Goal: Task Accomplishment & Management: Complete application form

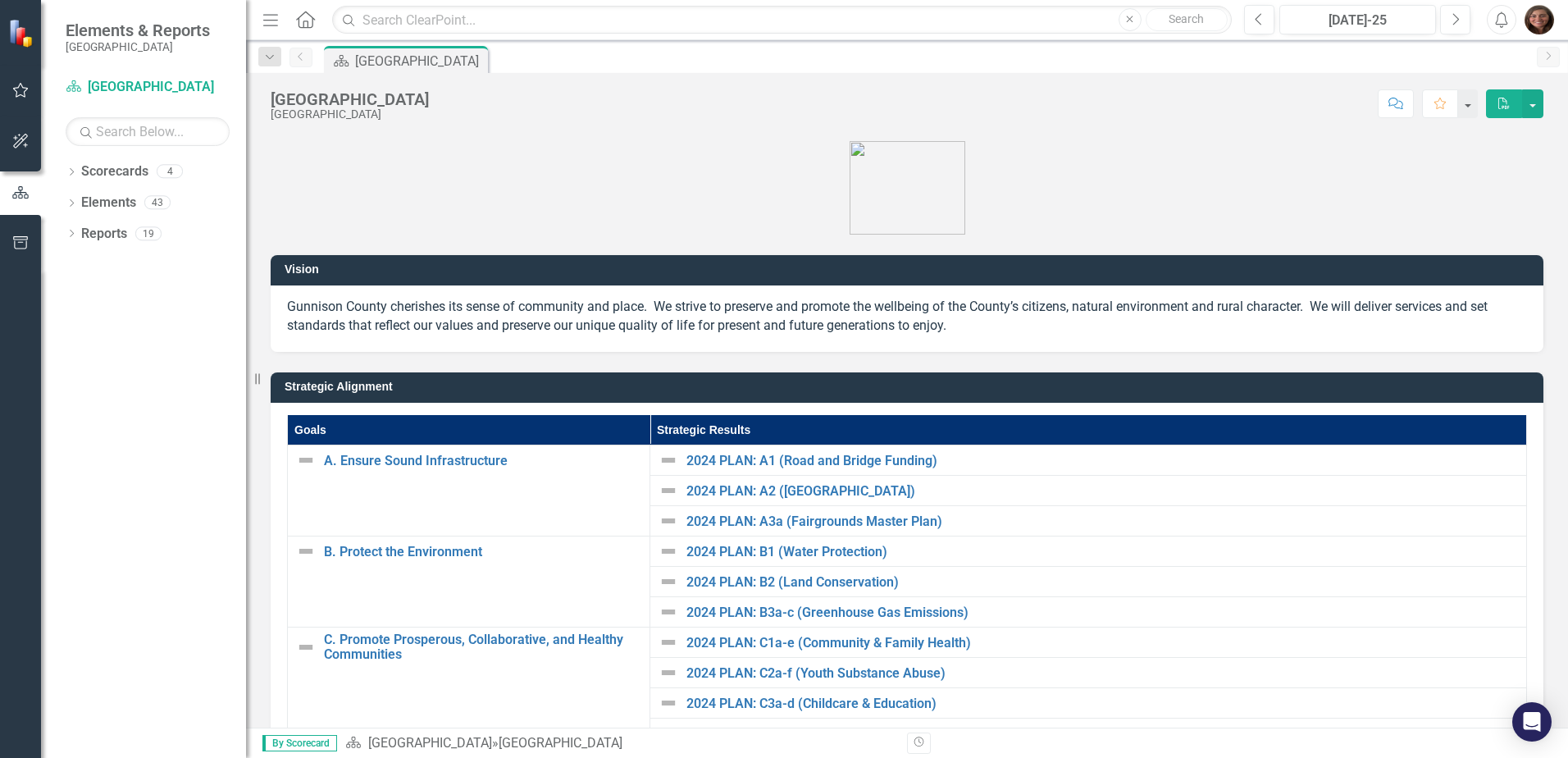
click at [75, 174] on icon "Dropdown" at bounding box center [72, 173] width 12 height 9
click at [84, 200] on icon "Dropdown" at bounding box center [80, 201] width 12 height 10
click at [96, 228] on icon "Dropdown" at bounding box center [96, 233] width 12 height 10
click at [184, 292] on link "[PERSON_NAME]" at bounding box center [184, 295] width 123 height 19
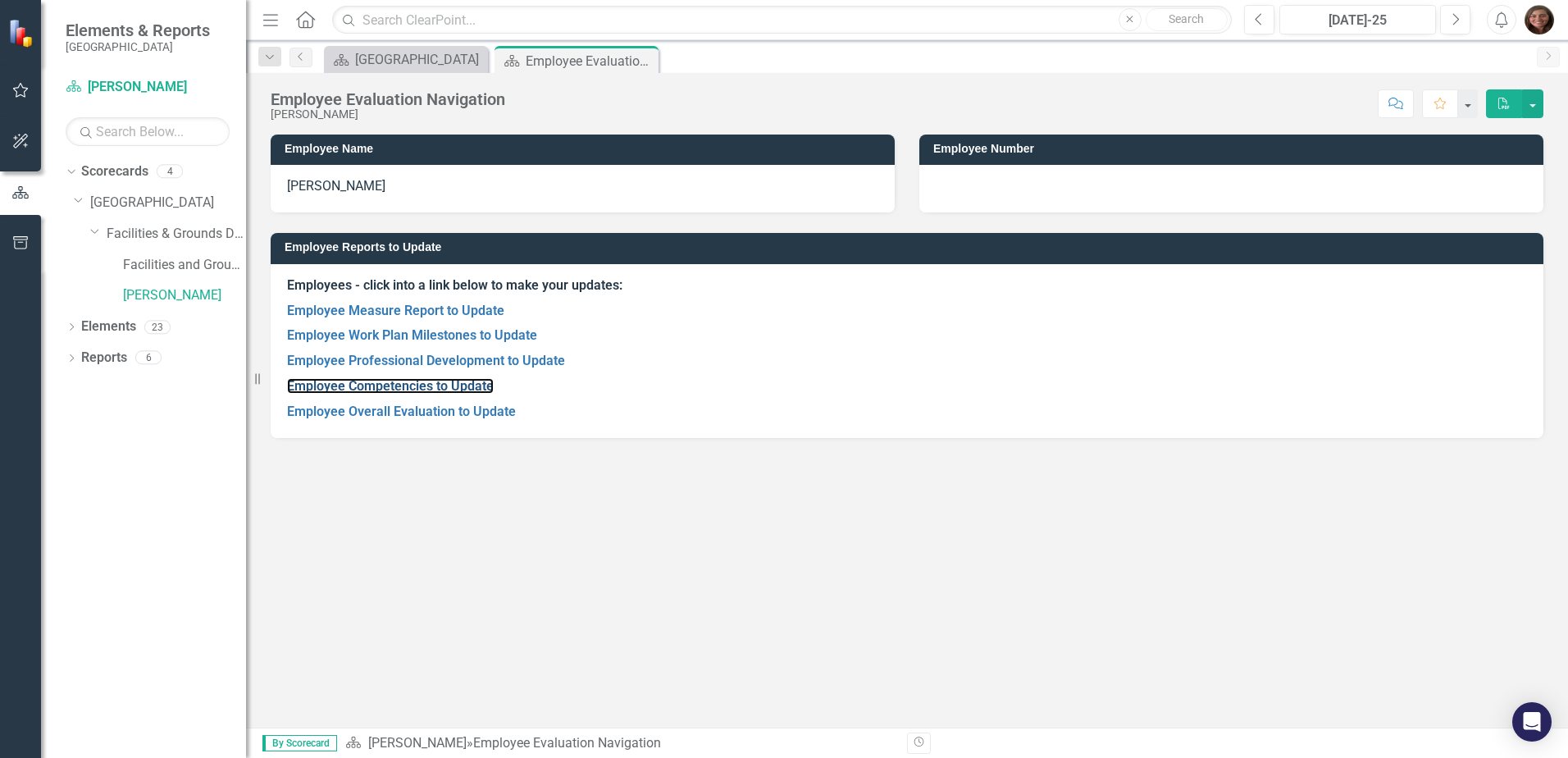
click at [378, 379] on link "Employee Competencies to Update" at bounding box center [390, 386] width 206 height 16
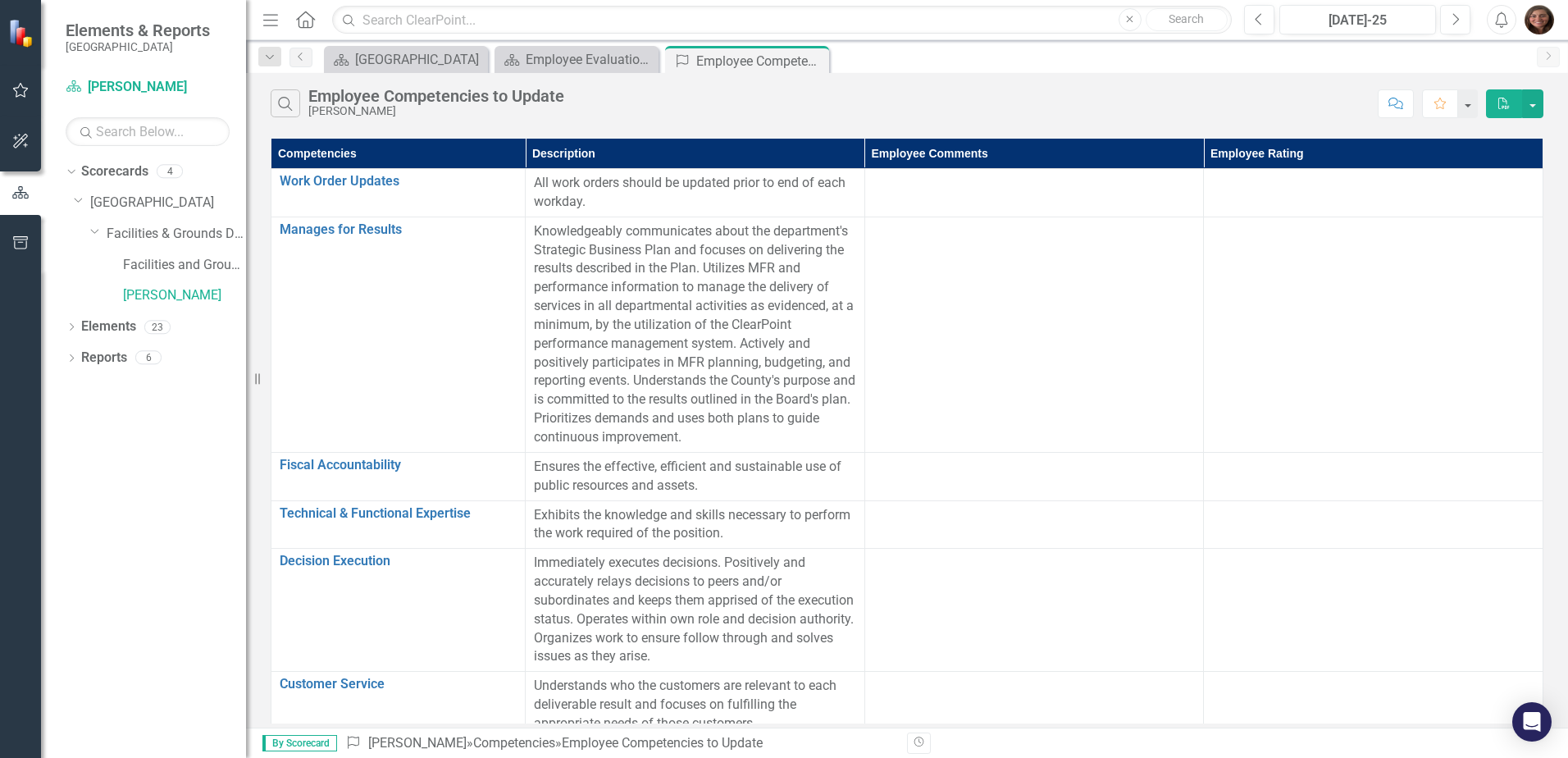
click at [896, 183] on div at bounding box center [1033, 184] width 322 height 20
click at [905, 187] on div at bounding box center [1033, 184] width 322 height 20
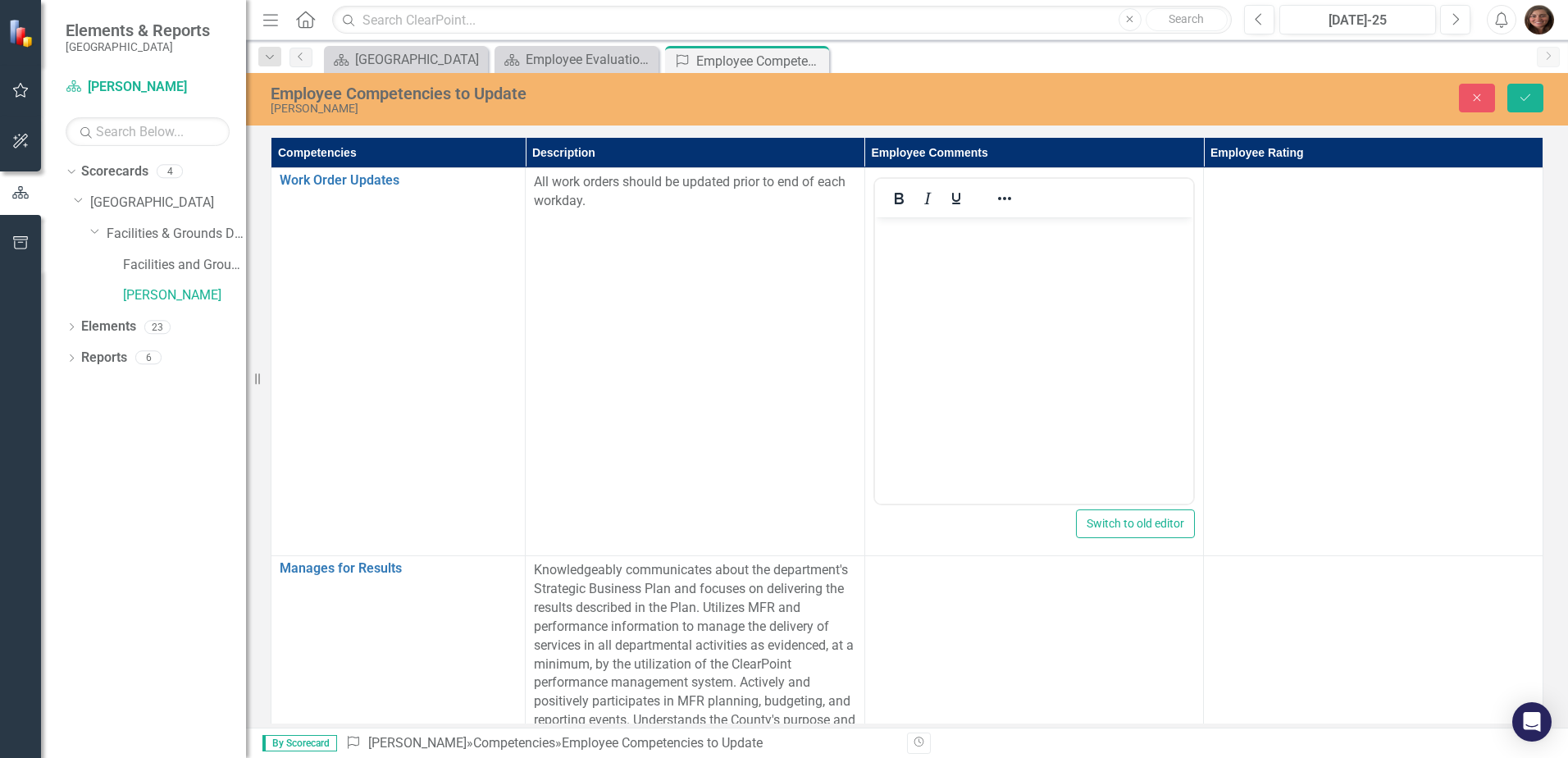
click at [901, 258] on body "Rich Text Area. Press ALT-0 for help." at bounding box center [1033, 340] width 319 height 246
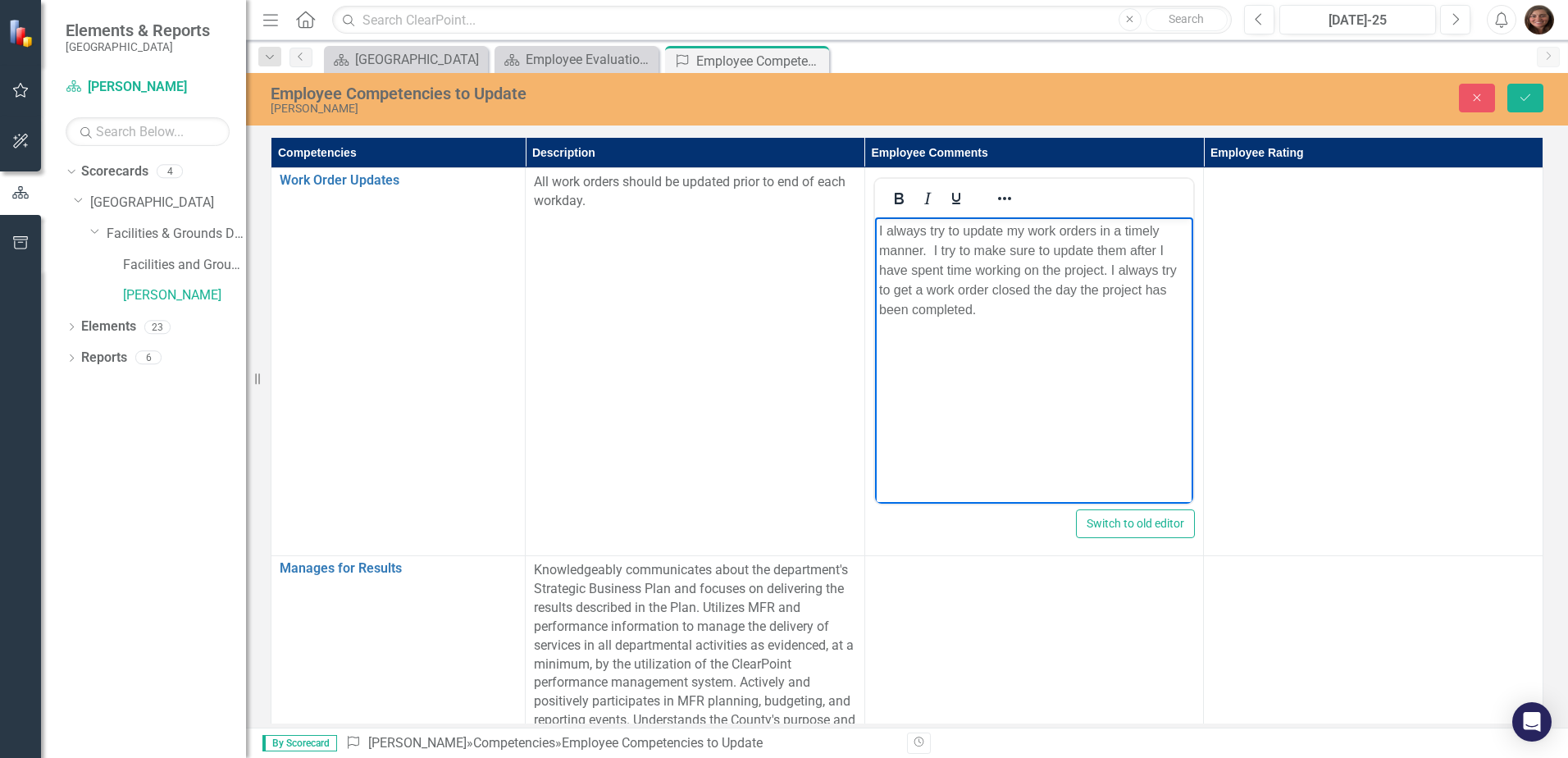
click at [883, 243] on body "I always try to update my work orders in a timely manner. I try to make sure to…" at bounding box center [1033, 340] width 319 height 246
drag, startPoint x: 980, startPoint y: 278, endPoint x: 884, endPoint y: 278, distance: 96.0
click at [884, 278] on body "I always try to update my work orders in a timely manner. I try to make sure to…" at bounding box center [1033, 340] width 319 height 246
click at [1135, 263] on p "I always try to update my work orders in a timely manner. I try to make sure to…" at bounding box center [1033, 270] width 311 height 99
click at [1276, 221] on td at bounding box center [1373, 362] width 339 height 388
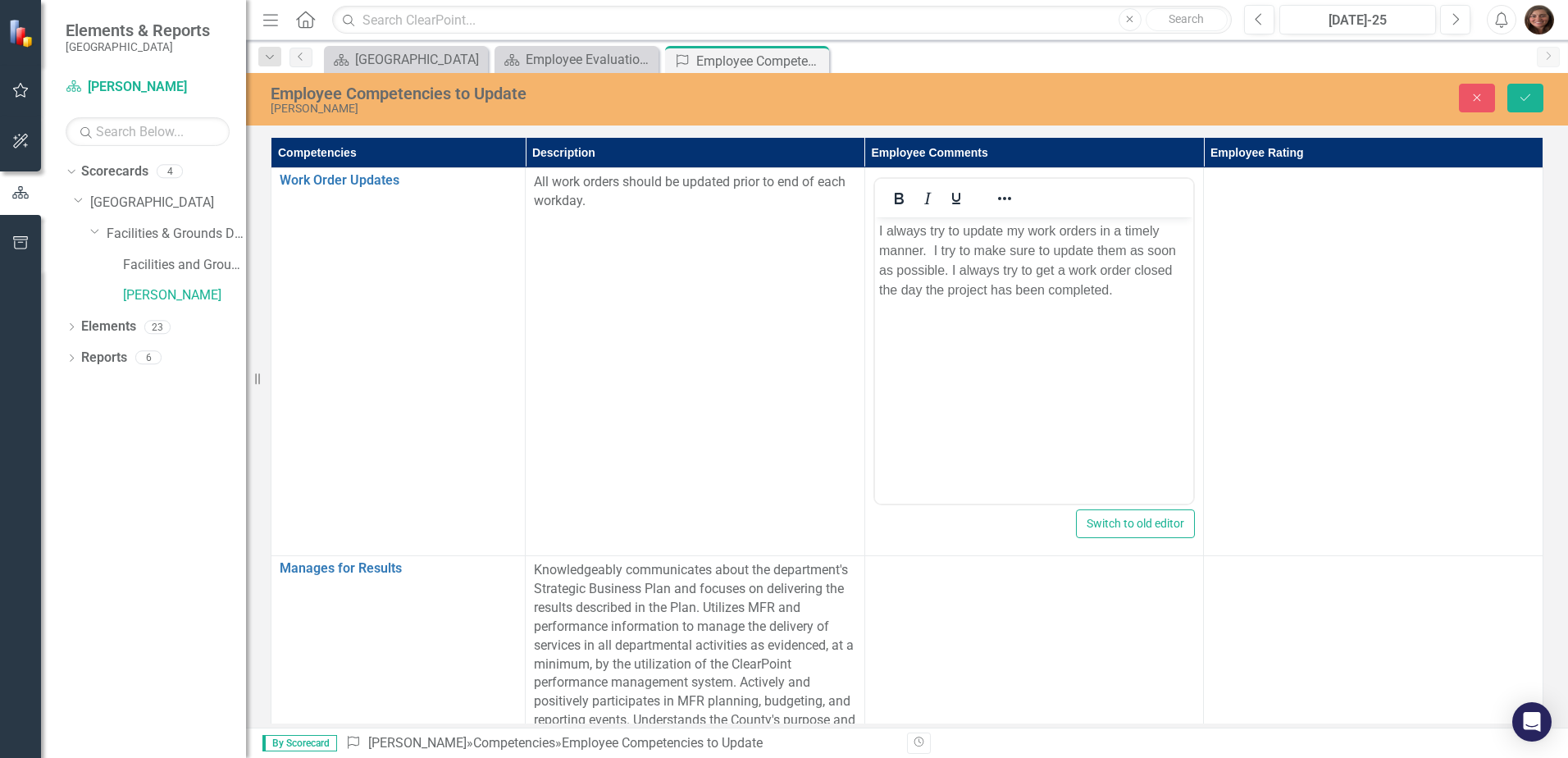
click at [1276, 221] on td at bounding box center [1373, 362] width 339 height 388
click at [1514, 187] on icon at bounding box center [1518, 189] width 8 height 5
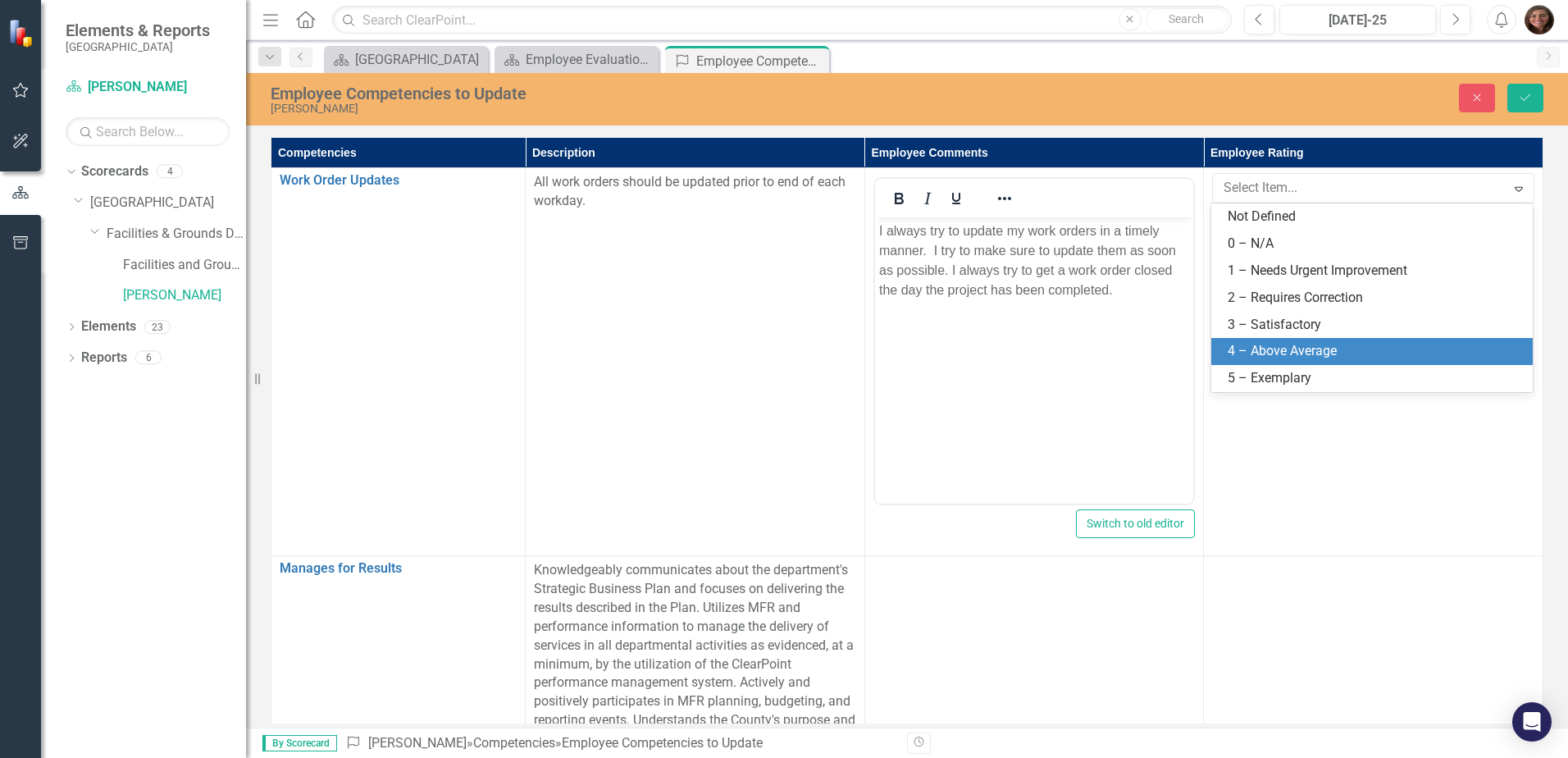
click at [1299, 341] on div "4 – Above Average" at bounding box center [1372, 351] width 321 height 27
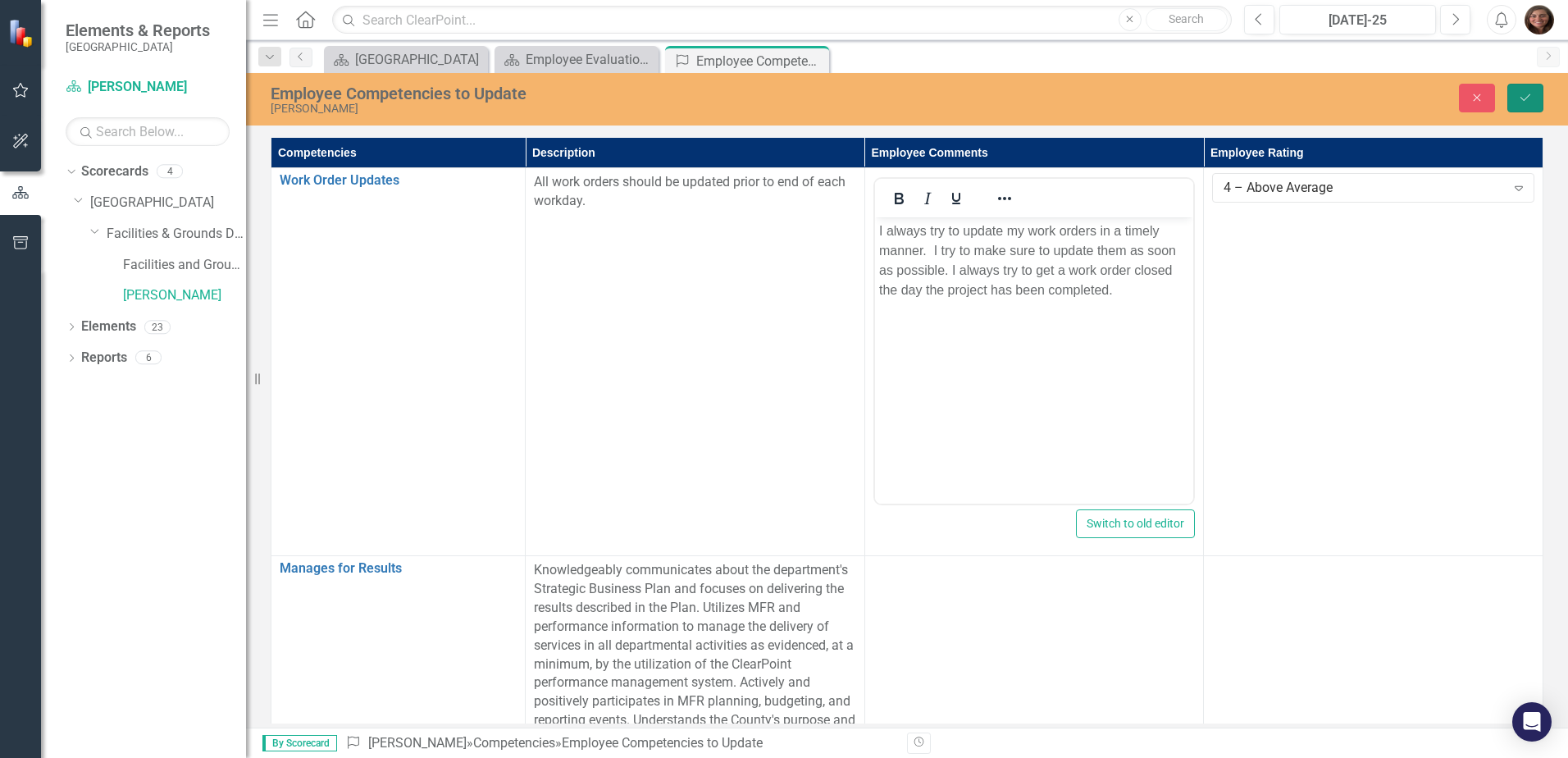
click at [1520, 95] on icon "Save" at bounding box center [1524, 98] width 15 height 12
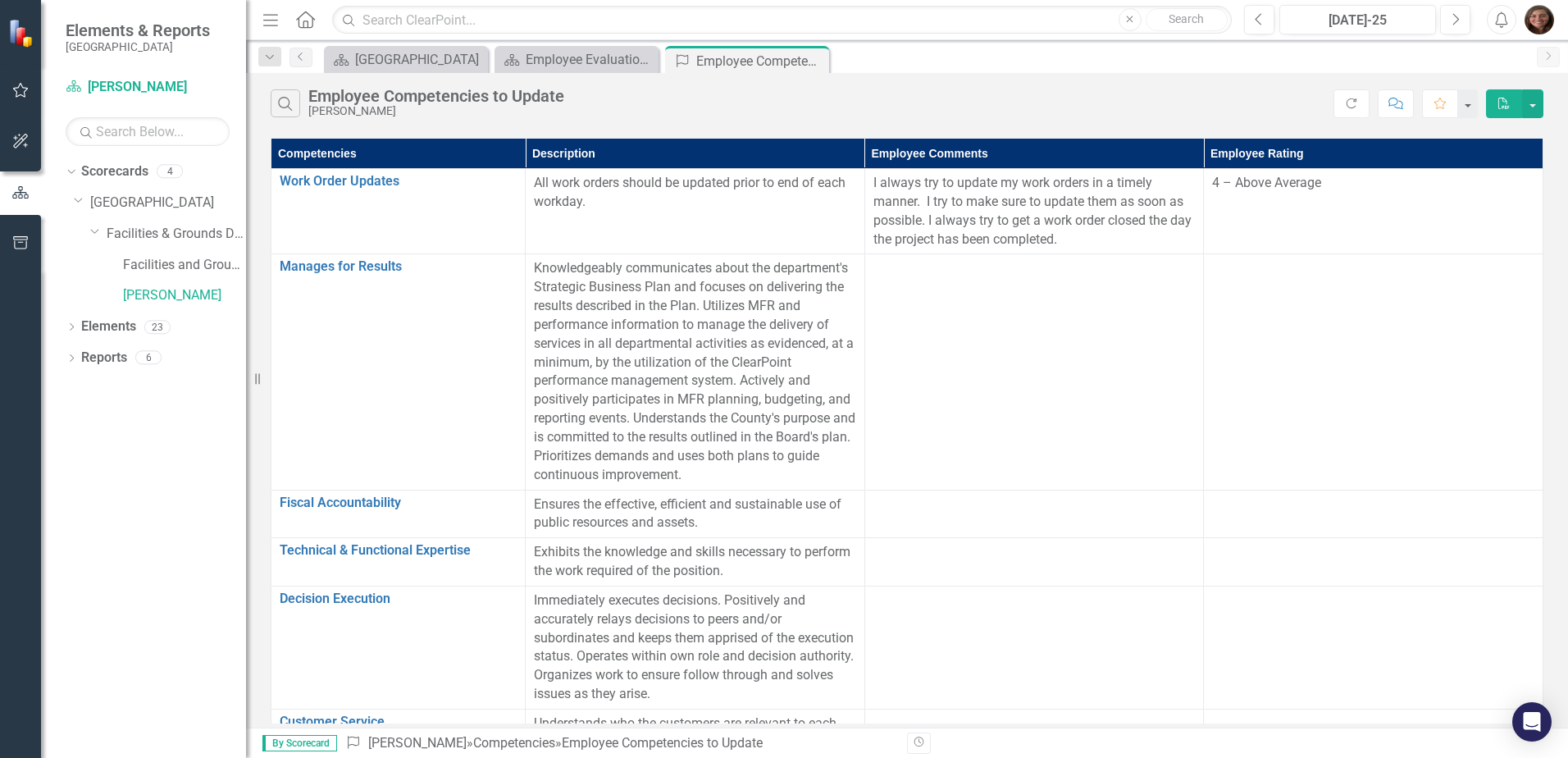
click at [956, 309] on td at bounding box center [1033, 372] width 339 height 235
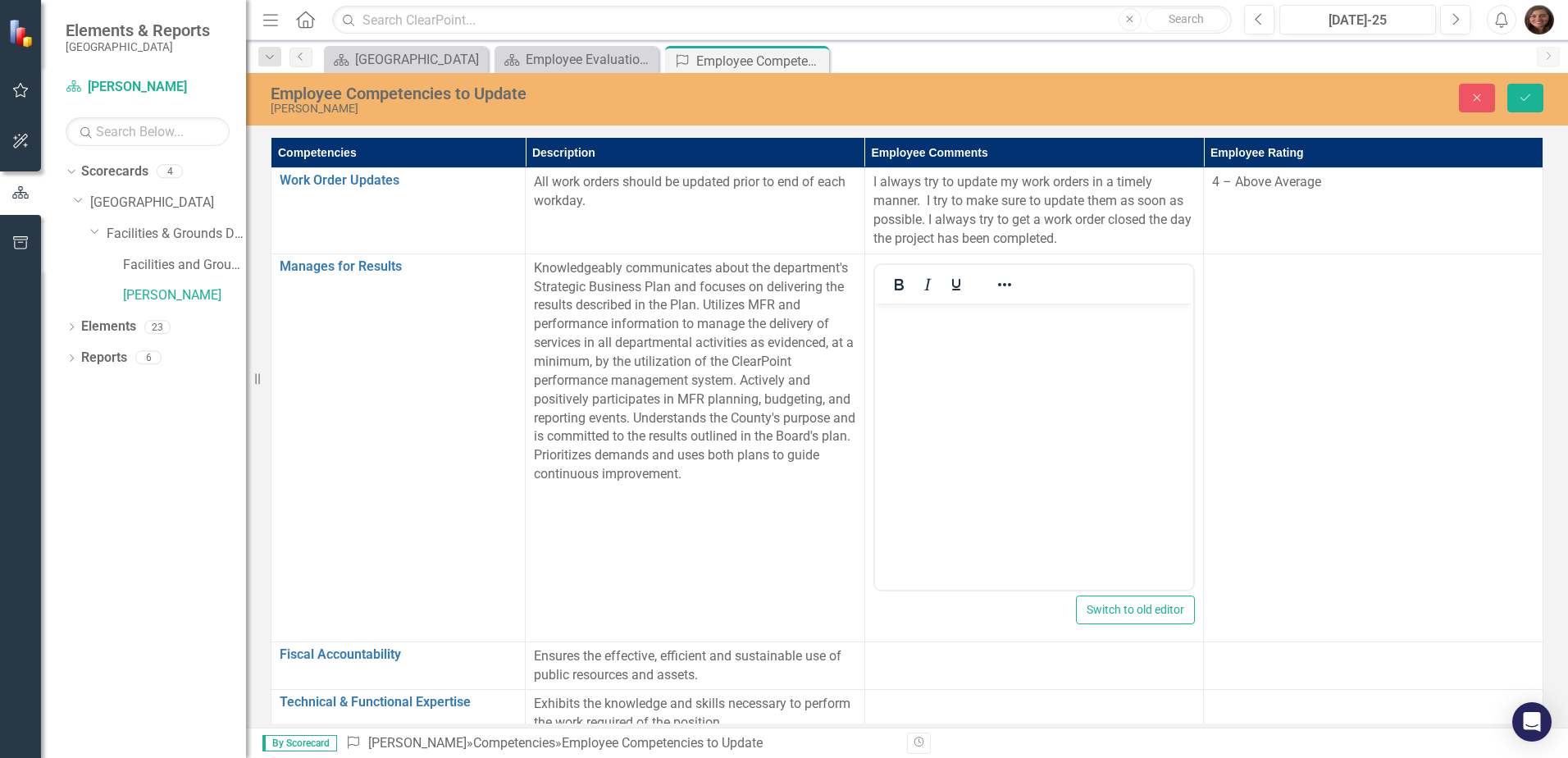
click at [898, 328] on body "Rich Text Area. Press ALT-0 for help." at bounding box center [1033, 425] width 319 height 246
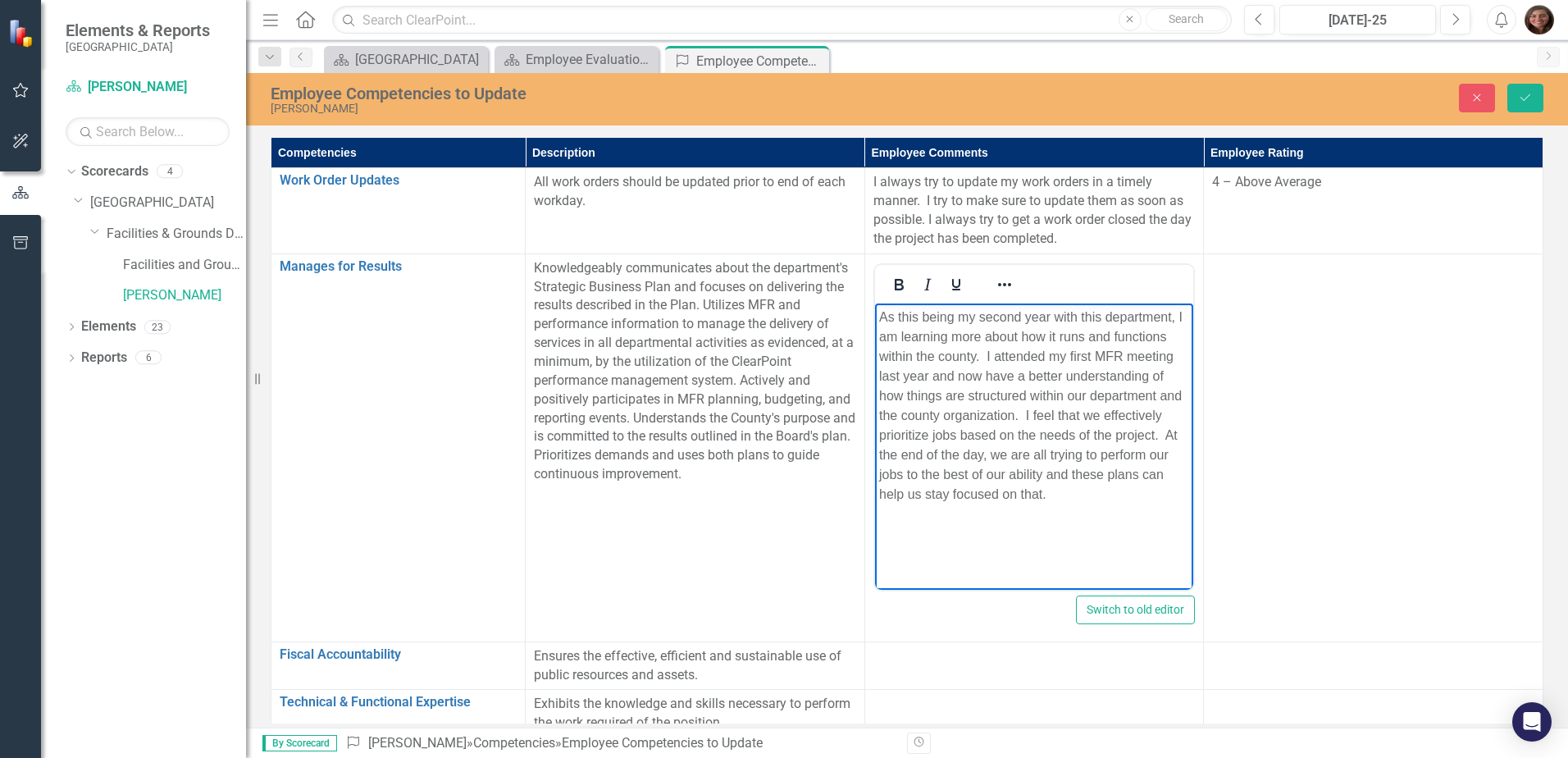
click at [983, 357] on p "As this being my second year with this department, I am learning more about how…" at bounding box center [1033, 404] width 311 height 196
click at [957, 377] on p "I attended my first MFR meeting last year and now have a better understanding o…" at bounding box center [1033, 385] width 311 height 158
click at [957, 377] on p "I attended my first MFR meeting last year and now have a better understanding o…" at bounding box center [1033, 395] width 311 height 178
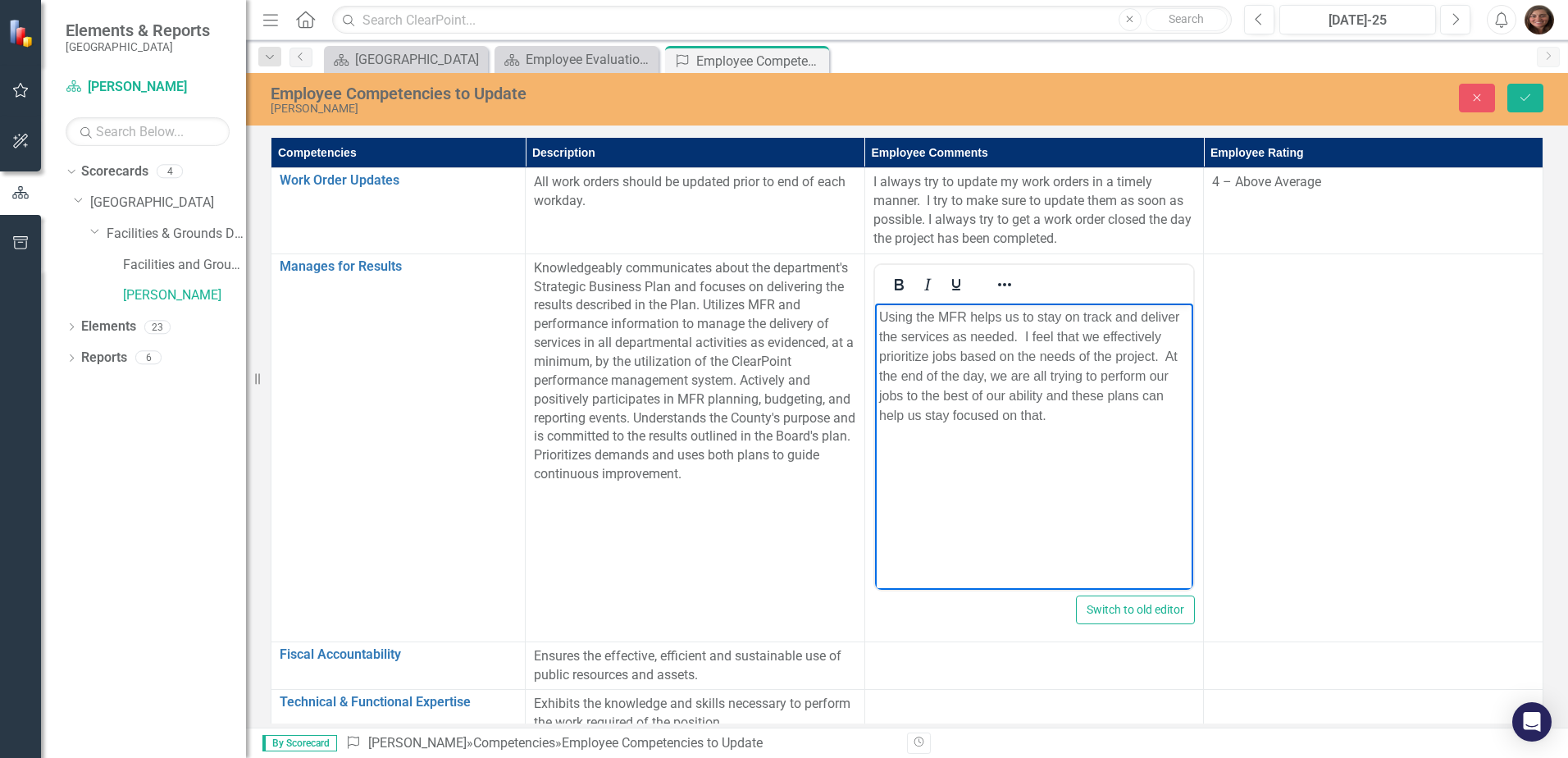
click at [1015, 334] on p "Using the MFR helps us to stay on track and deliver the services as needed. I f…" at bounding box center [1033, 365] width 311 height 118
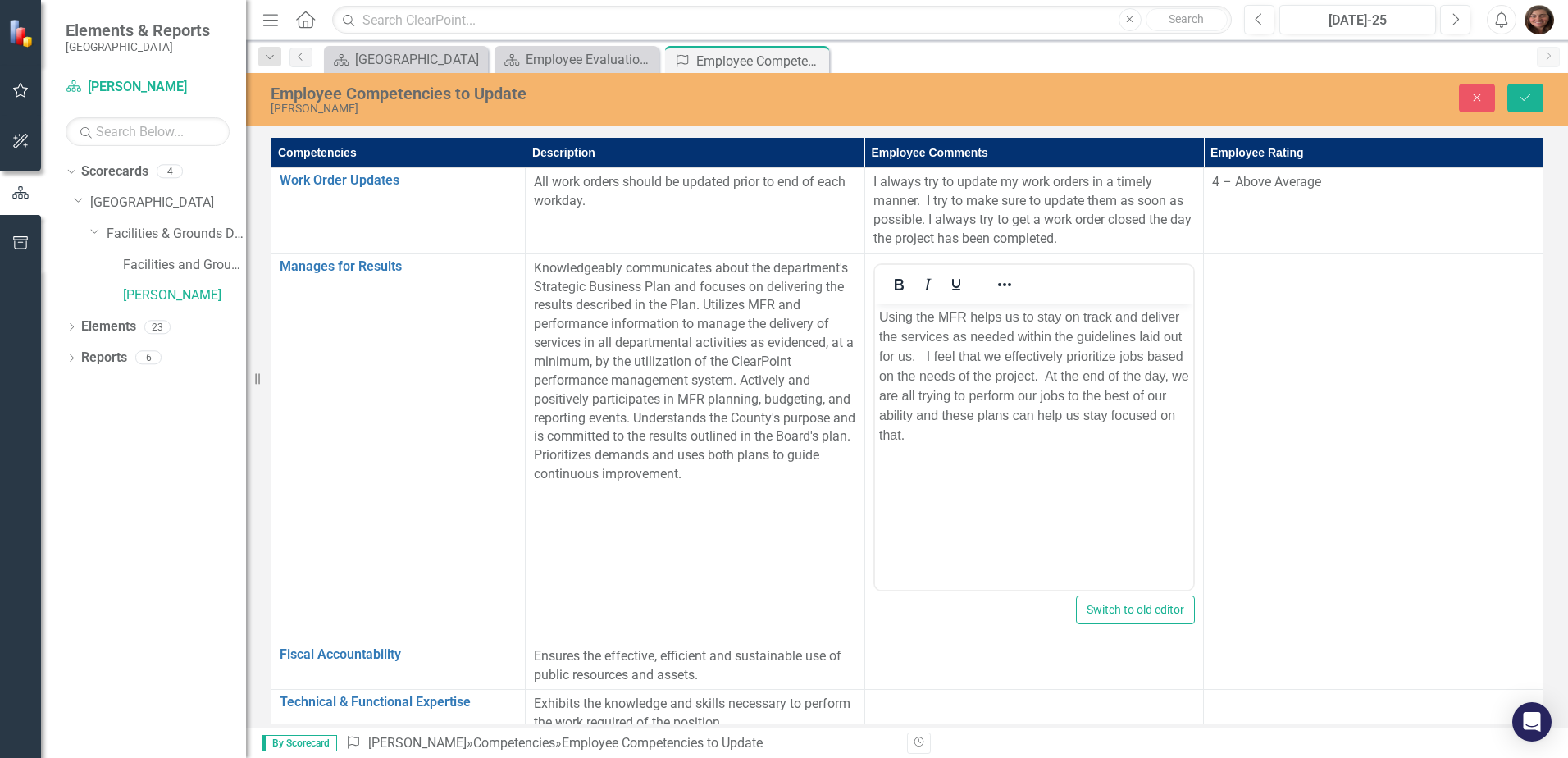
click at [1284, 323] on td at bounding box center [1373, 447] width 339 height 388
click at [1278, 274] on div at bounding box center [1372, 269] width 322 height 20
drag, startPoint x: 1278, startPoint y: 274, endPoint x: 1343, endPoint y: 274, distance: 65.0
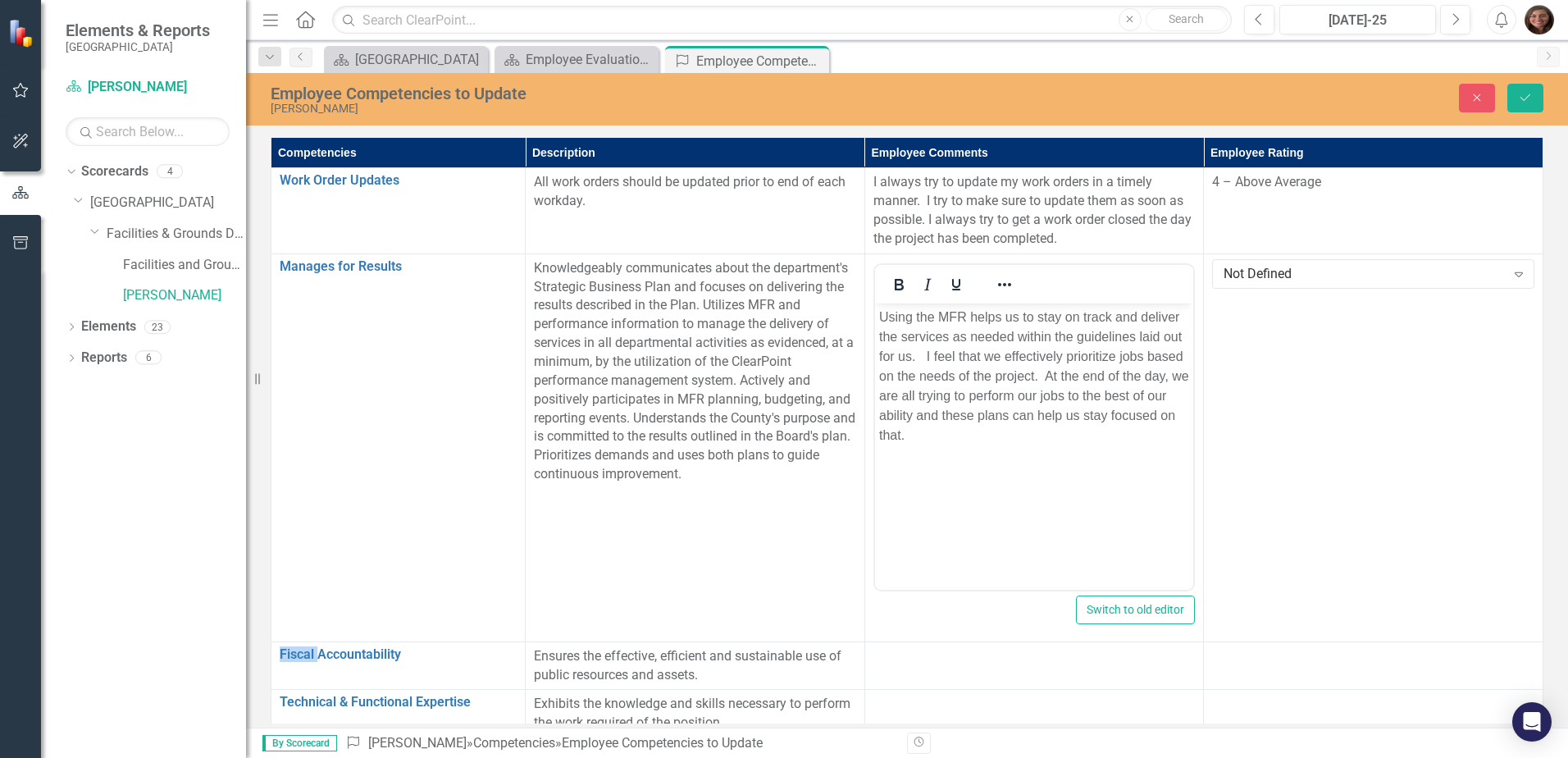
click at [1343, 274] on div "Not Defined" at bounding box center [1364, 273] width 281 height 19
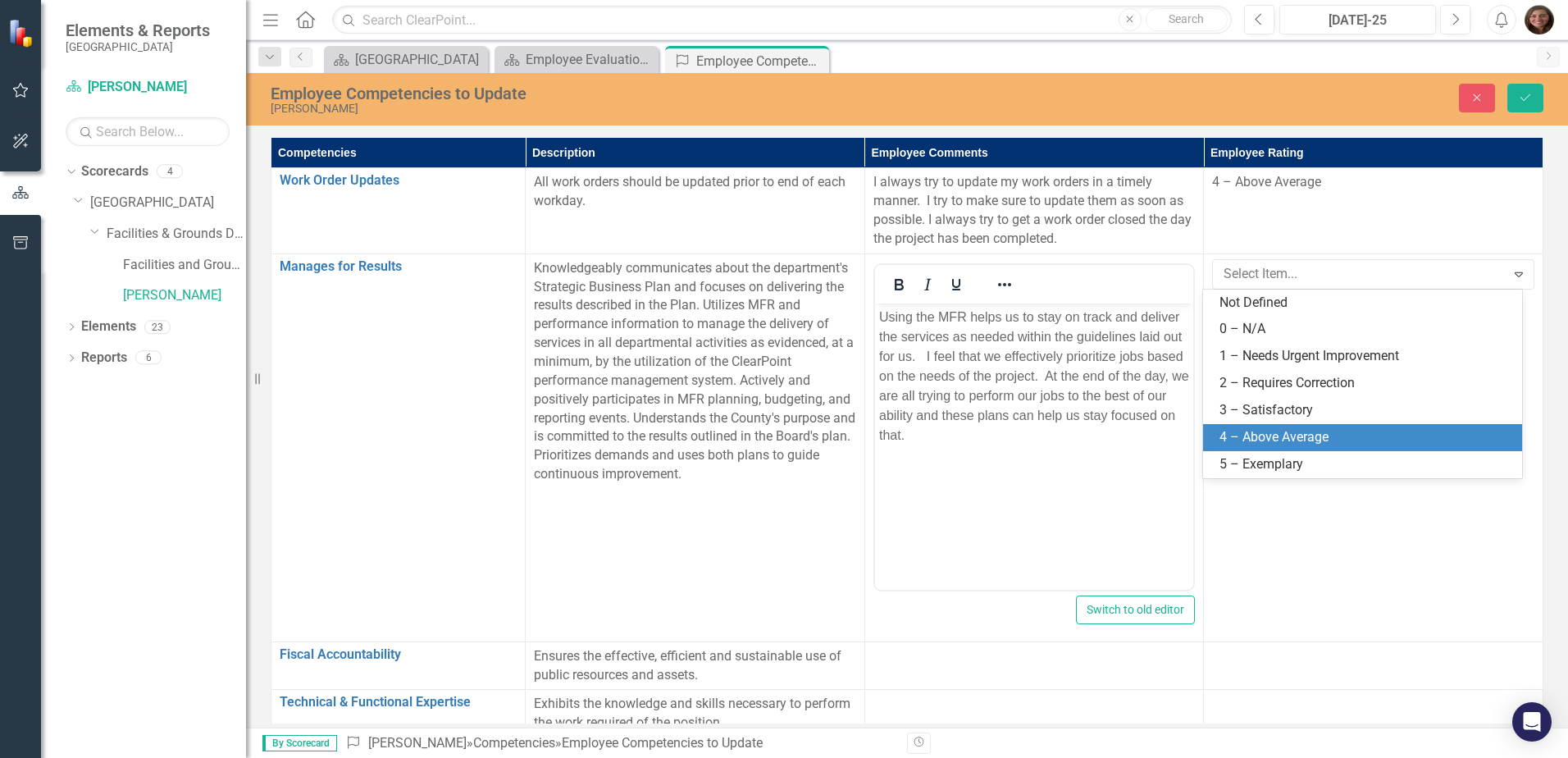
click at [1338, 430] on div "4 – Above Average" at bounding box center [1365, 437] width 292 height 19
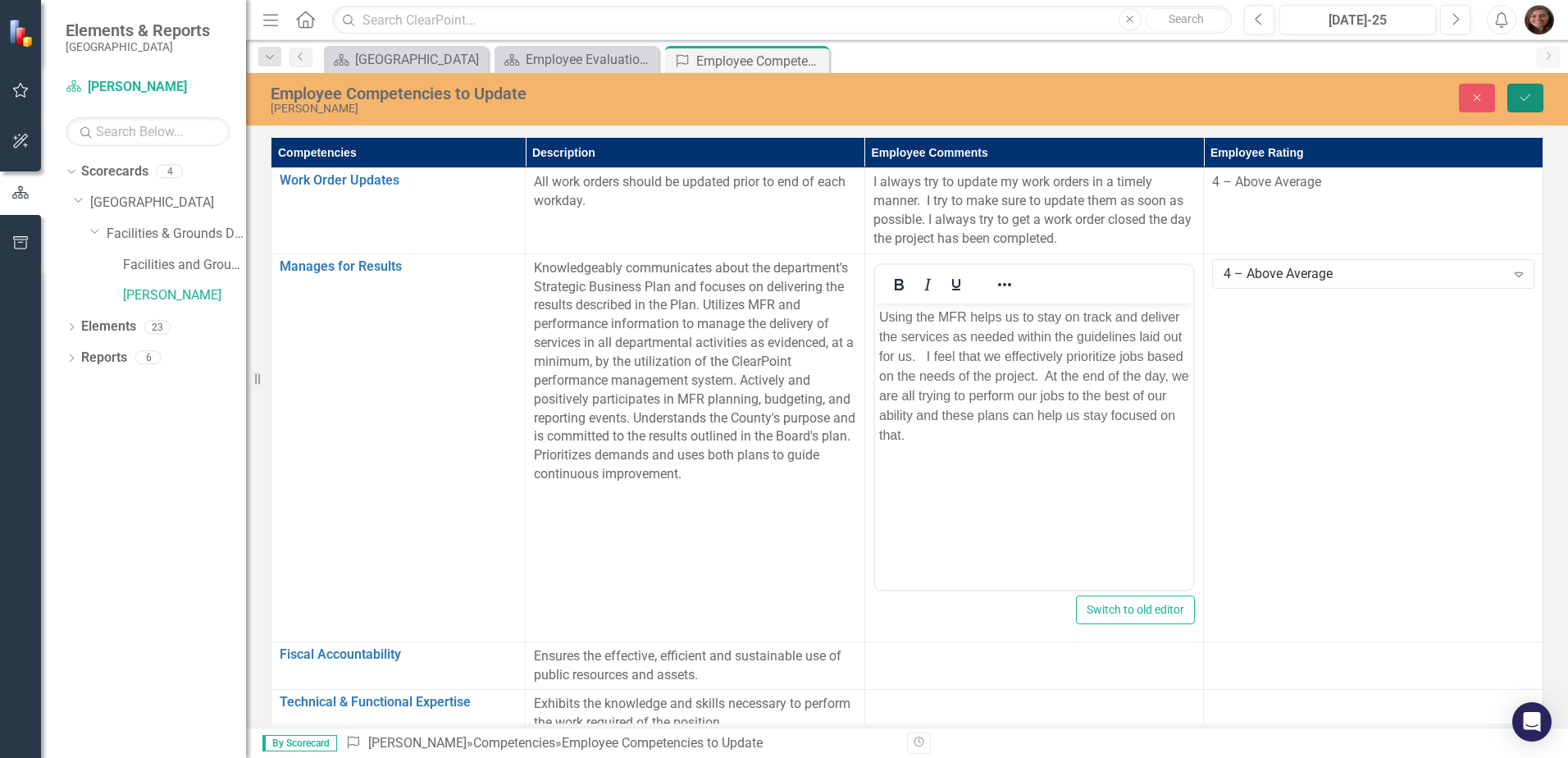
click at [1522, 92] on icon "Save" at bounding box center [1524, 98] width 15 height 12
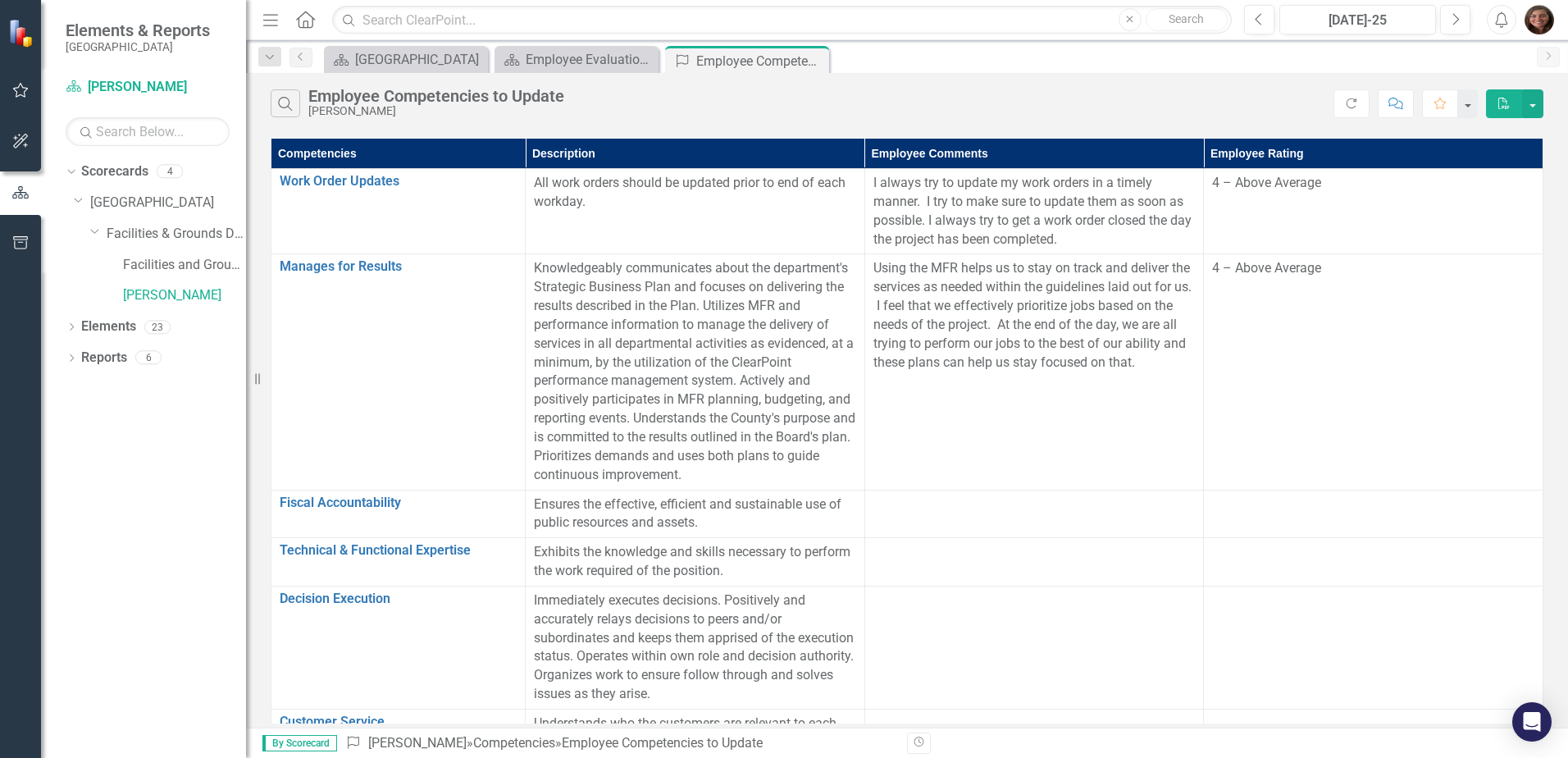
click at [882, 518] on td at bounding box center [1033, 514] width 339 height 48
click at [882, 512] on div at bounding box center [1033, 505] width 322 height 20
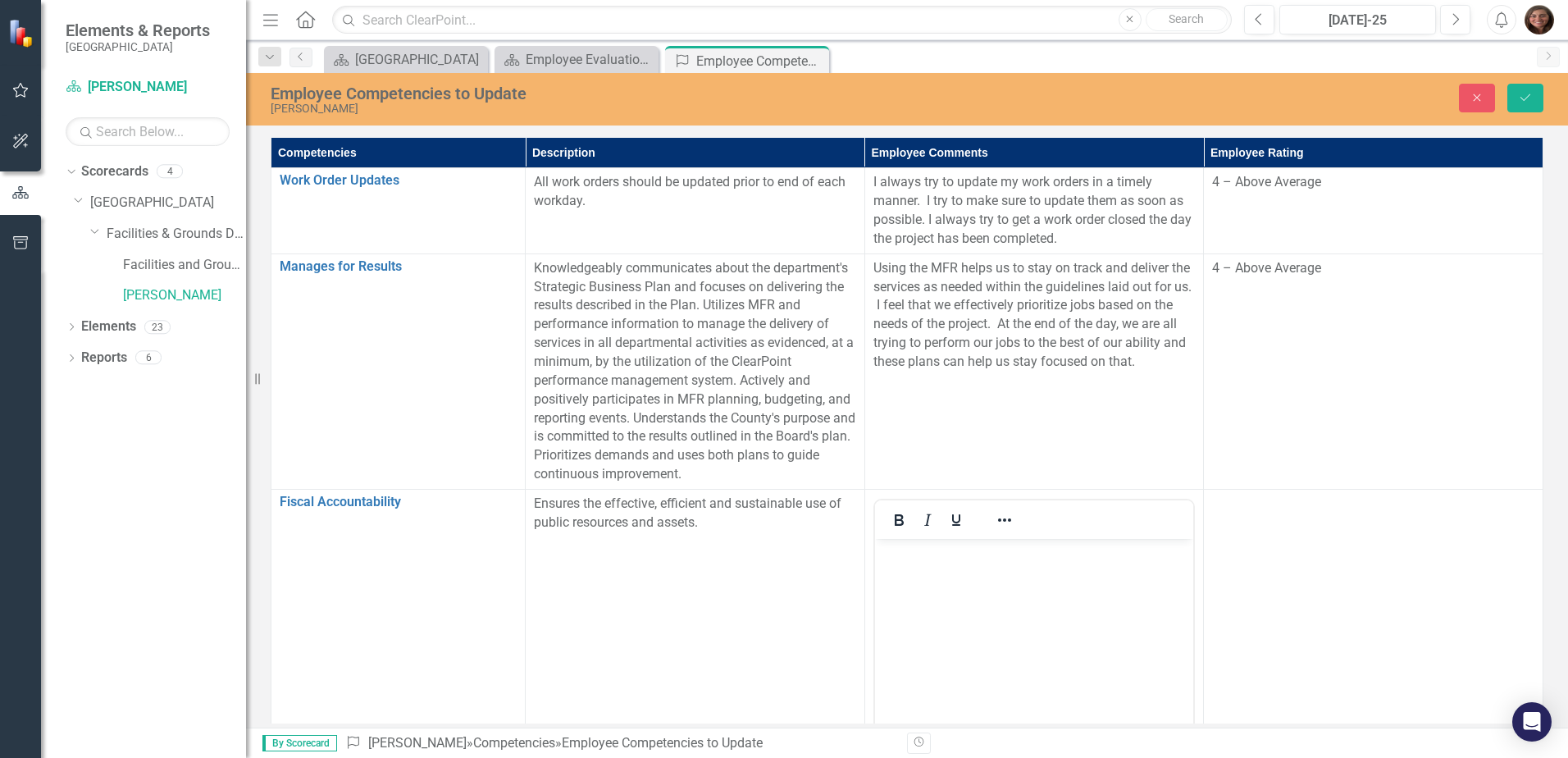
click at [897, 568] on body "Rich Text Area. Press ALT-0 for help." at bounding box center [1033, 660] width 319 height 246
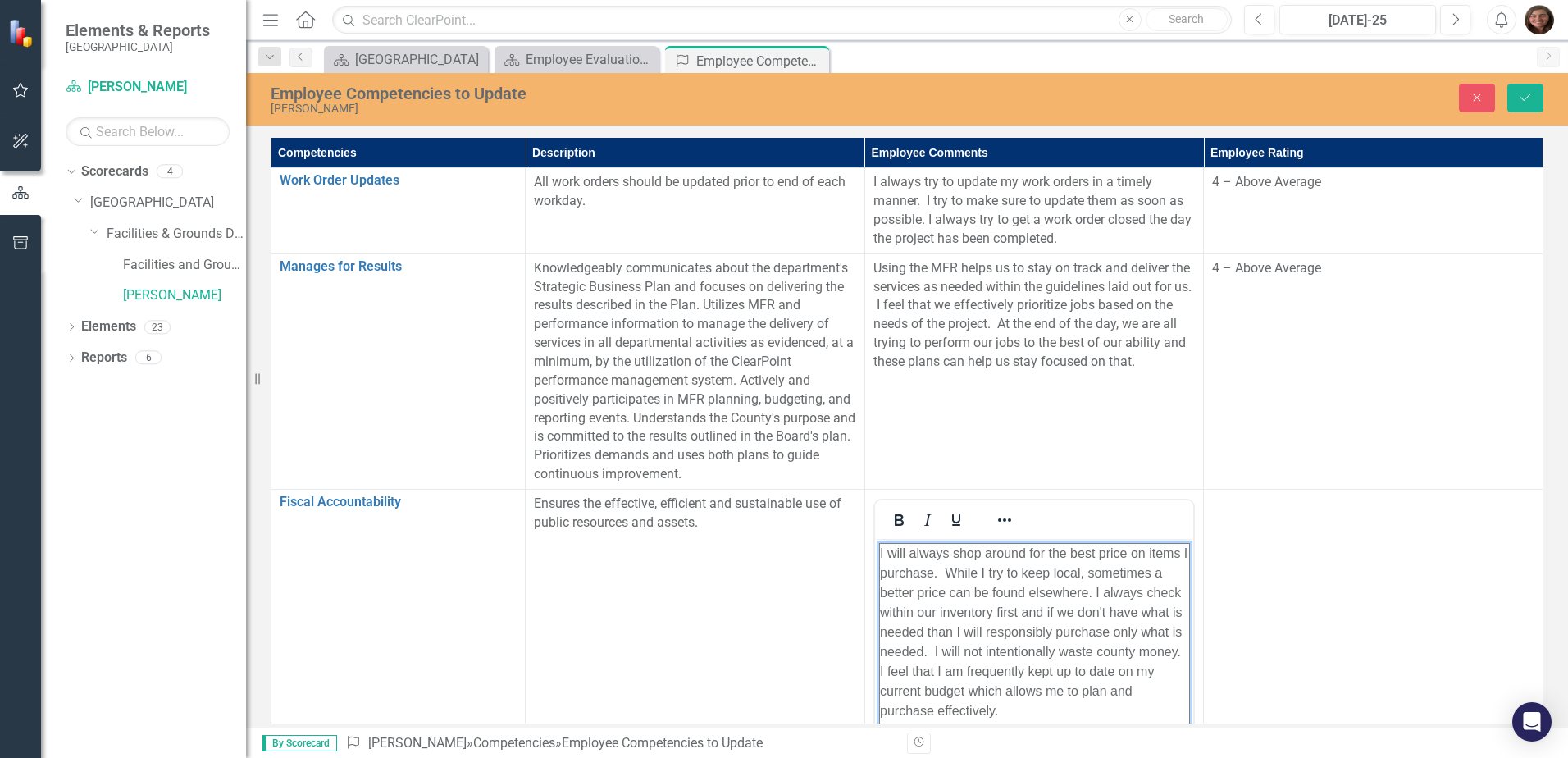
click at [1302, 580] on td at bounding box center [1373, 682] width 339 height 388
click at [1329, 511] on div at bounding box center [1372, 505] width 322 height 20
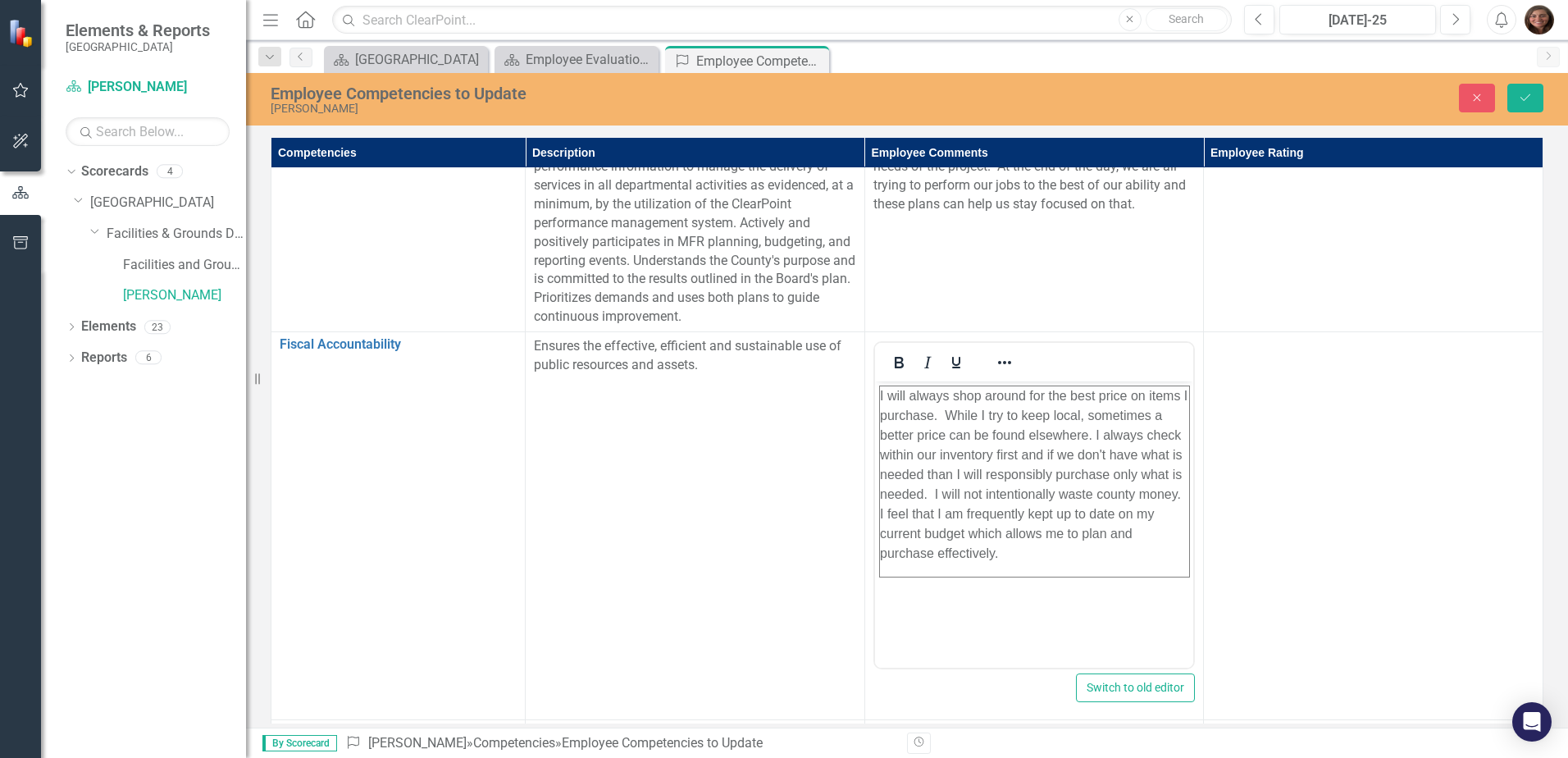
scroll to position [164, 0]
click at [1375, 385] on td at bounding box center [1373, 519] width 339 height 388
click at [1379, 351] on td at bounding box center [1373, 519] width 339 height 388
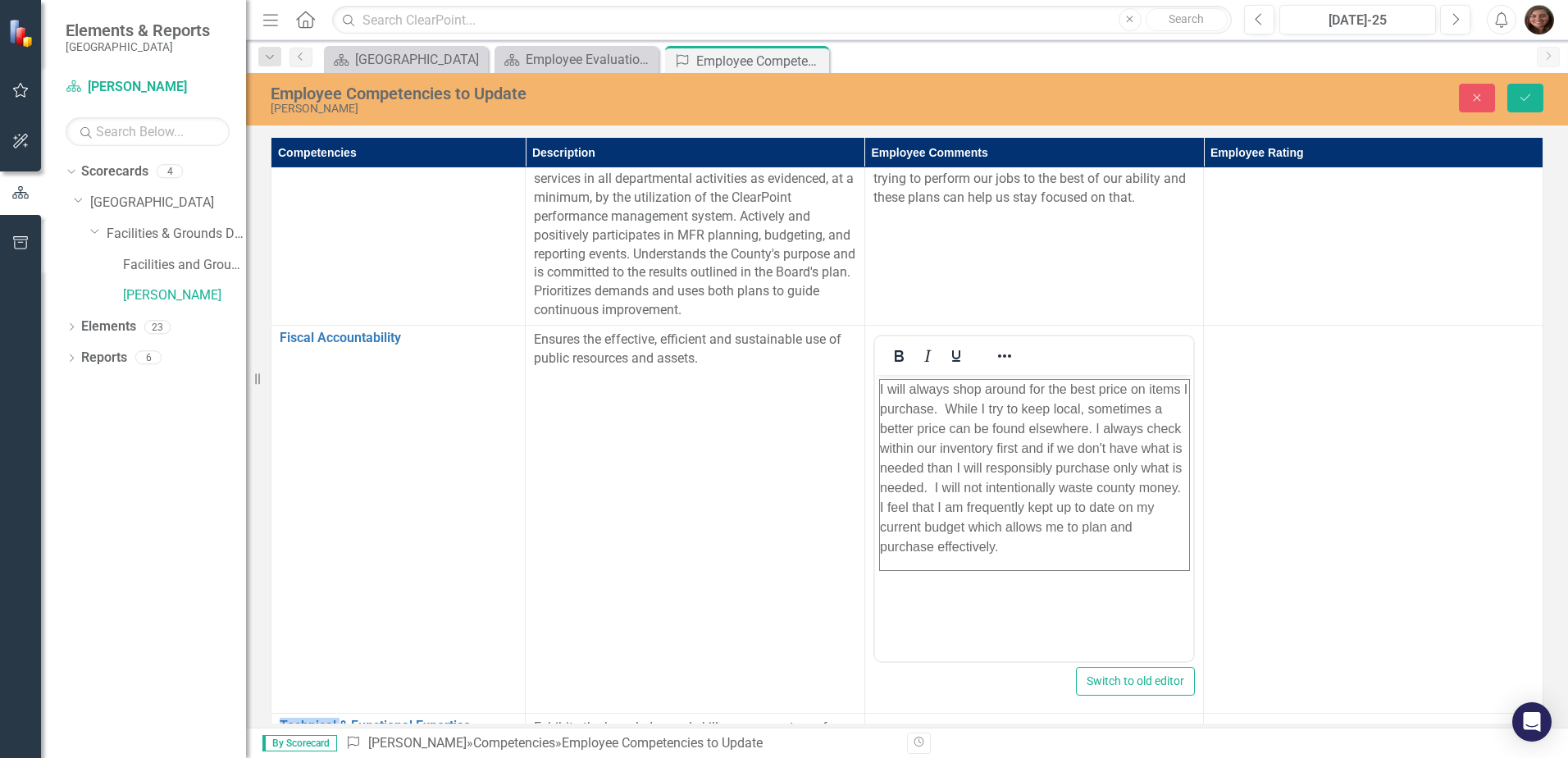
click at [1379, 351] on td at bounding box center [1373, 519] width 339 height 388
click at [1379, 351] on div "Not Defined" at bounding box center [1364, 345] width 281 height 19
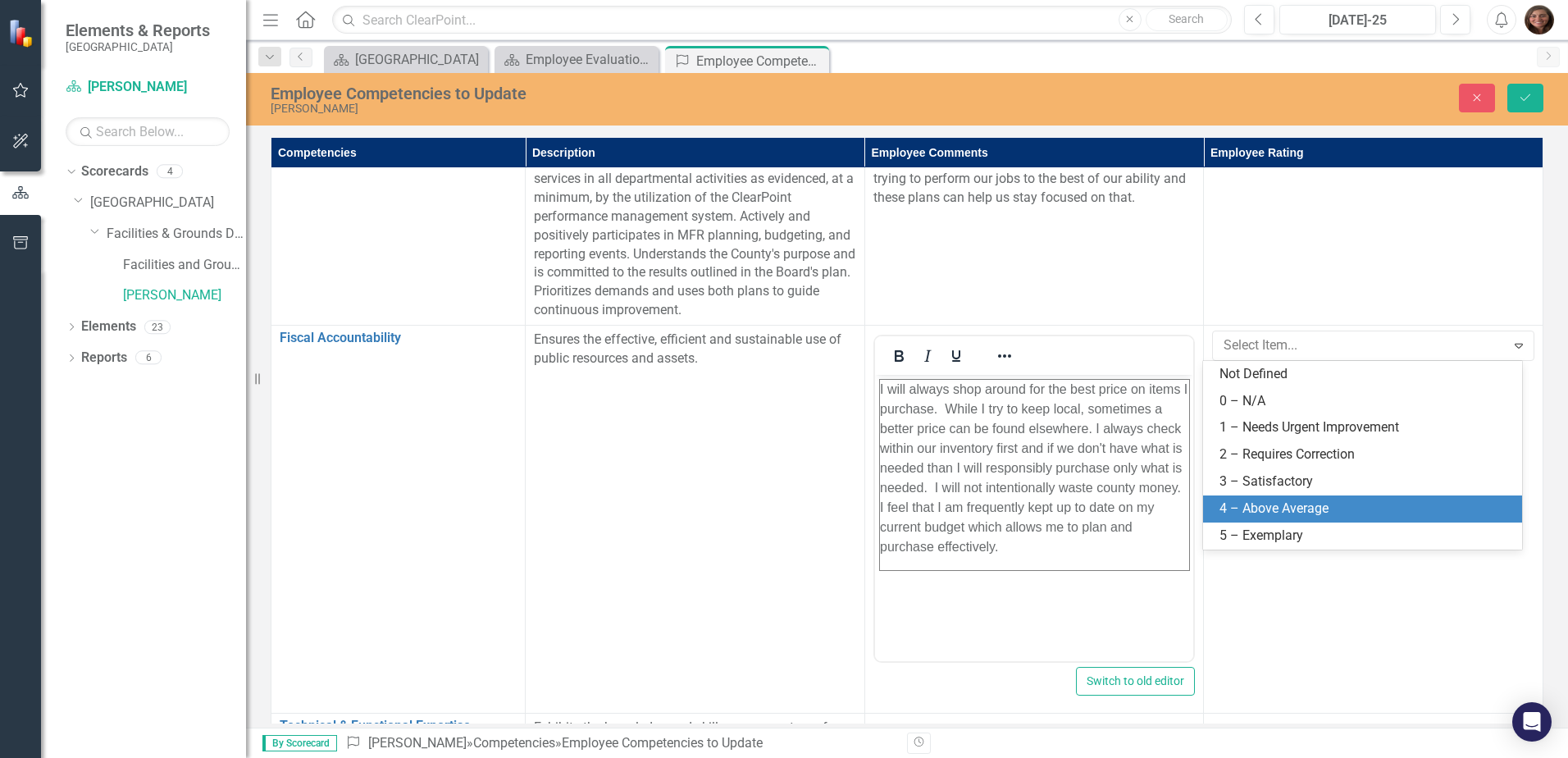
click at [1326, 512] on div "4 – Above Average" at bounding box center [1365, 509] width 292 height 19
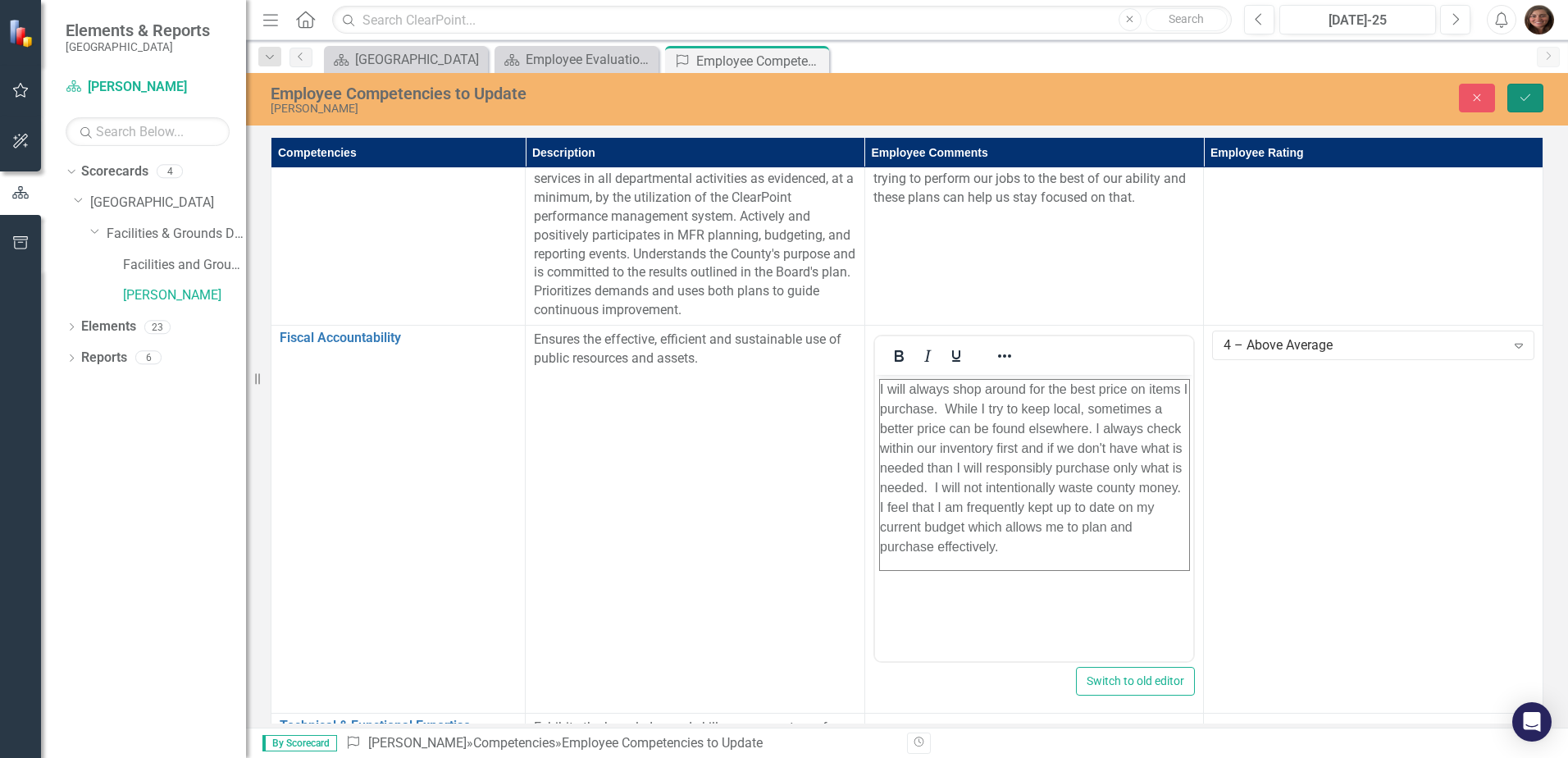
click at [1527, 89] on button "Save" at bounding box center [1525, 98] width 36 height 29
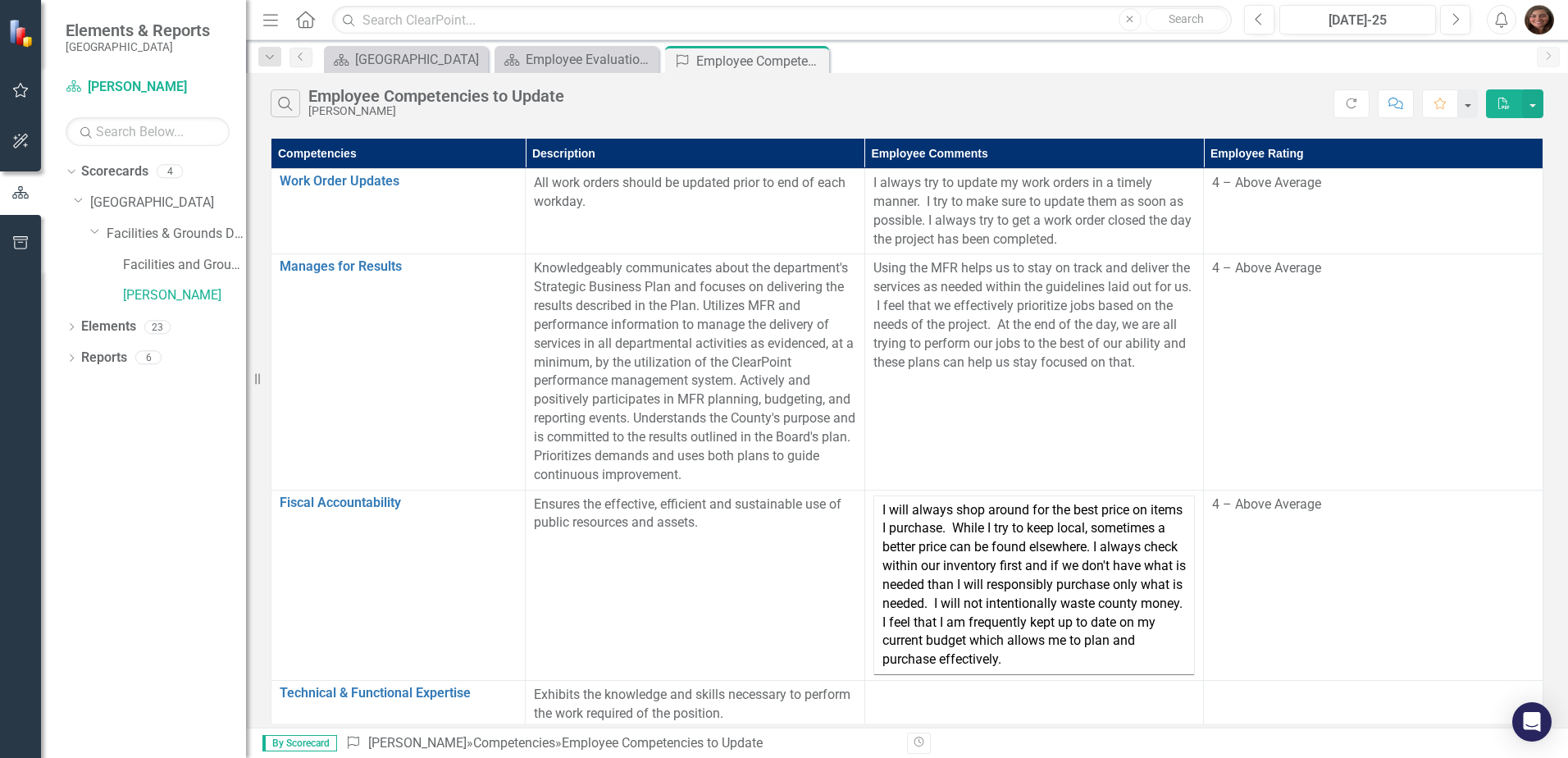
click at [1004, 573] on p "I will always shop around for the best price on items I purchase. While I try t…" at bounding box center [1033, 584] width 304 height 169
click at [940, 534] on p "I will always shop around for the best price on items I purchase. While I try t…" at bounding box center [1033, 584] width 304 height 169
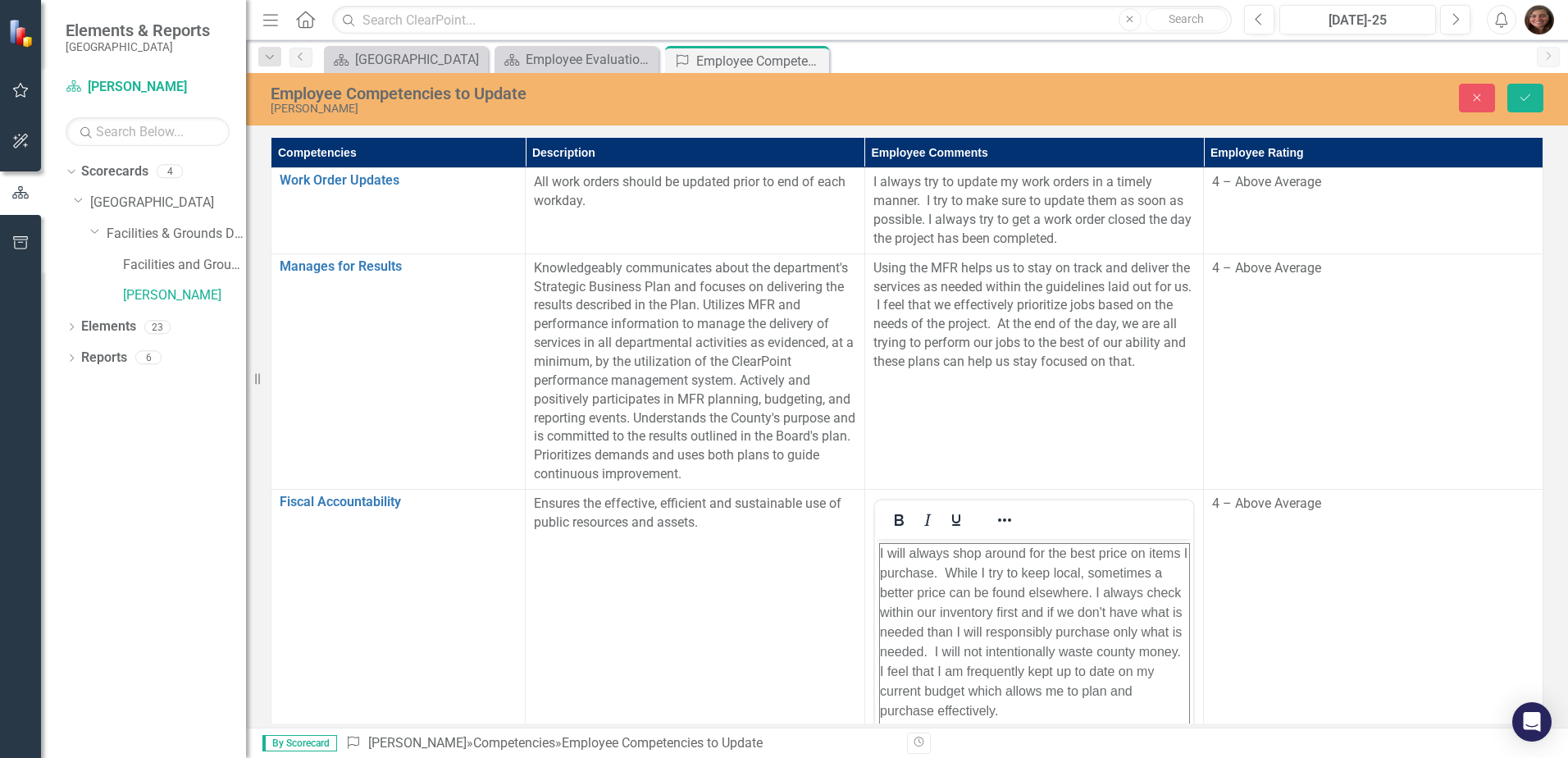
scroll to position [0, 0]
drag, startPoint x: 940, startPoint y: 534, endPoint x: 894, endPoint y: 525, distance: 46.9
click at [895, 525] on icon "Bold" at bounding box center [899, 520] width 9 height 12
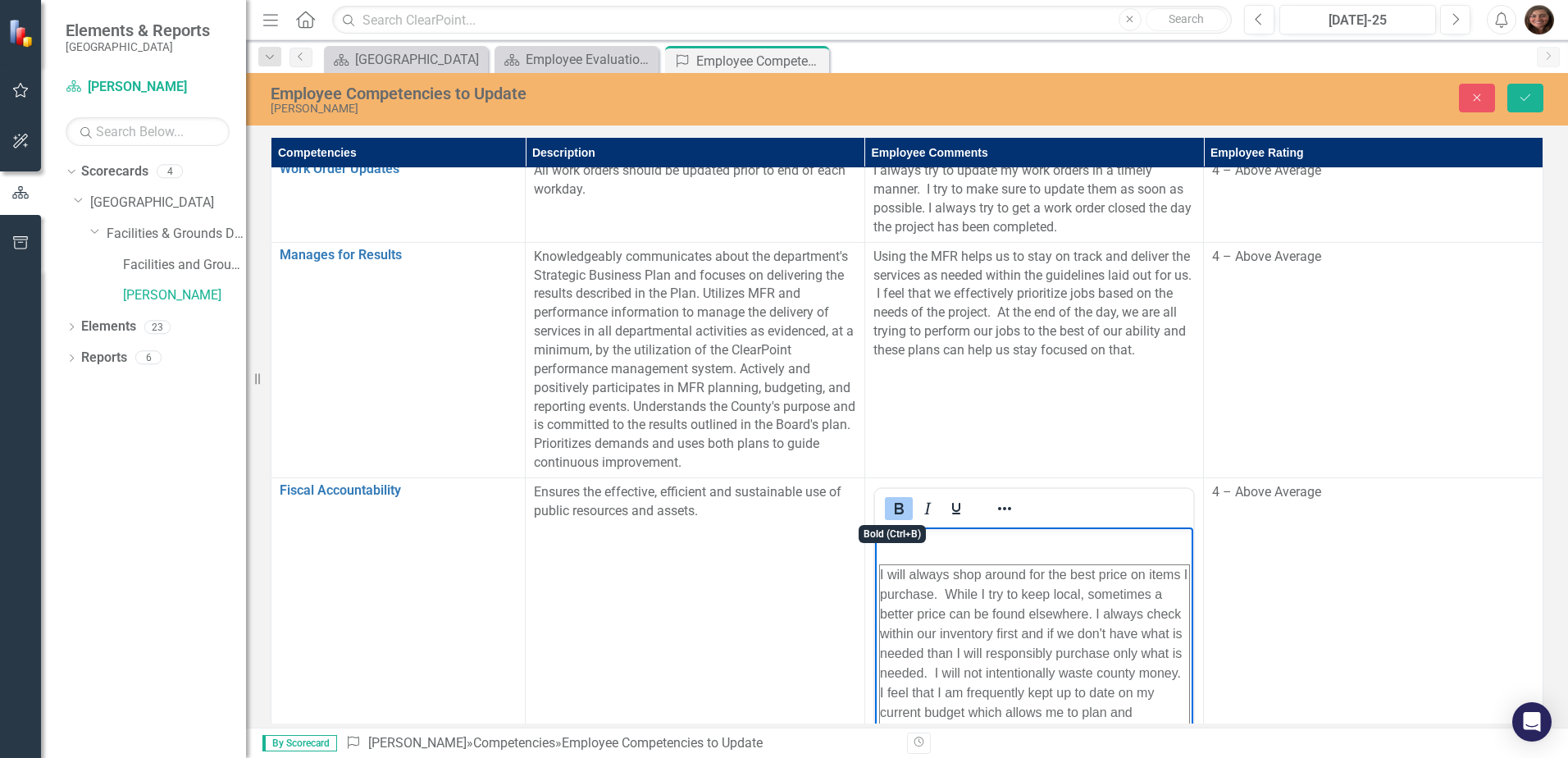
click at [894, 515] on icon "Bold" at bounding box center [899, 509] width 20 height 20
click at [1230, 552] on td "4 – Above Average" at bounding box center [1373, 670] width 339 height 388
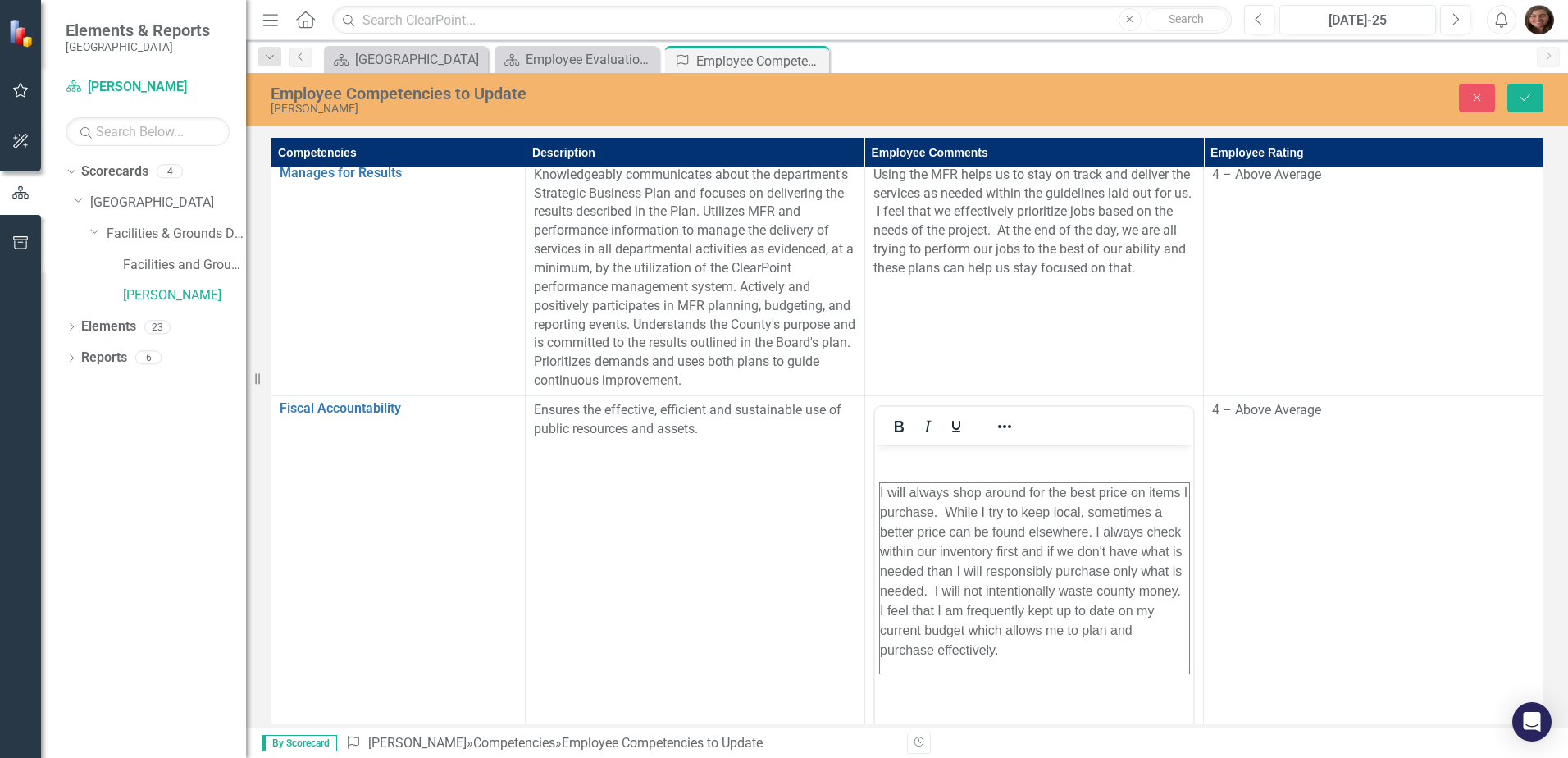
scroll to position [176, 0]
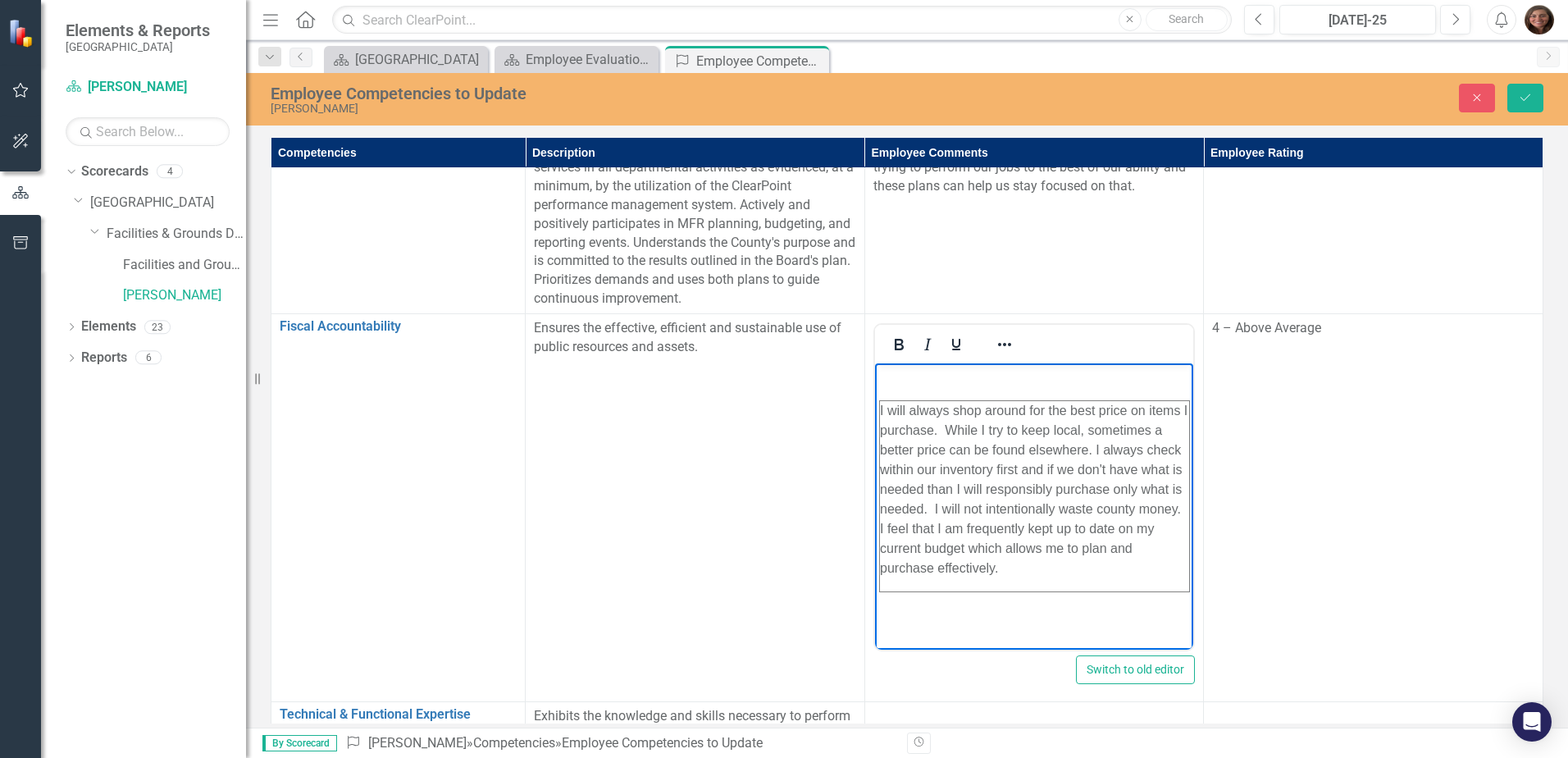
click at [1044, 577] on td "I will always shop around for the best price on items I purchase. While I try t…" at bounding box center [1033, 496] width 310 height 191
drag, startPoint x: 1044, startPoint y: 577, endPoint x: 887, endPoint y: 393, distance: 241.9
click at [887, 393] on body "I will always shop around for the best price on items I purchase. While I try t…" at bounding box center [1033, 485] width 319 height 246
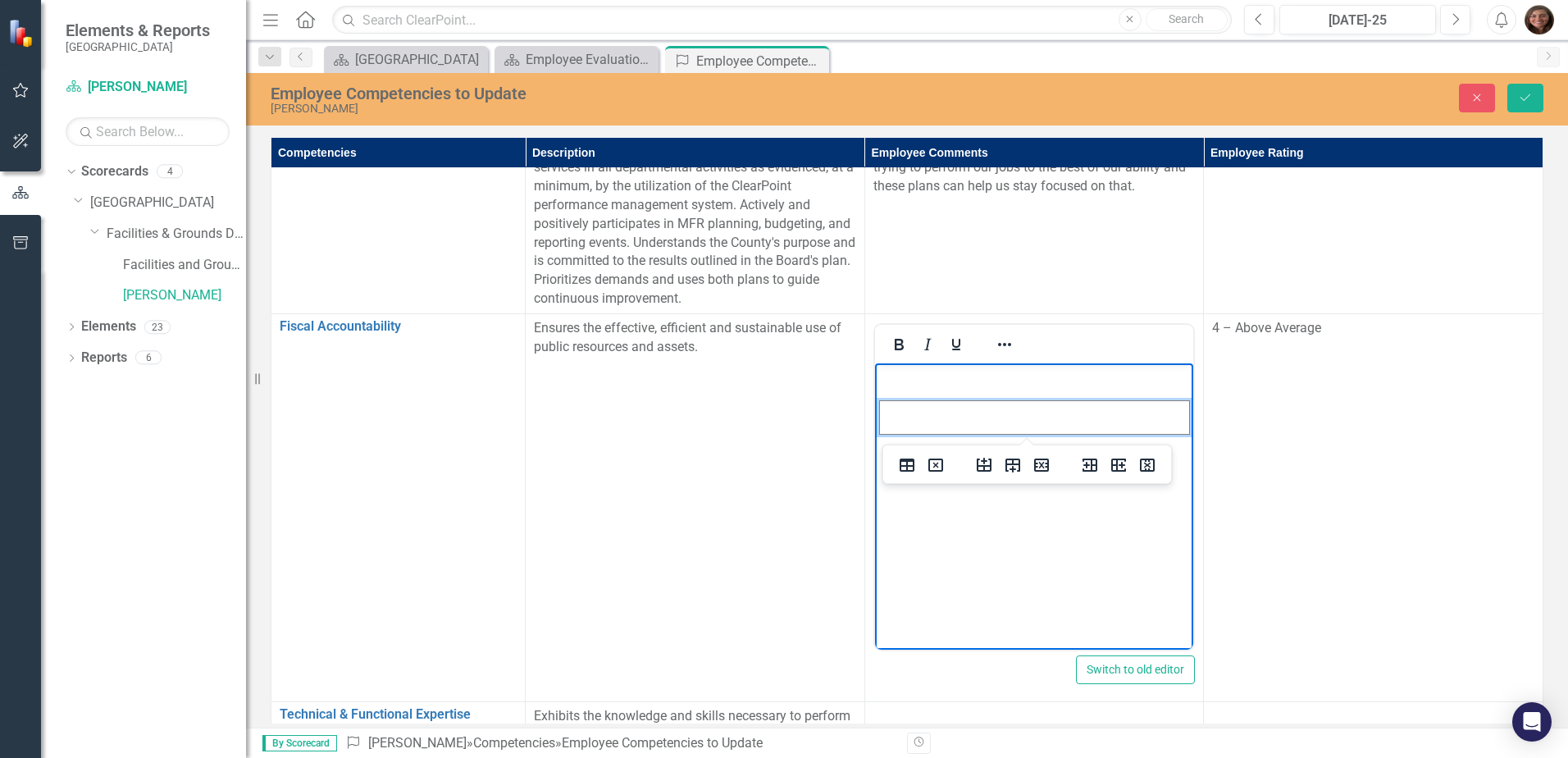
click at [896, 404] on p "Rich Text Area. Press ALT-0 for help." at bounding box center [1033, 410] width 309 height 20
click at [929, 455] on icon "Delete table" at bounding box center [935, 451] width 15 height 13
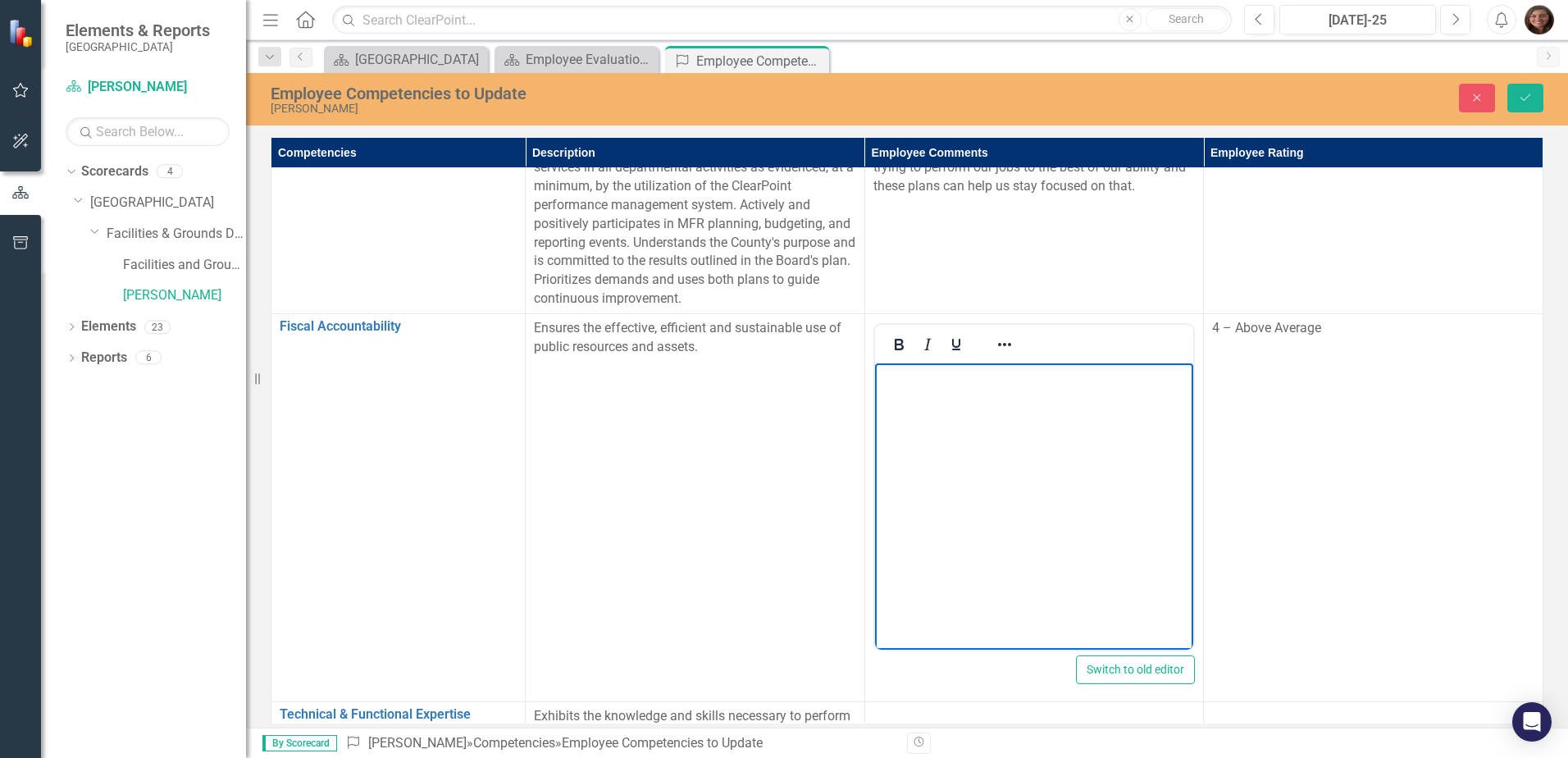
click at [918, 386] on body "Rich Text Area. Press ALT-0 for help." at bounding box center [1033, 485] width 319 height 246
click at [892, 382] on p "Rich Text Area. Press ALT-0 for help." at bounding box center [1033, 376] width 311 height 20
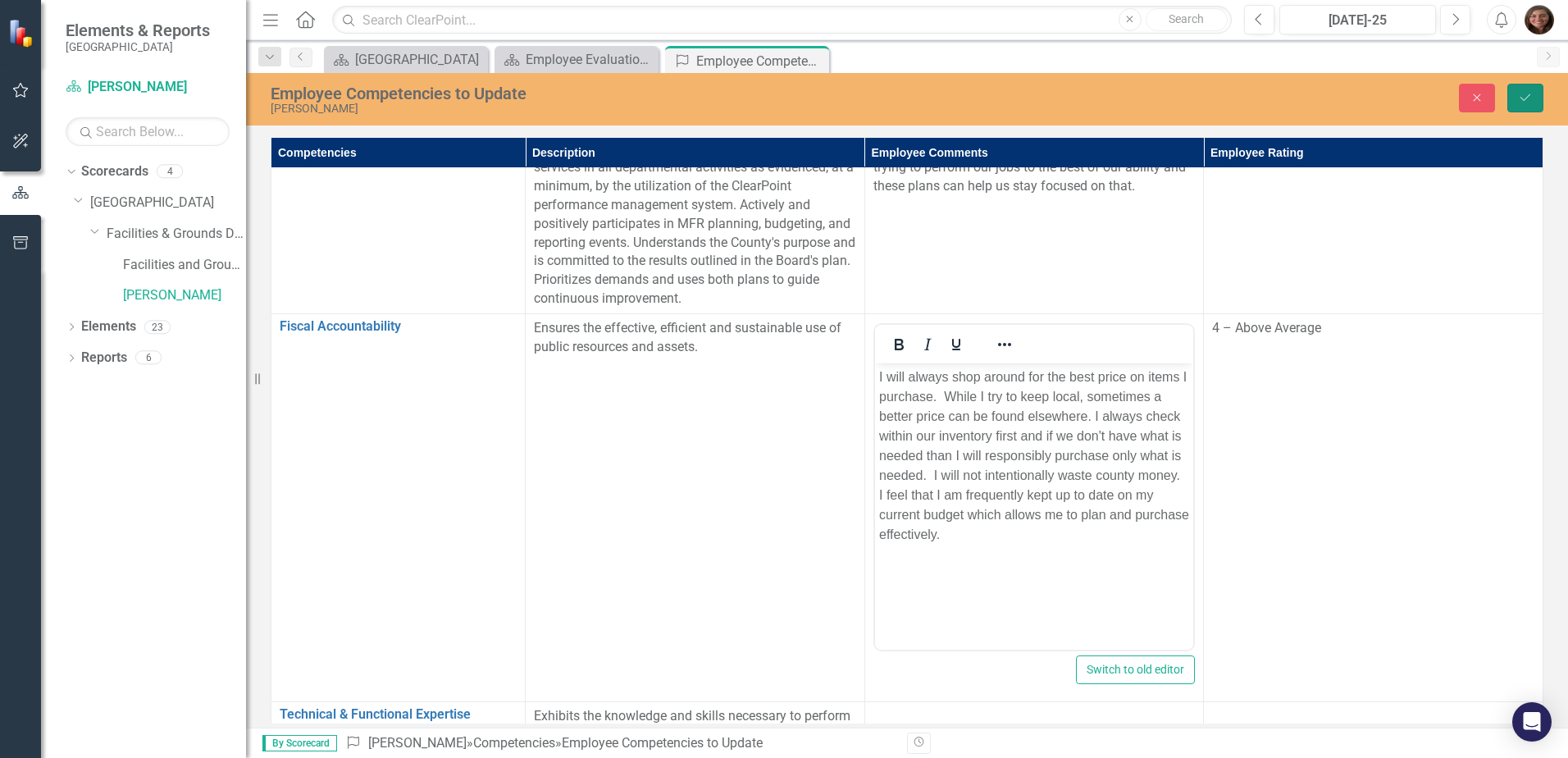
click at [1535, 85] on button "Save" at bounding box center [1525, 98] width 36 height 29
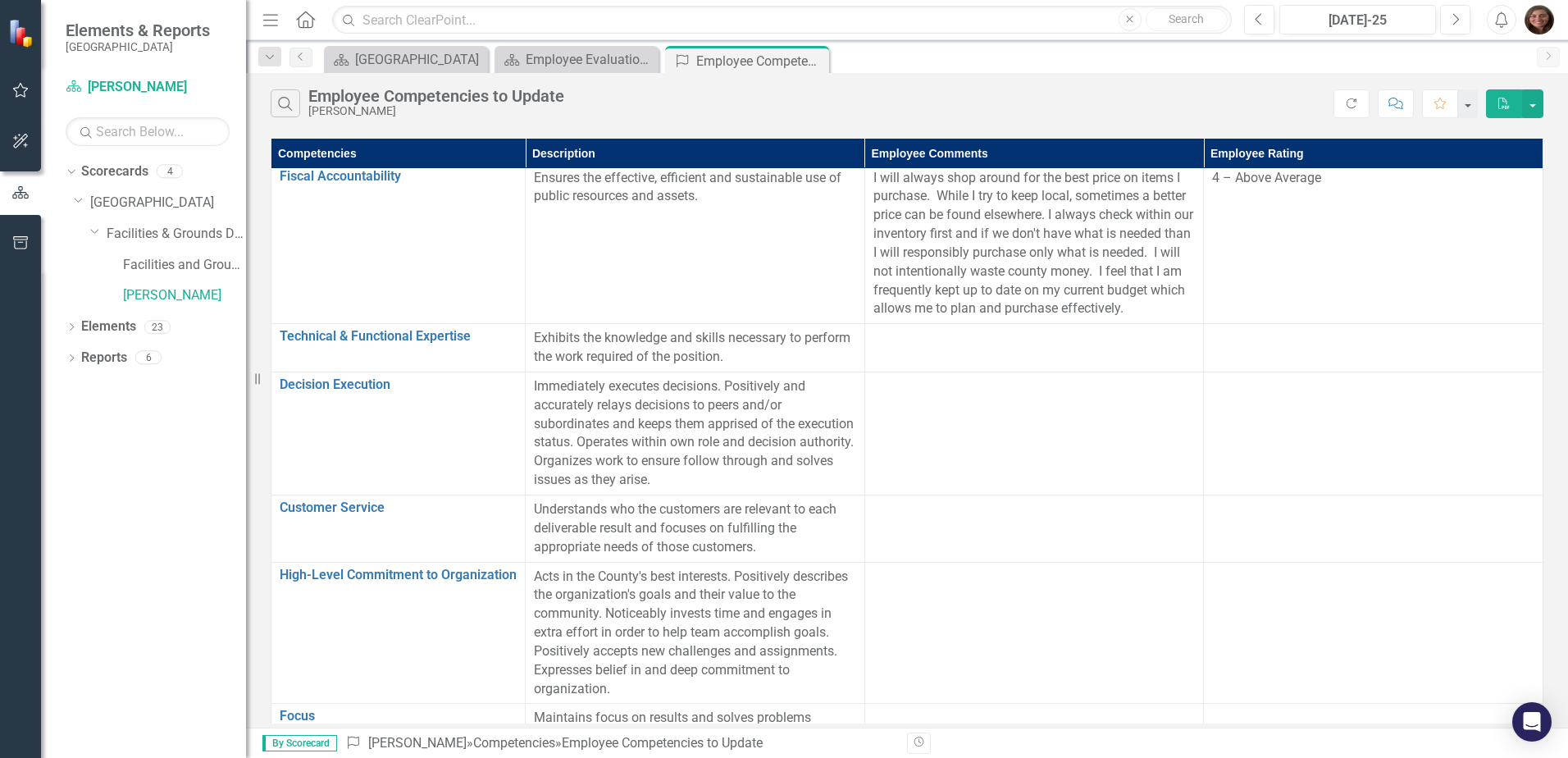
scroll to position [328, 0]
click at [933, 344] on div at bounding box center [1033, 337] width 322 height 20
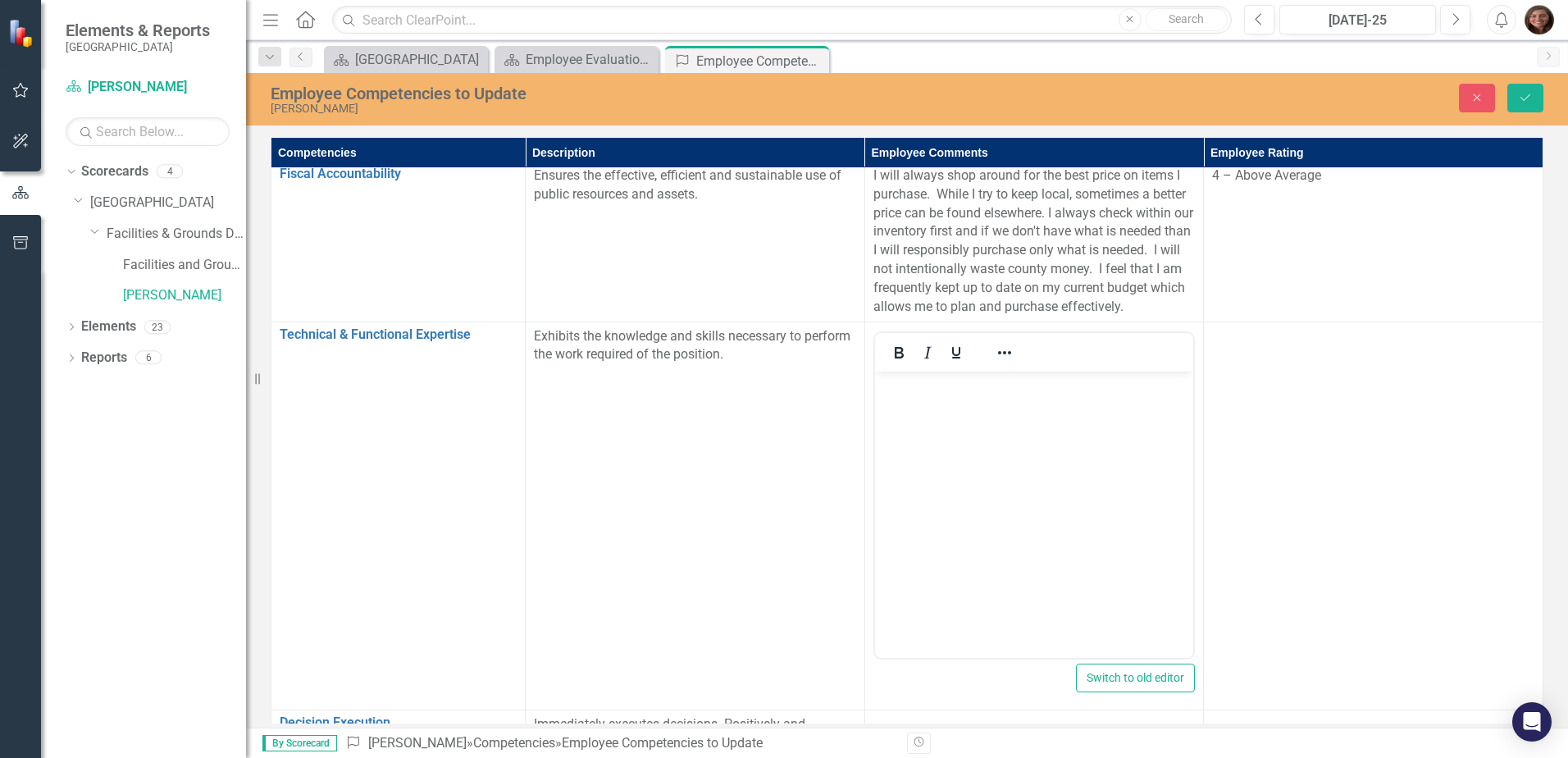
scroll to position [0, 0]
click at [929, 353] on icon "Italic" at bounding box center [928, 353] width 20 height 20
click at [898, 387] on p "﻿" at bounding box center [1033, 385] width 311 height 20
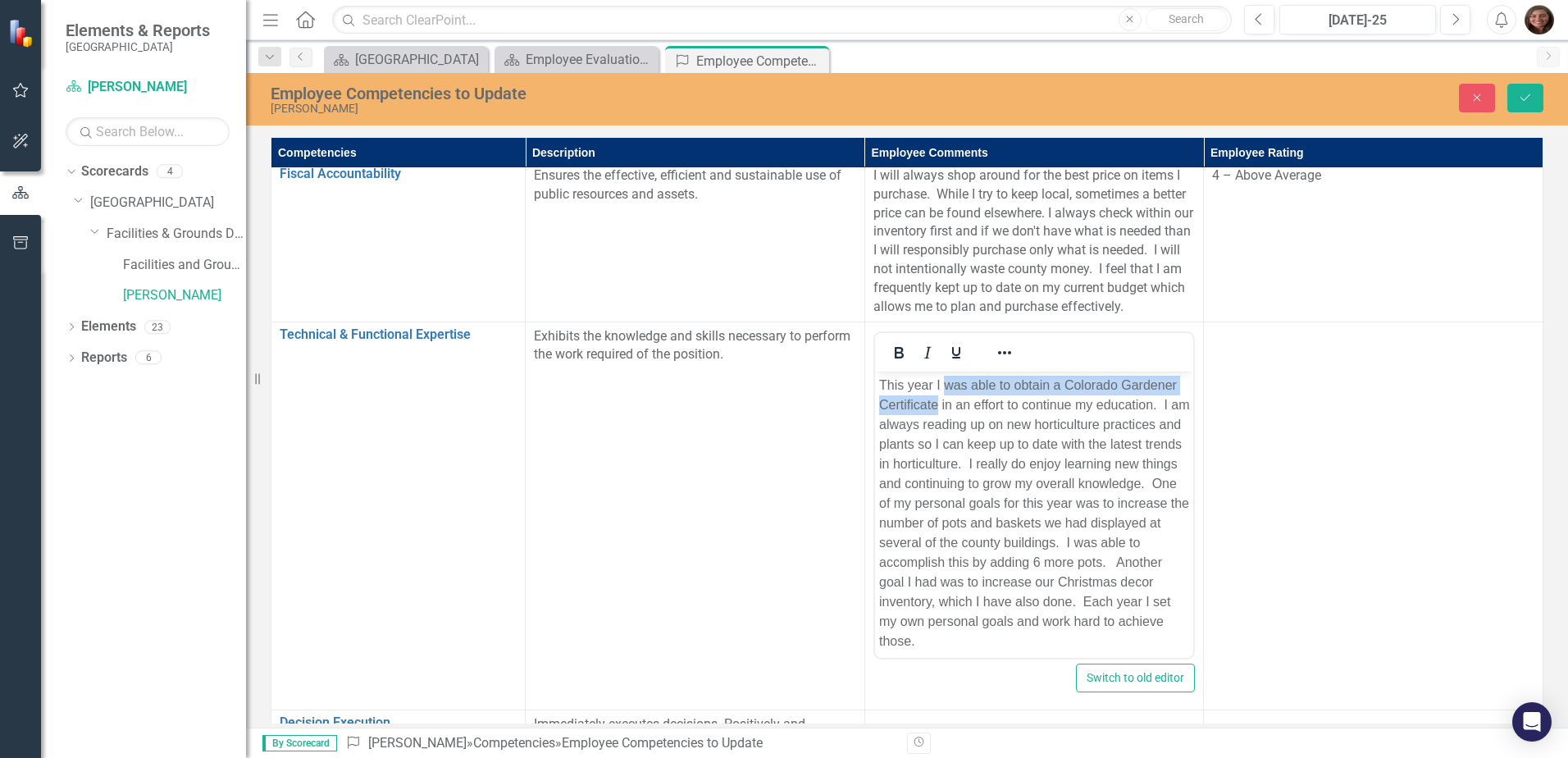
drag, startPoint x: 946, startPoint y: 385, endPoint x: 992, endPoint y: 412, distance: 53.3
click at [992, 412] on p "﻿This year I was able to obtain a [US_STATE] Gardener Certificate in an effort …" at bounding box center [1033, 513] width 311 height 275
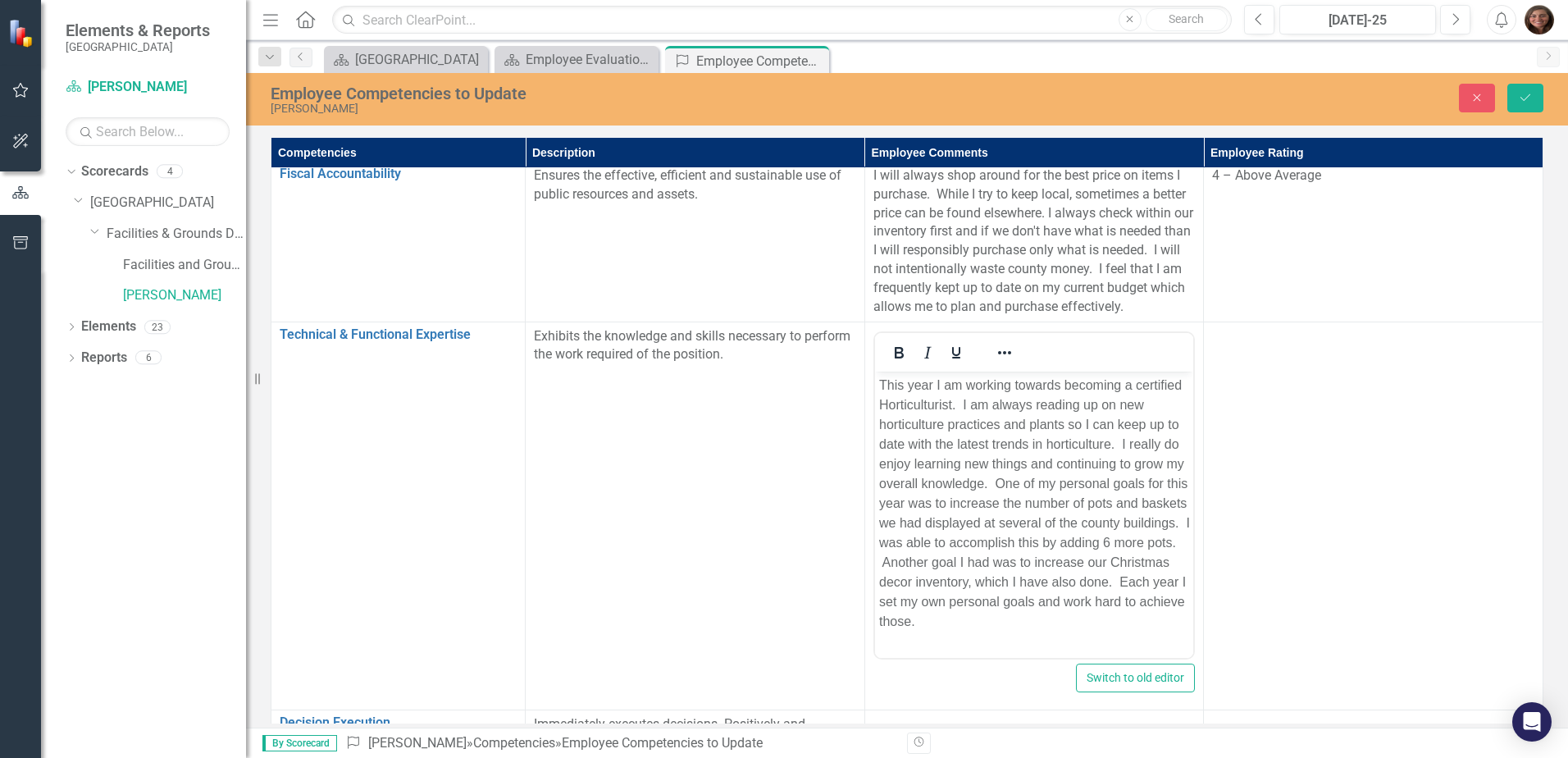
click at [1043, 564] on span "﻿This year I am working towards becoming a certified Horticulturist. I am alway…" at bounding box center [1033, 502] width 311 height 250
click at [1089, 561] on span "﻿This year I am working towards becoming a certified Horticulturist. I am alway…" at bounding box center [1033, 502] width 311 height 250
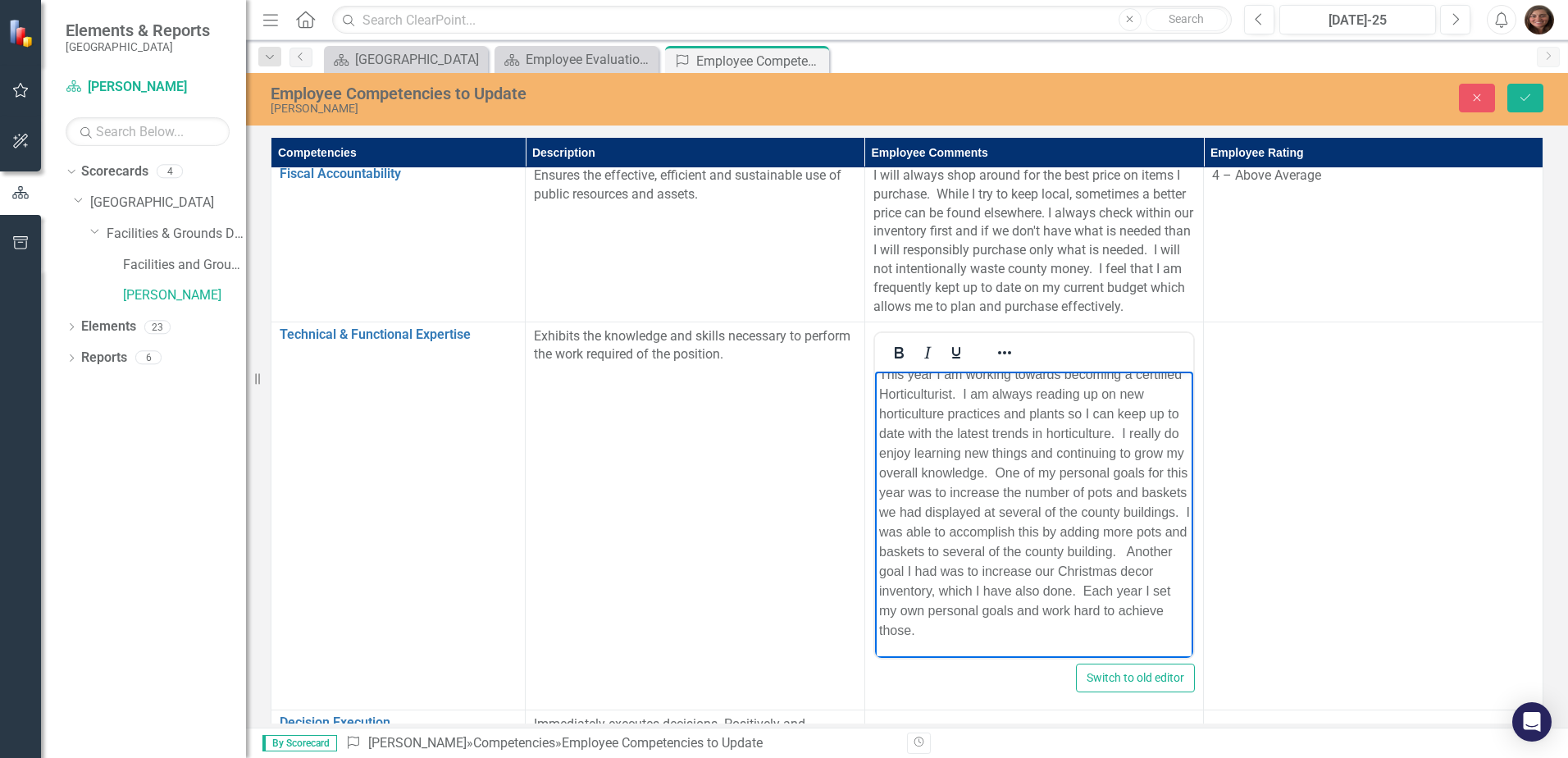
scroll to position [30, 0]
click at [949, 638] on p "﻿This year I am working towards becoming a certified Horticulturist. I am alway…" at bounding box center [1033, 502] width 311 height 275
click at [1009, 403] on span "﻿This year I am working towards becoming a certified Horticulturist. I am alway…" at bounding box center [1033, 512] width 311 height 269
click at [941, 443] on span "﻿This year I am working towards becoming a certified Horticulturist. I am alway…" at bounding box center [1032, 522] width 310 height 289
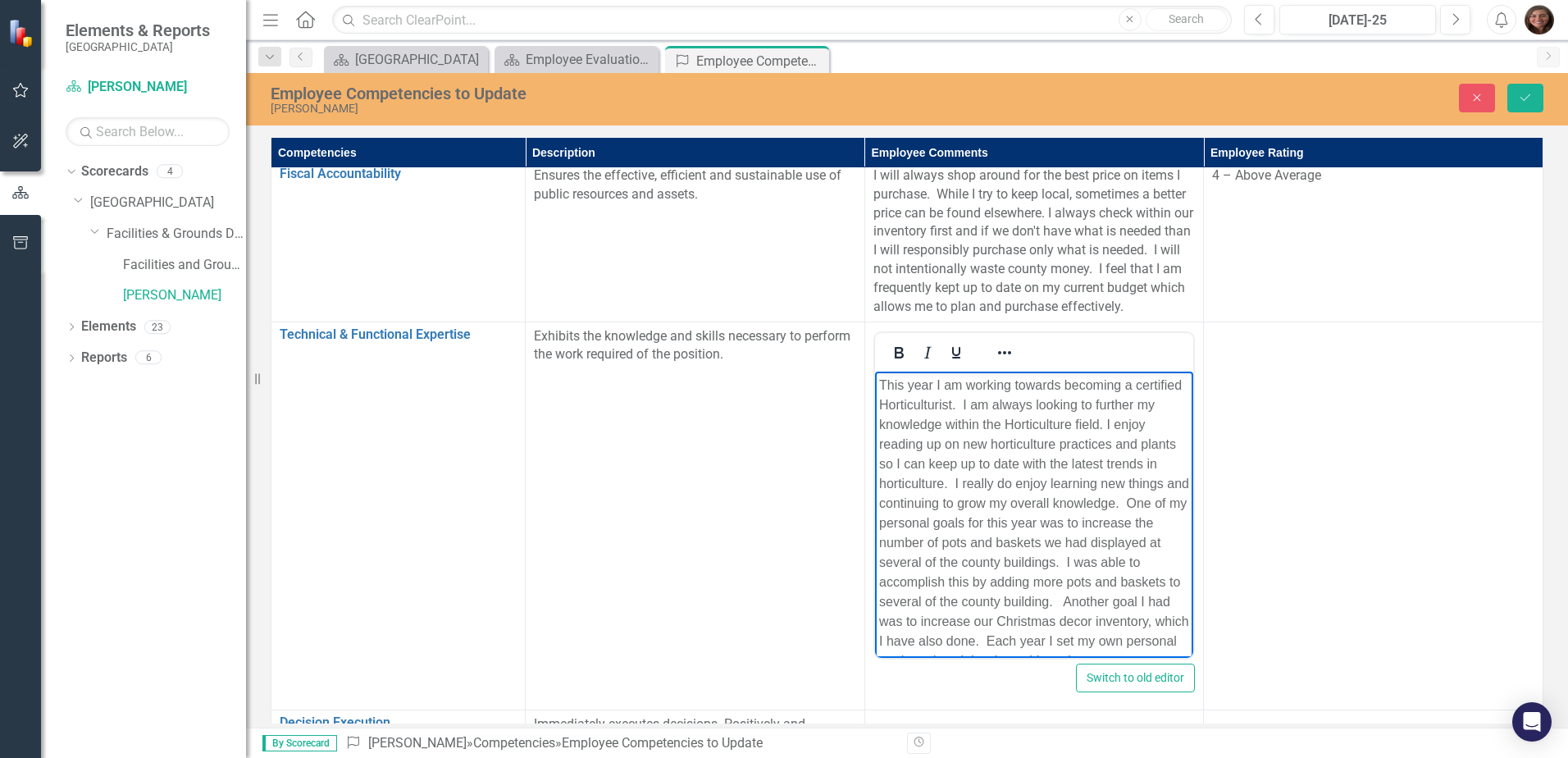
click at [932, 623] on span "﻿This year I am working towards becoming a certified Horticulturist. I am alway…" at bounding box center [1032, 522] width 310 height 289
click at [1278, 352] on td at bounding box center [1373, 515] width 339 height 388
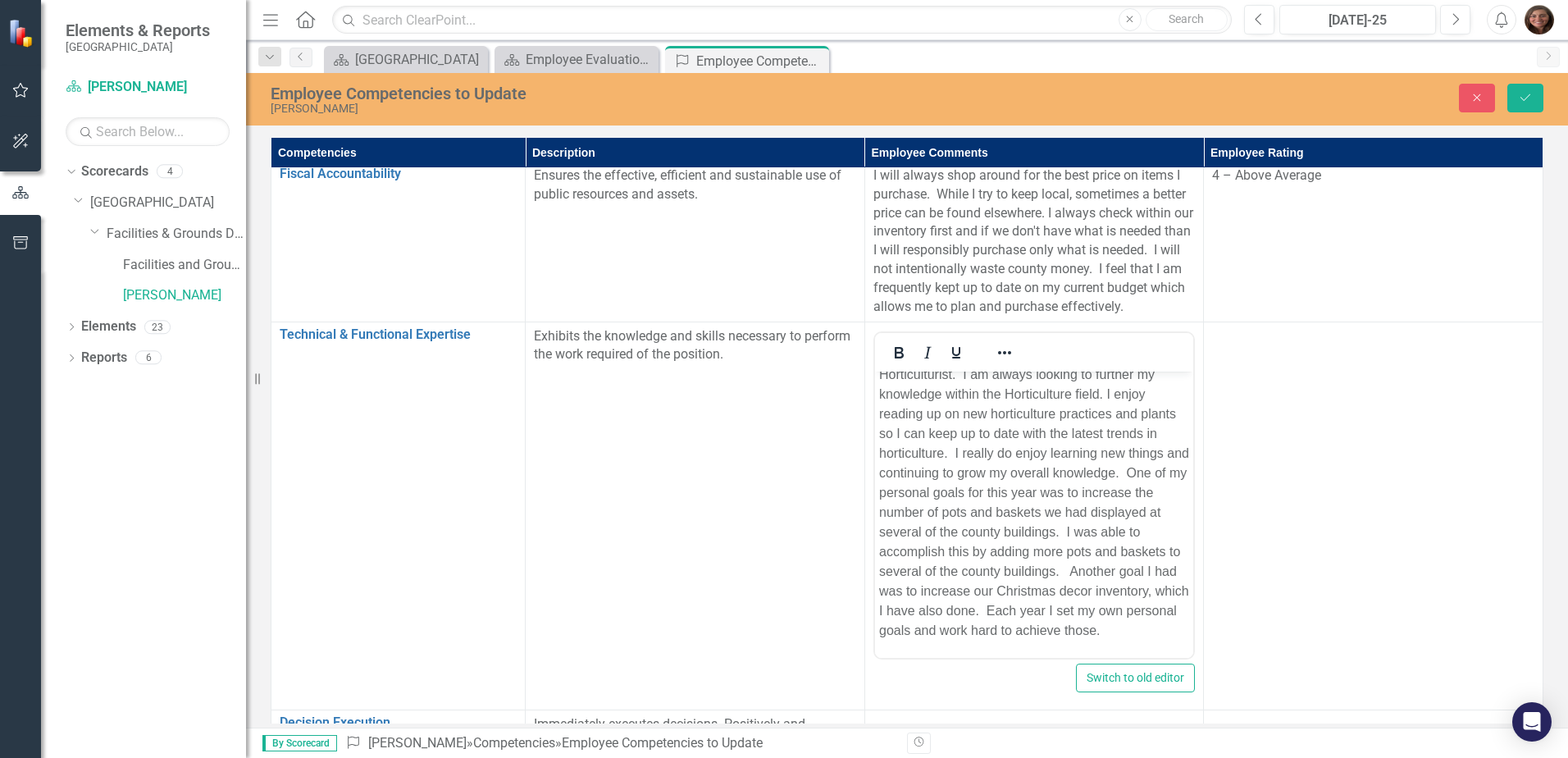
click at [1376, 446] on td at bounding box center [1373, 515] width 339 height 388
drag, startPoint x: 1376, startPoint y: 446, endPoint x: 1353, endPoint y: 342, distance: 106.5
click at [1353, 342] on div "Not Defined" at bounding box center [1364, 341] width 281 height 19
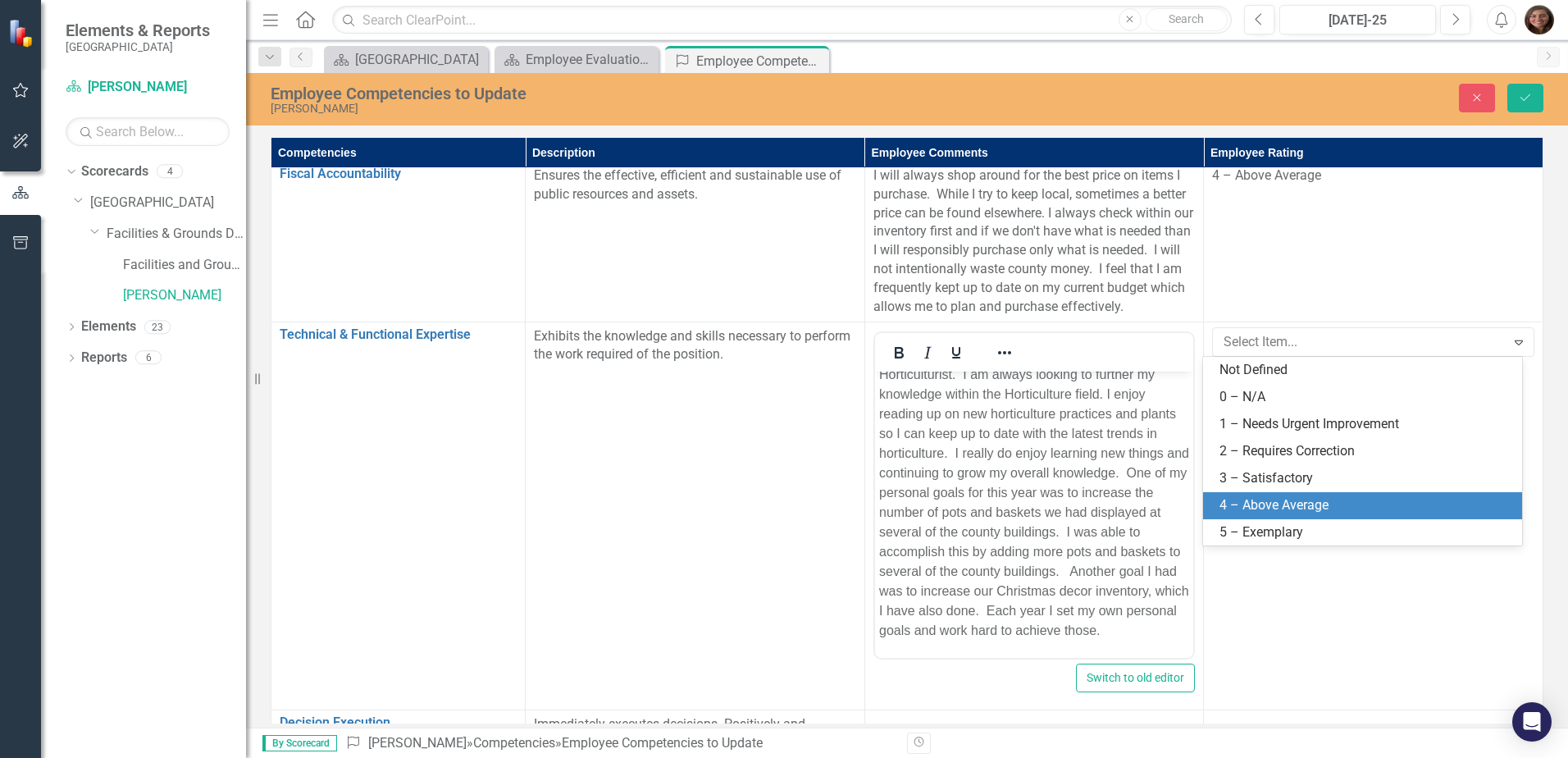
click at [1330, 509] on div "4 – Above Average" at bounding box center [1365, 505] width 292 height 19
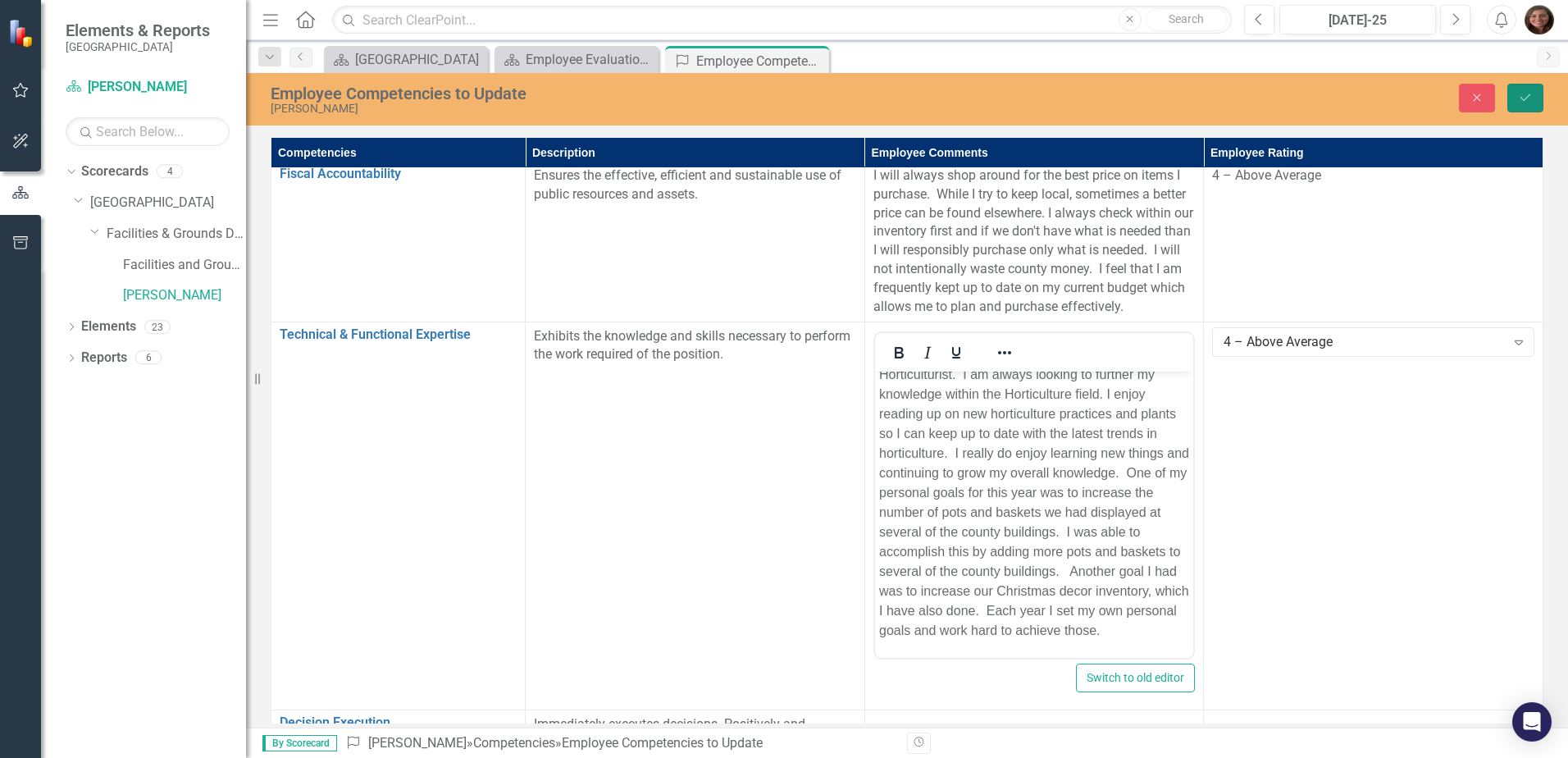
click at [1522, 99] on icon "submit" at bounding box center [1525, 98] width 10 height 7
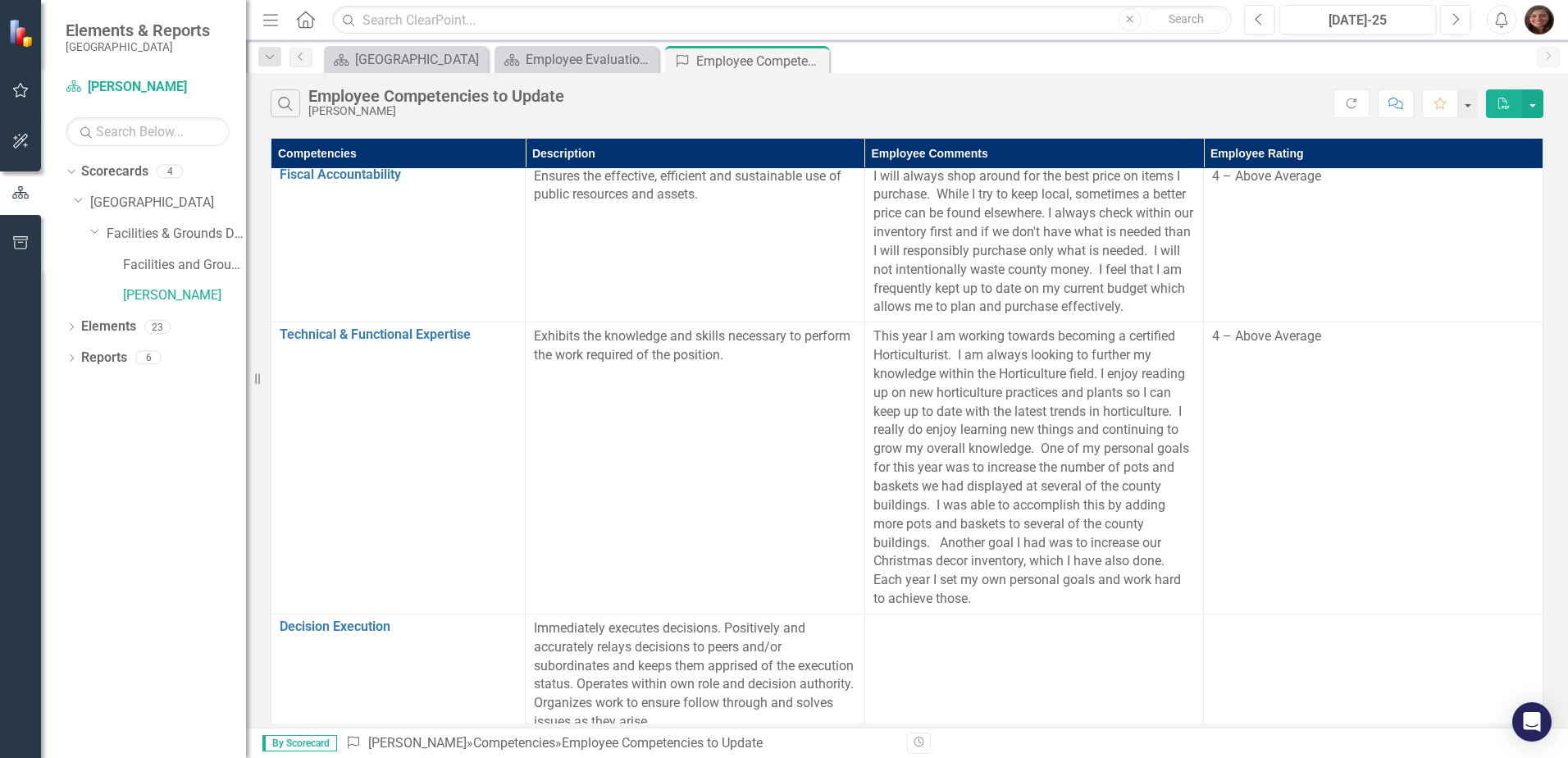
scroll to position [573, 0]
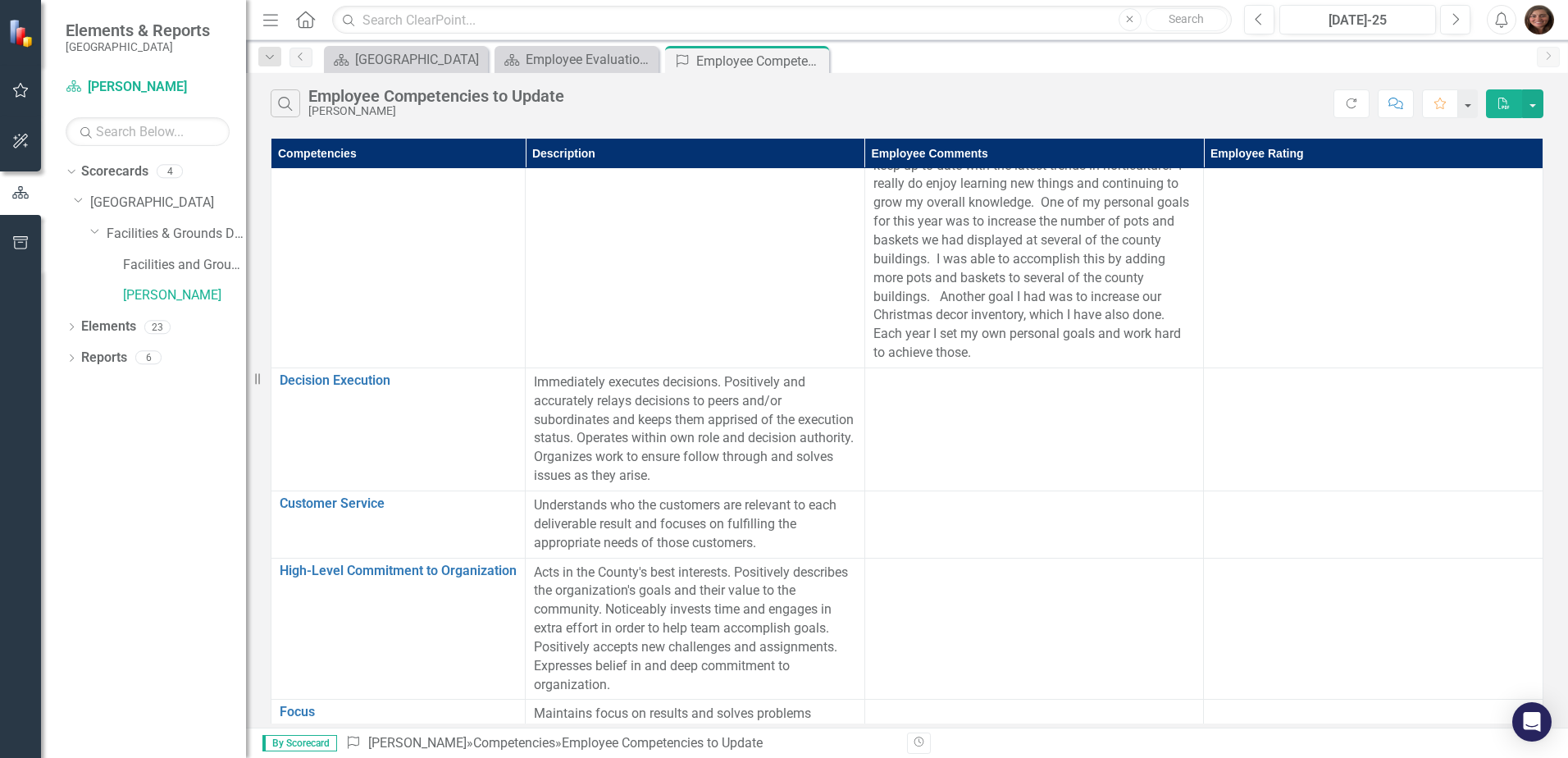
click at [932, 408] on td at bounding box center [1033, 428] width 339 height 123
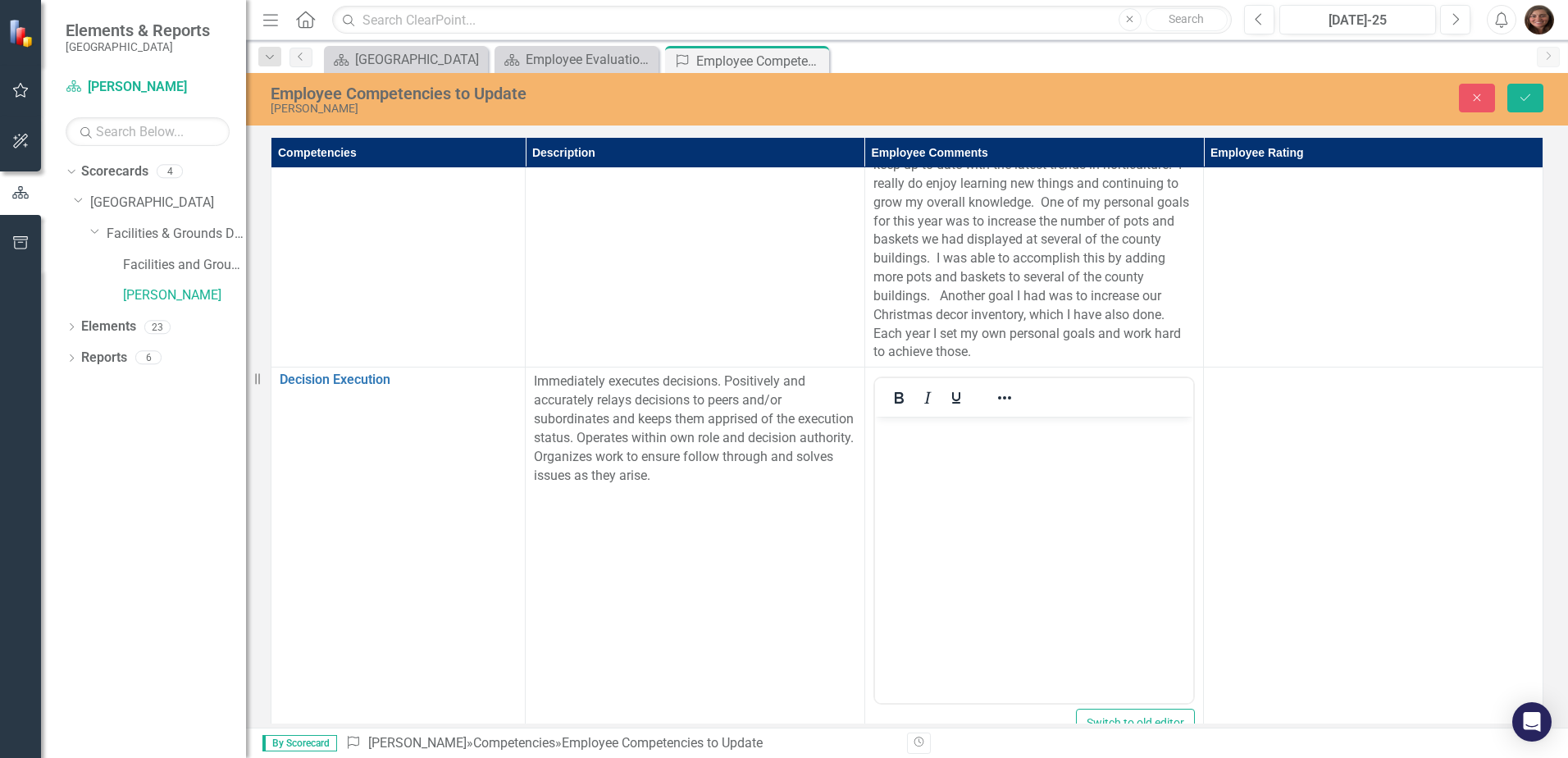
scroll to position [0, 0]
click at [907, 445] on body "Rich Text Area. Press ALT-0 for help." at bounding box center [1033, 540] width 319 height 246
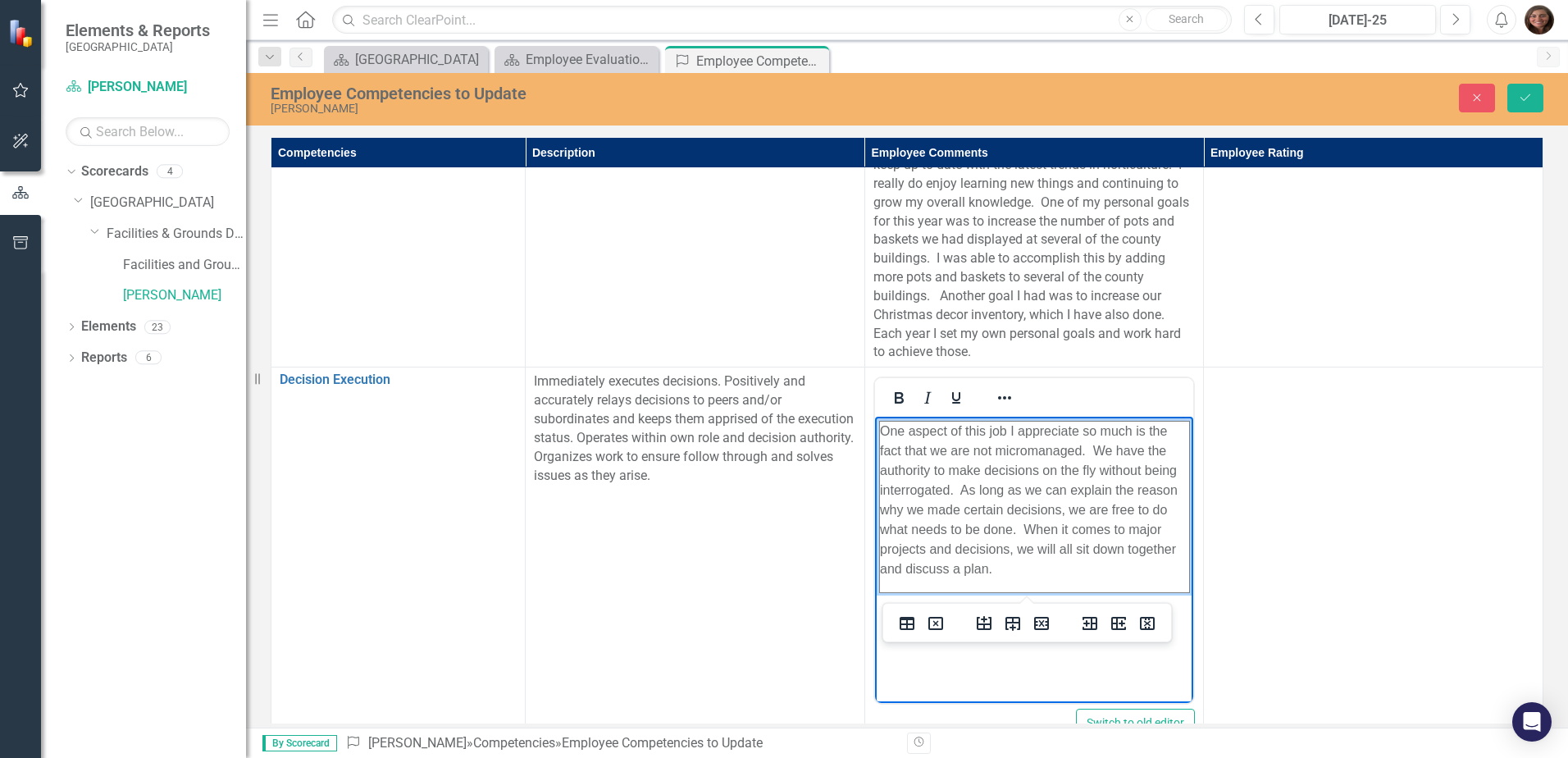
click at [934, 621] on icon "Delete table" at bounding box center [936, 623] width 6 height 6
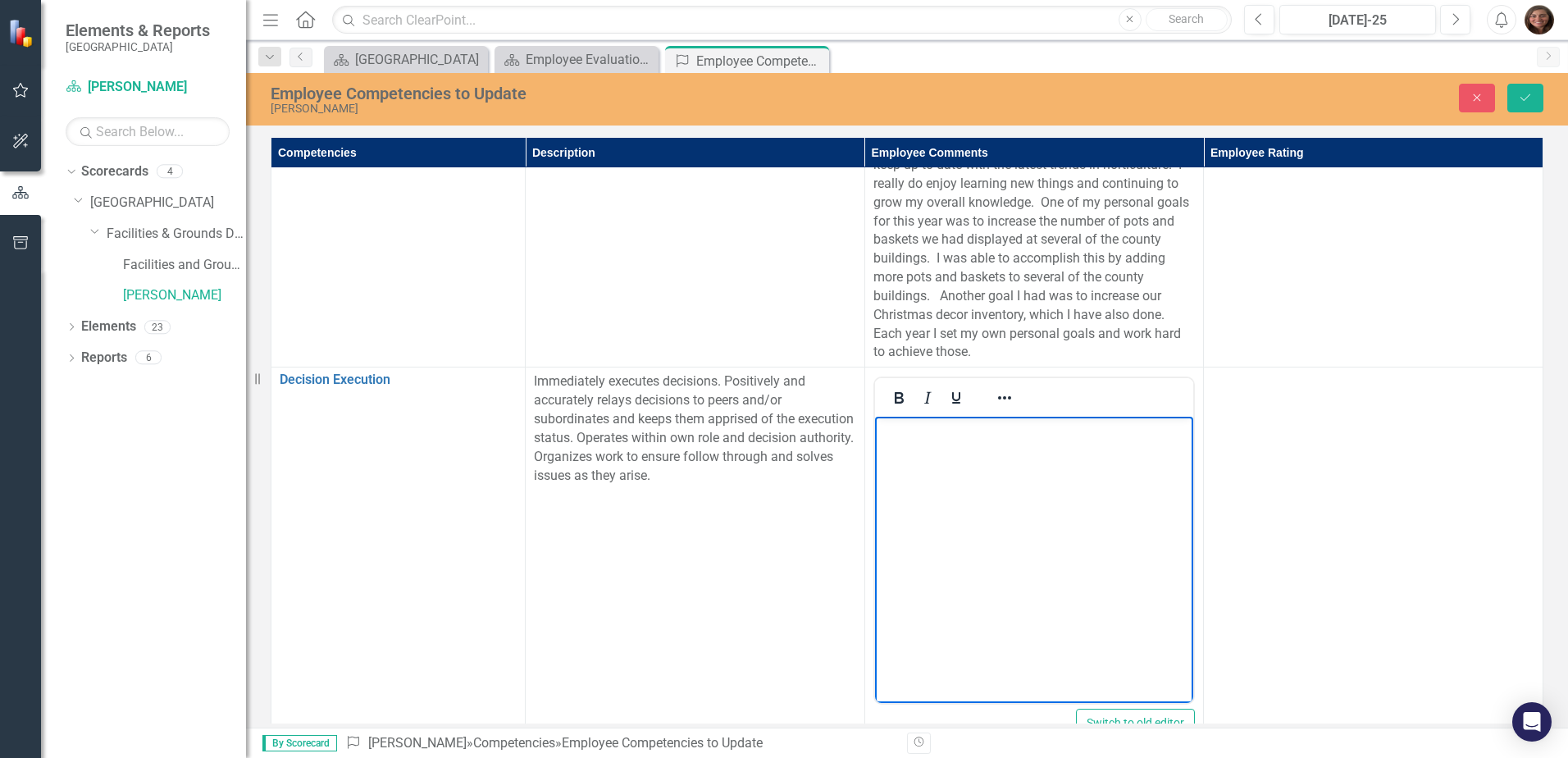
click at [915, 432] on p "Rich Text Area. Press ALT-0 for help." at bounding box center [1033, 431] width 311 height 20
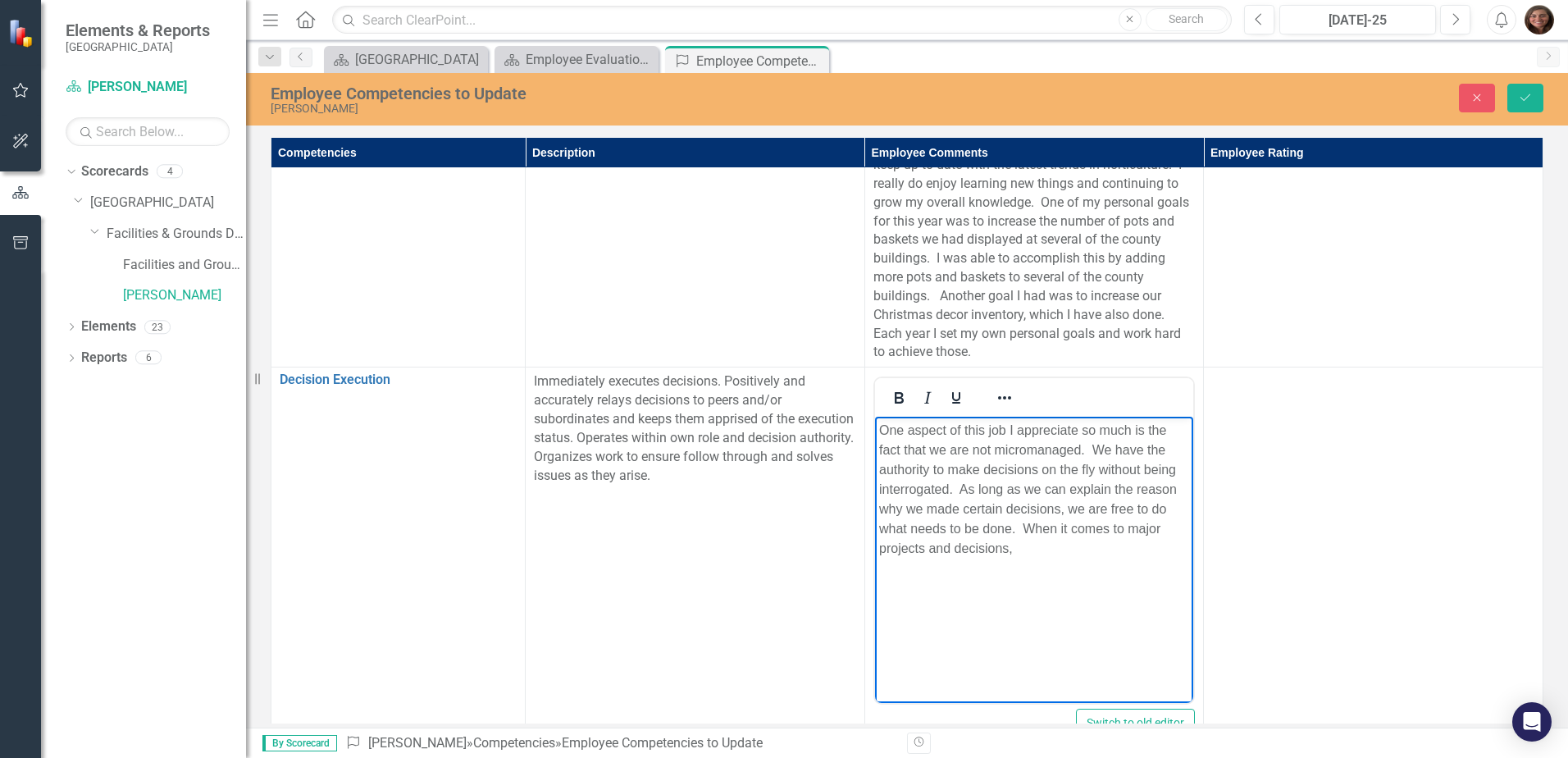
click at [1024, 551] on p "One aspect of this job I appreciate so much is the fact that we are not microma…" at bounding box center [1033, 490] width 311 height 138
click at [1033, 612] on body "One aspect of this job I appreciate so much is the fact that we are not microma…" at bounding box center [1033, 540] width 319 height 246
drag, startPoint x: 993, startPoint y: 567, endPoint x: 838, endPoint y: 412, distance: 219.2
click at [874, 417] on html "One aspect of this job I appreciate so much is the fact that we are not microma…" at bounding box center [1033, 540] width 319 height 246
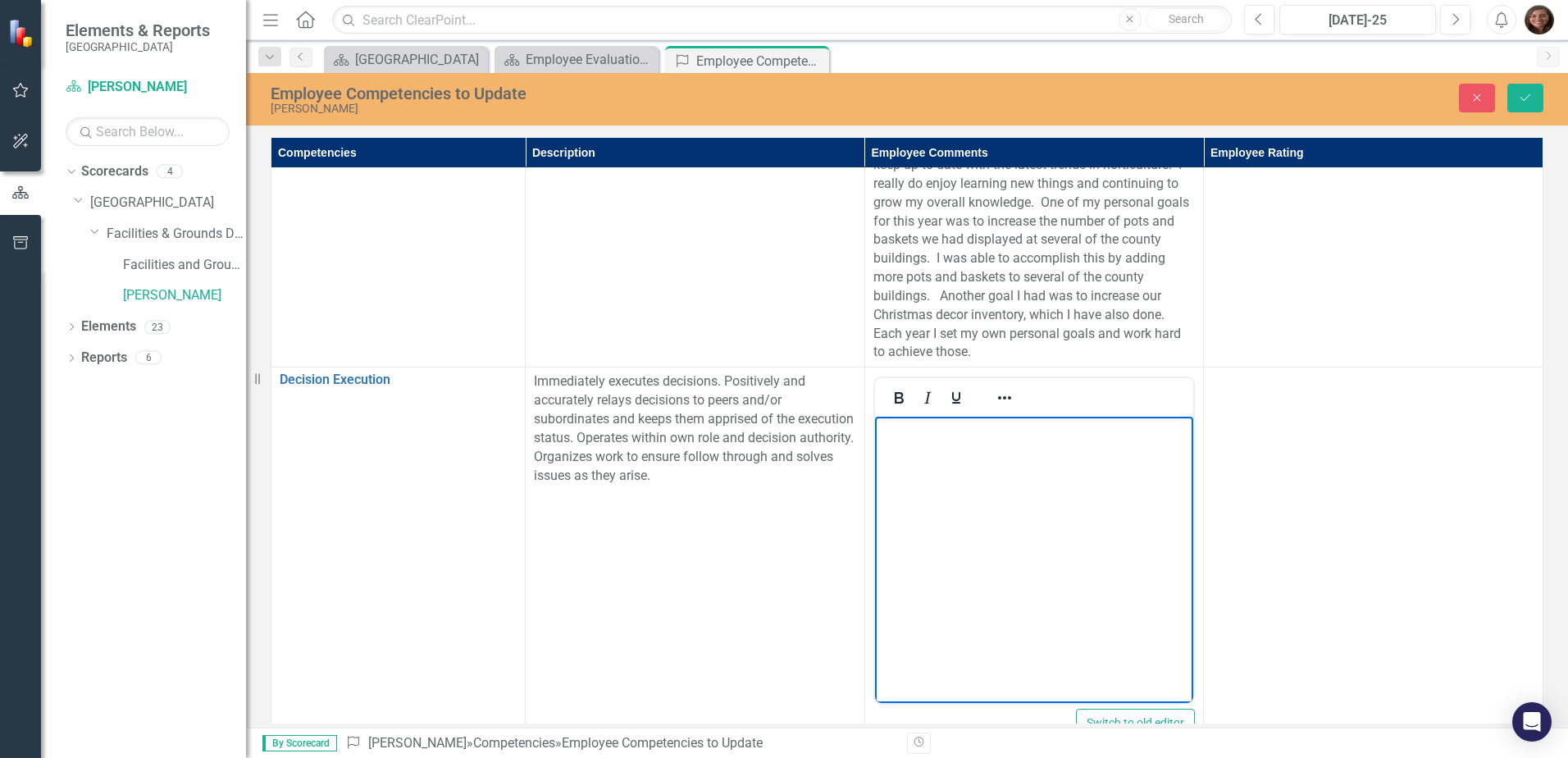
click at [1219, 551] on td at bounding box center [1373, 561] width 339 height 388
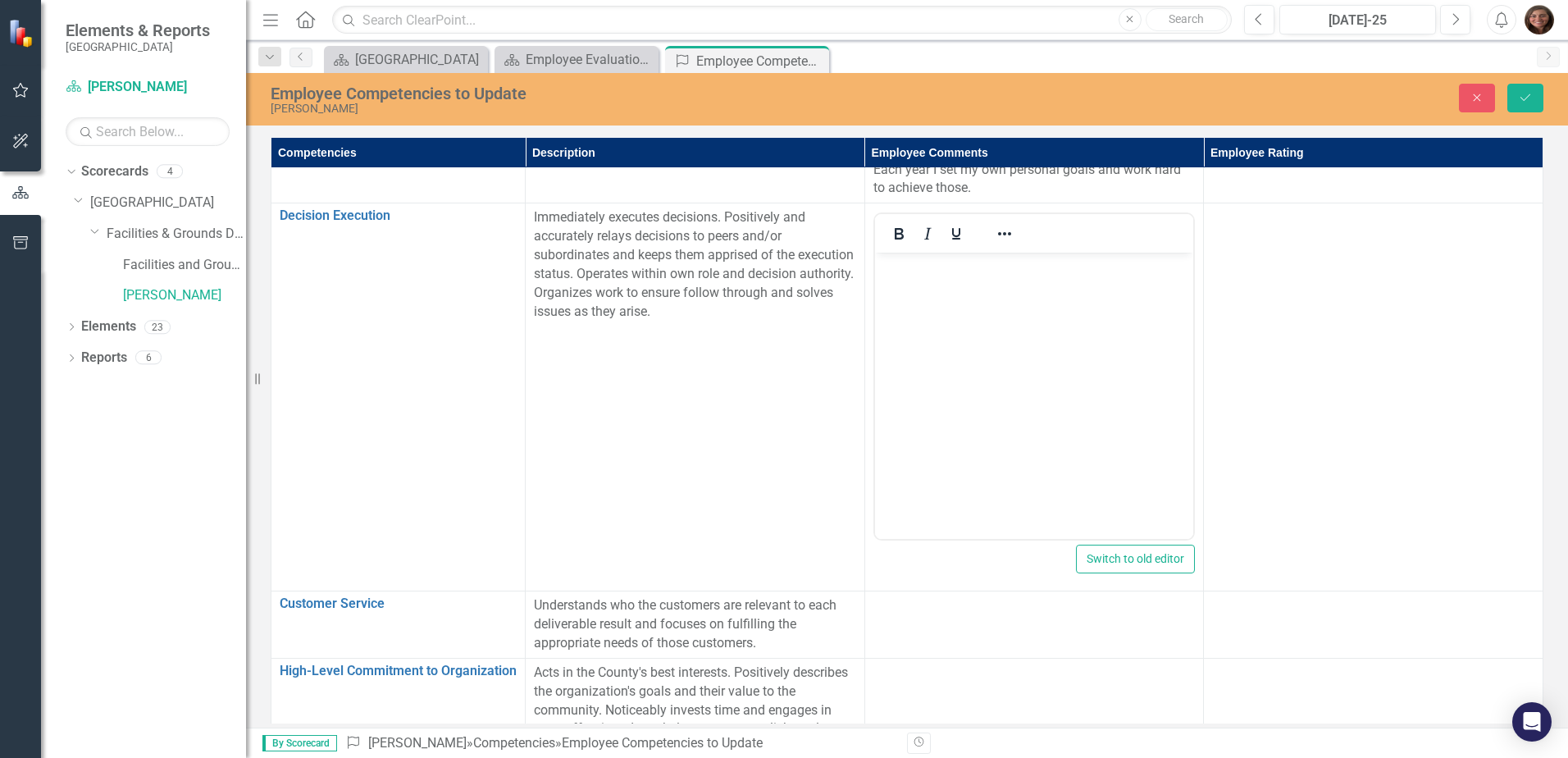
scroll to position [902, 0]
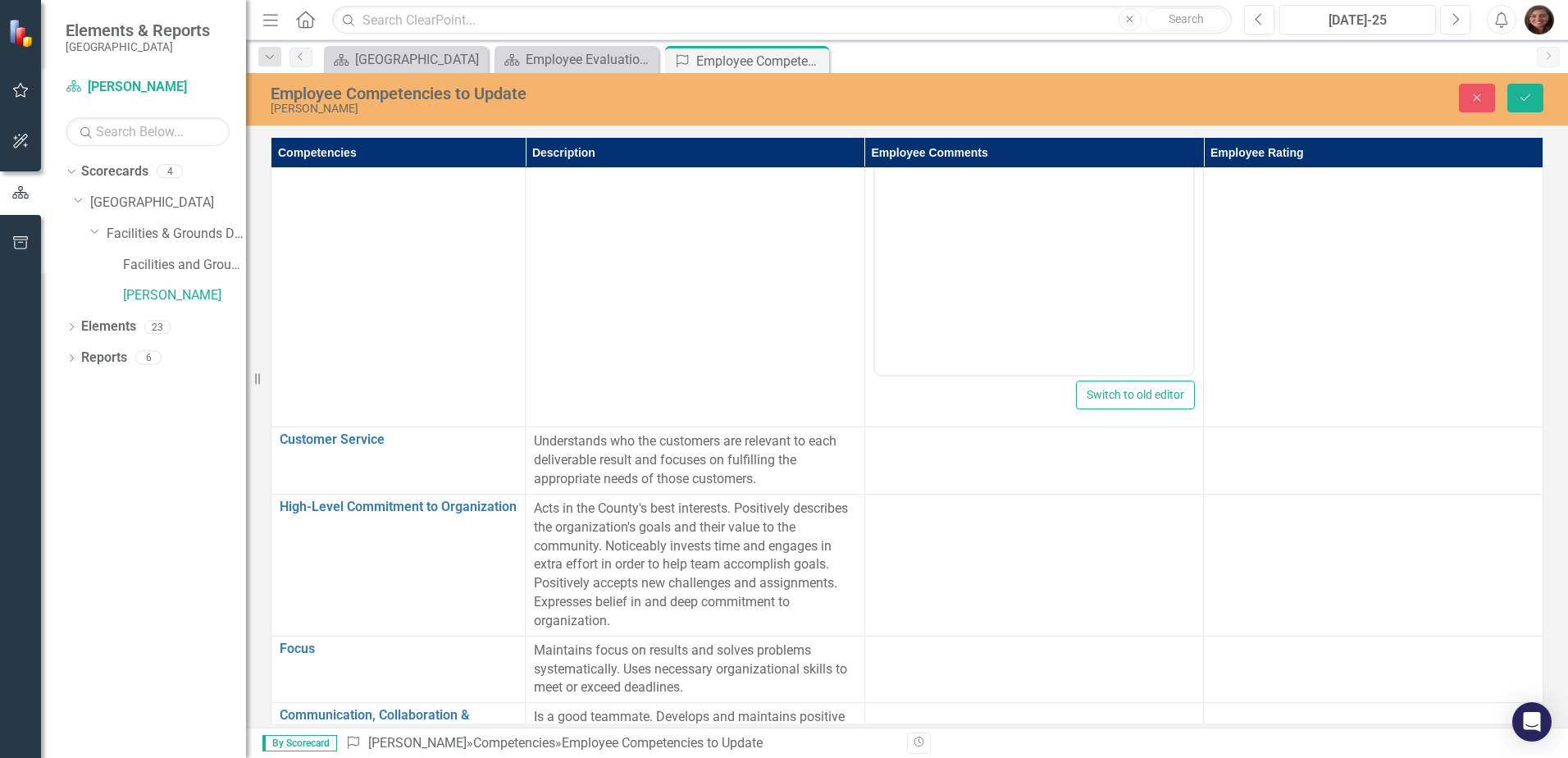
click at [915, 462] on td at bounding box center [1033, 460] width 339 height 67
click at [915, 449] on div at bounding box center [1033, 442] width 322 height 20
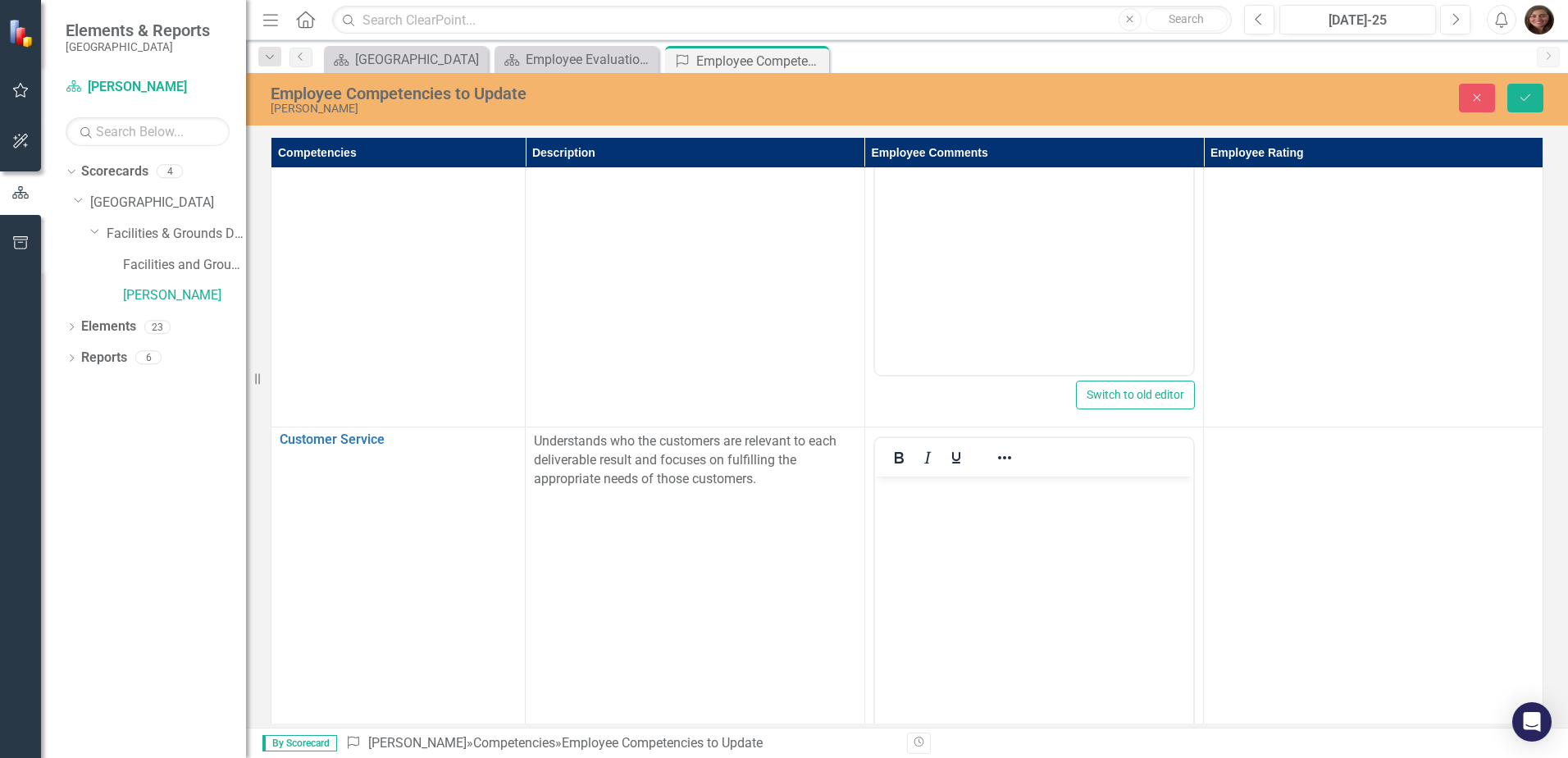
scroll to position [0, 0]
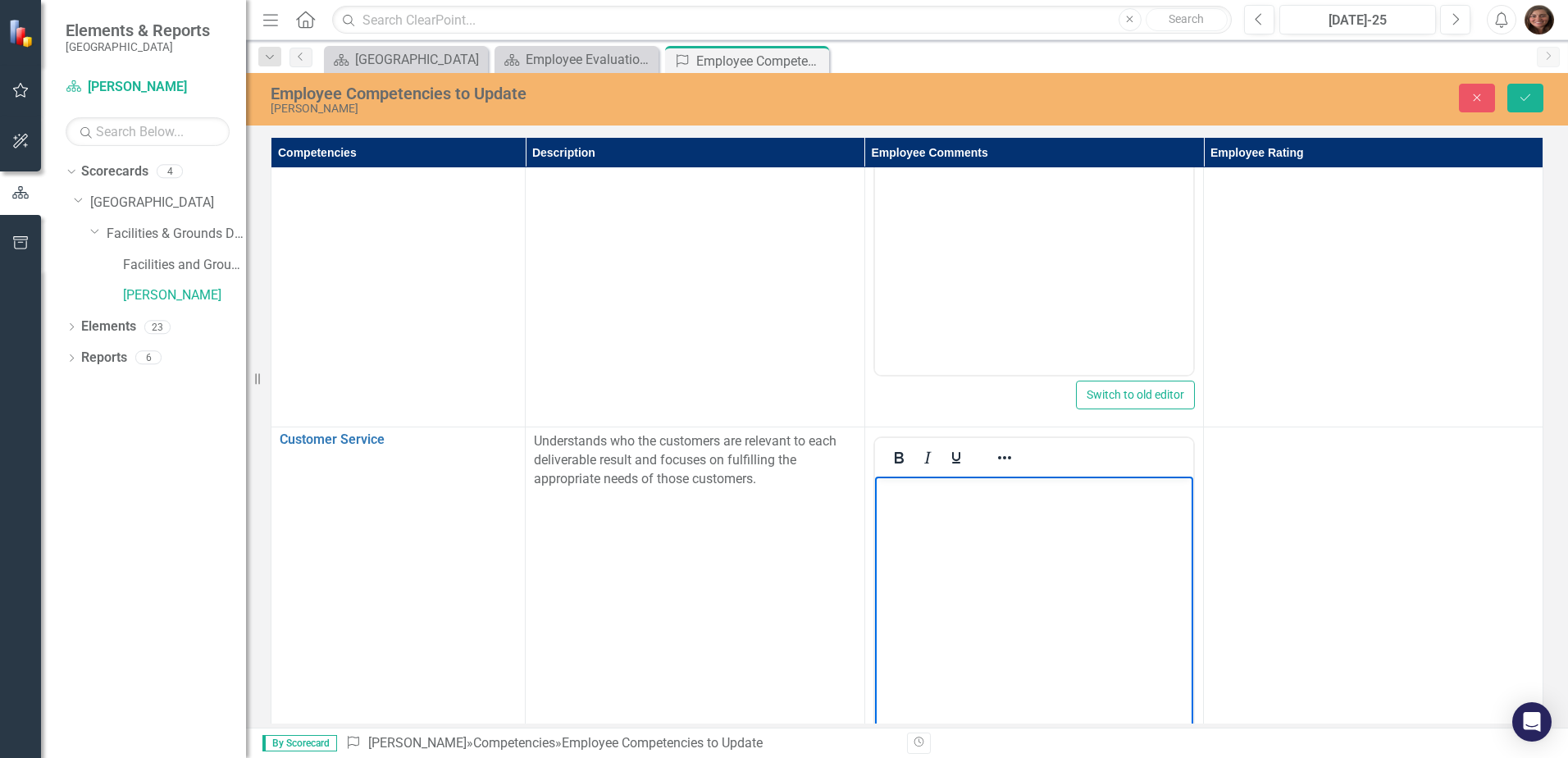
click at [905, 518] on body "Rich Text Area. Press ALT-0 for help." at bounding box center [1033, 599] width 319 height 246
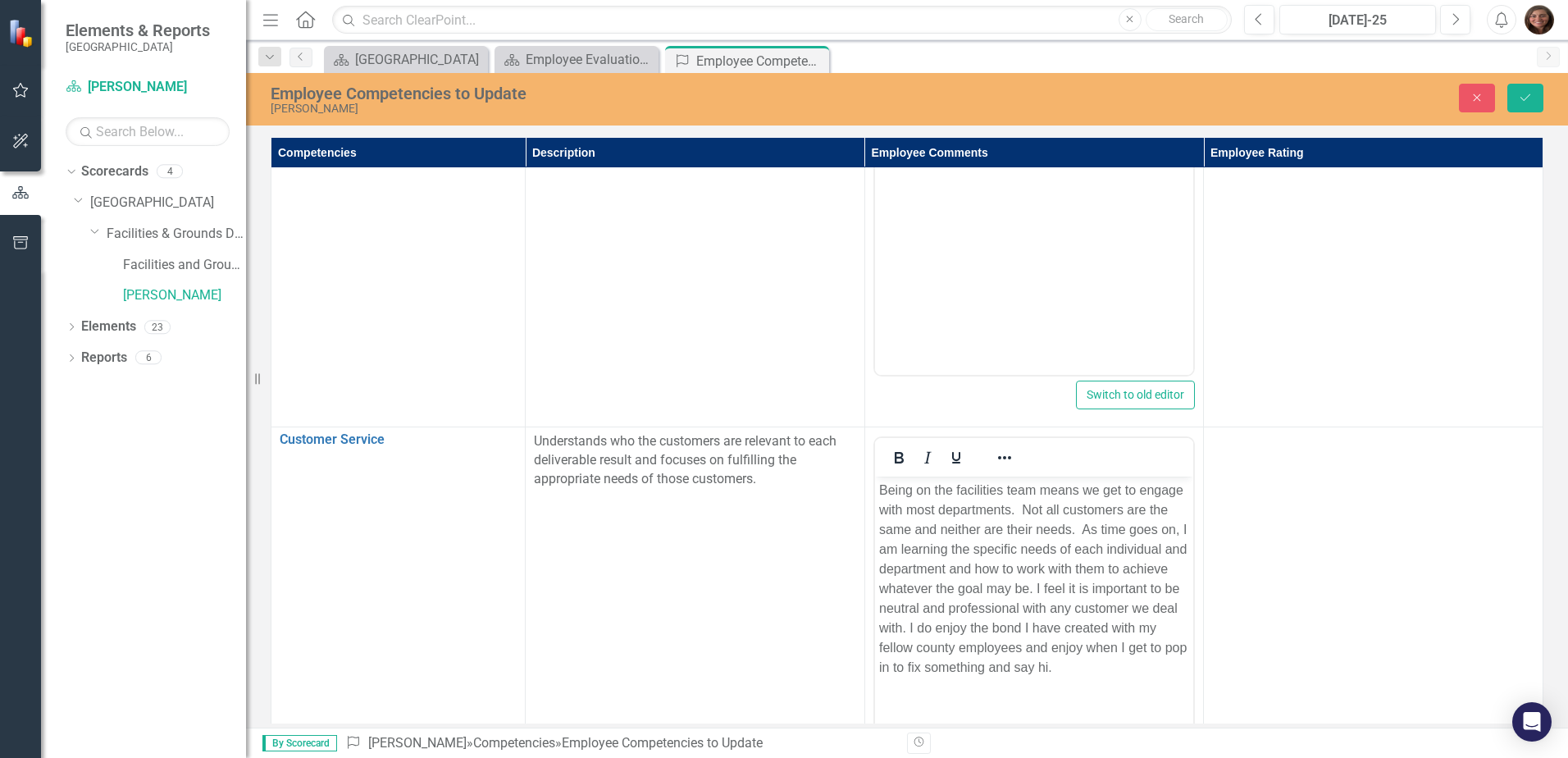
click at [1275, 556] on td at bounding box center [1373, 620] width 339 height 388
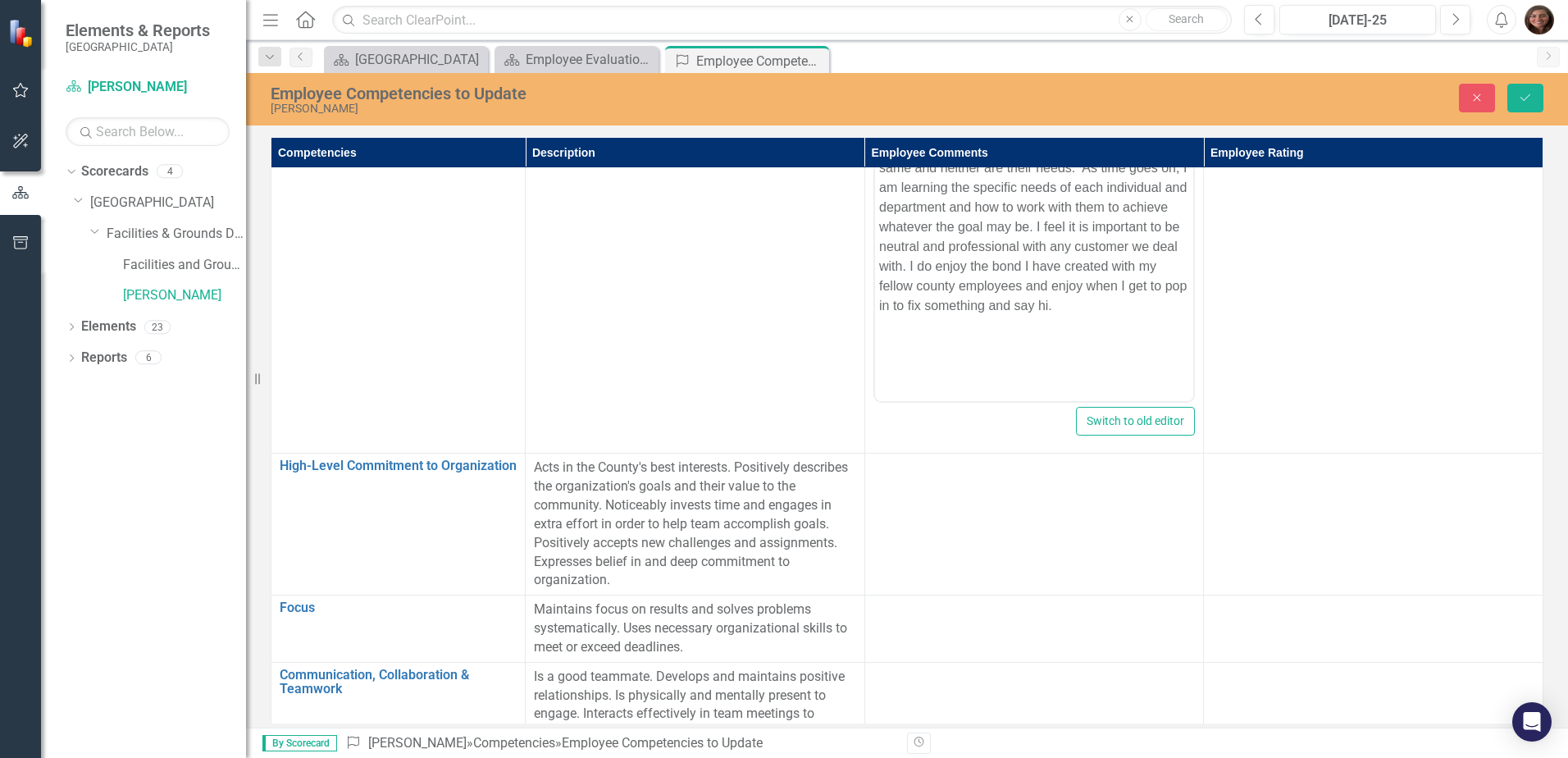
scroll to position [1312, 0]
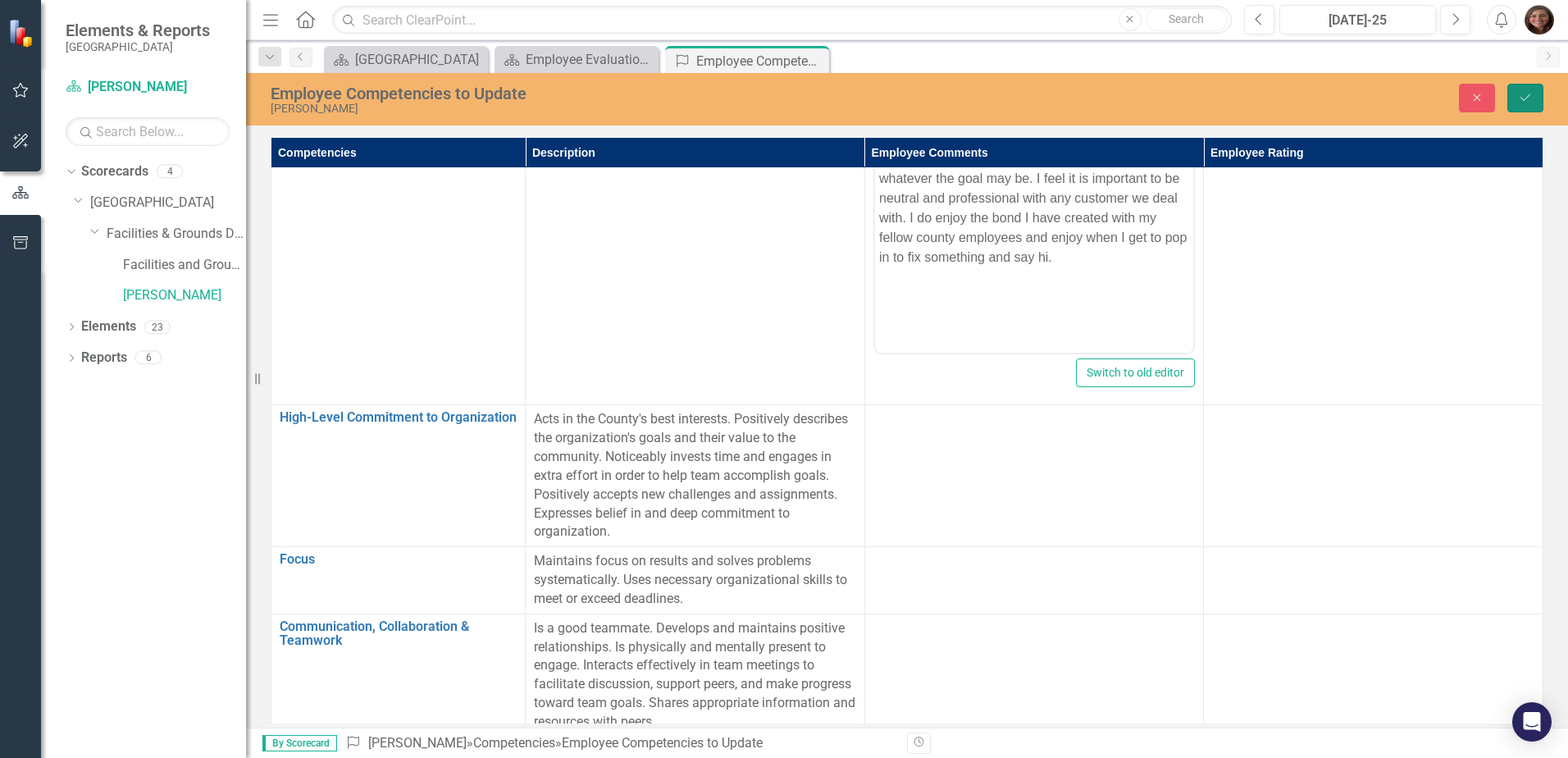
click at [1528, 88] on button "Save" at bounding box center [1525, 98] width 36 height 29
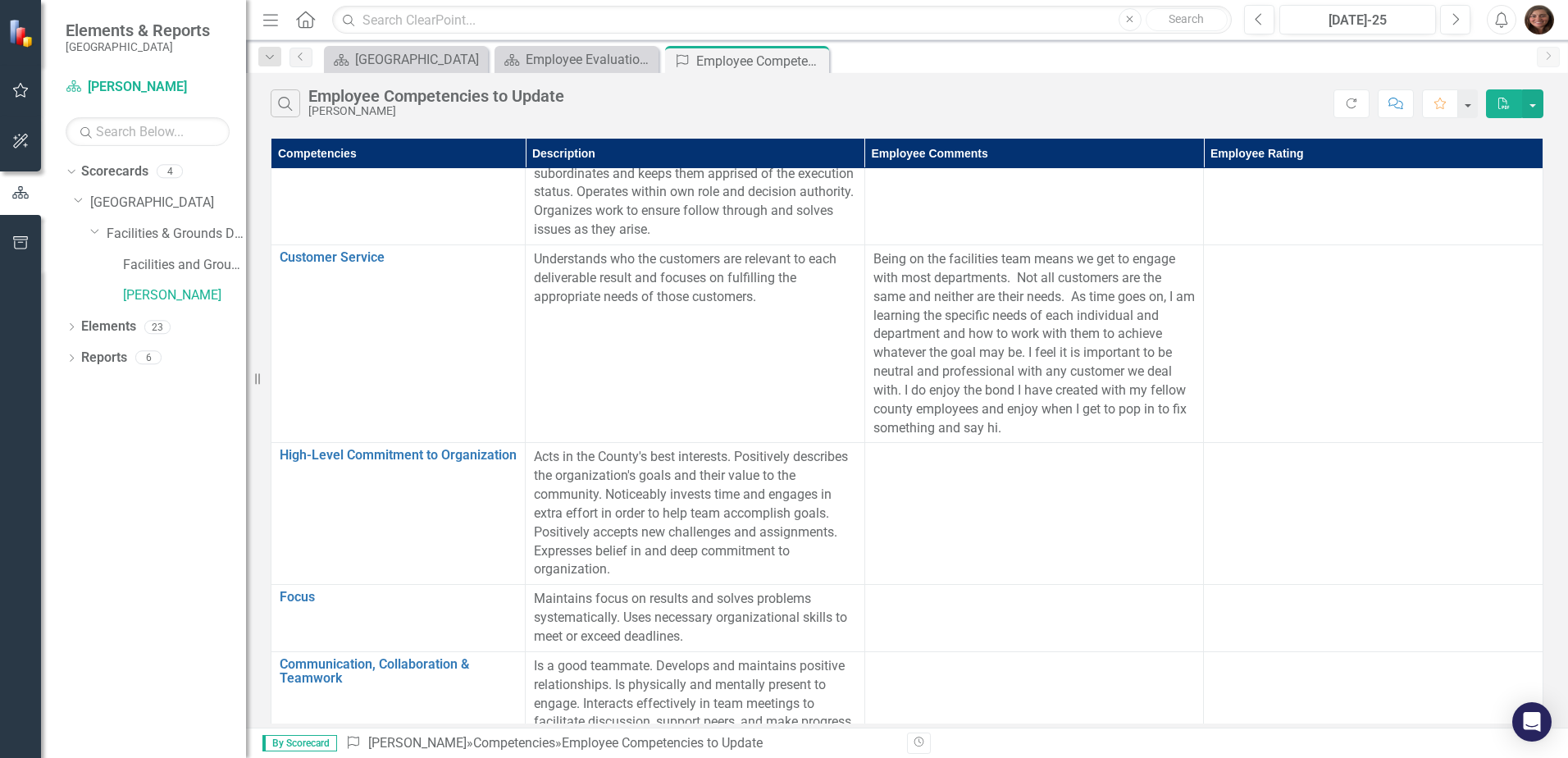
scroll to position [902, 0]
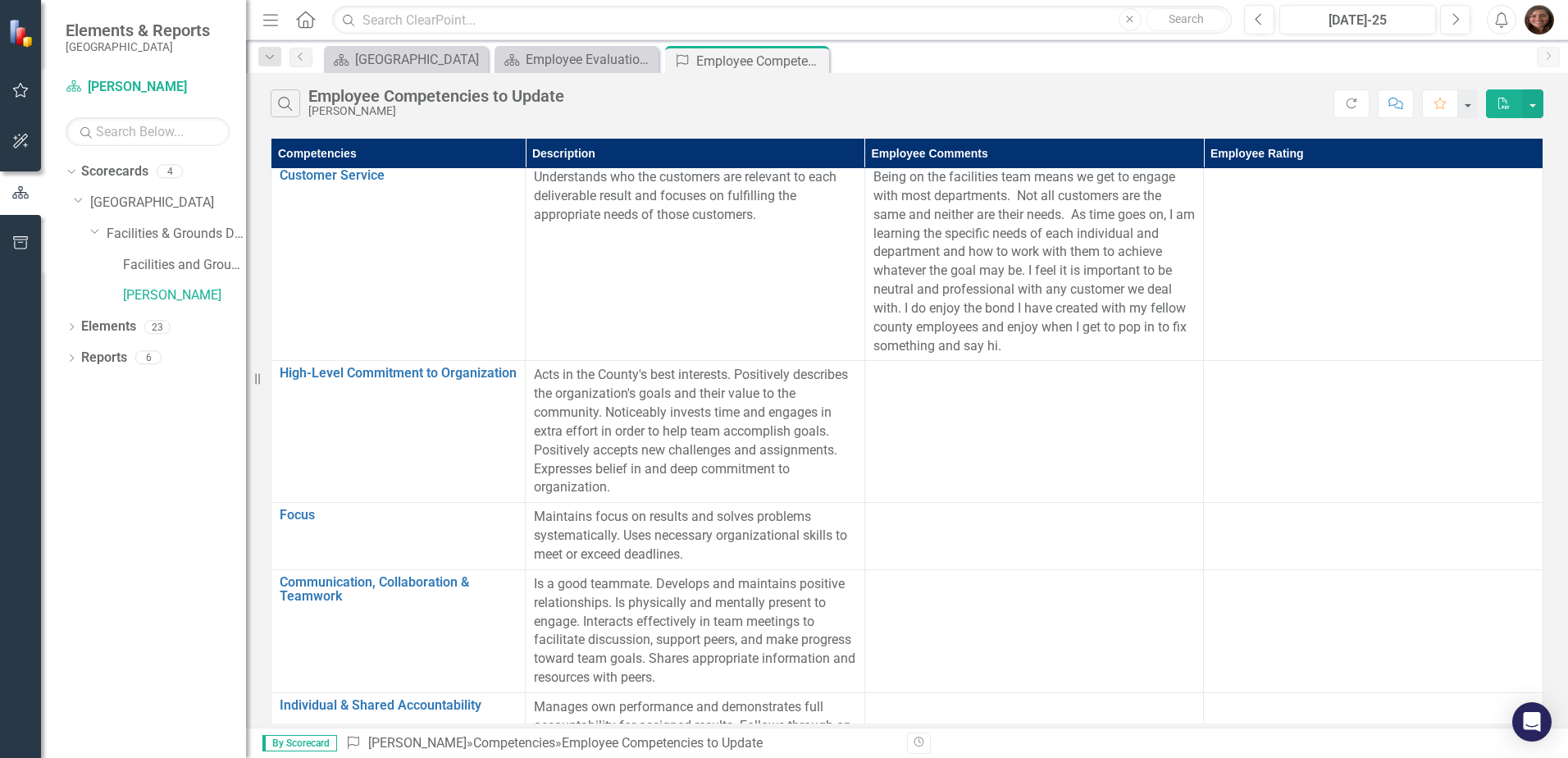
click at [896, 412] on td at bounding box center [1033, 432] width 339 height 142
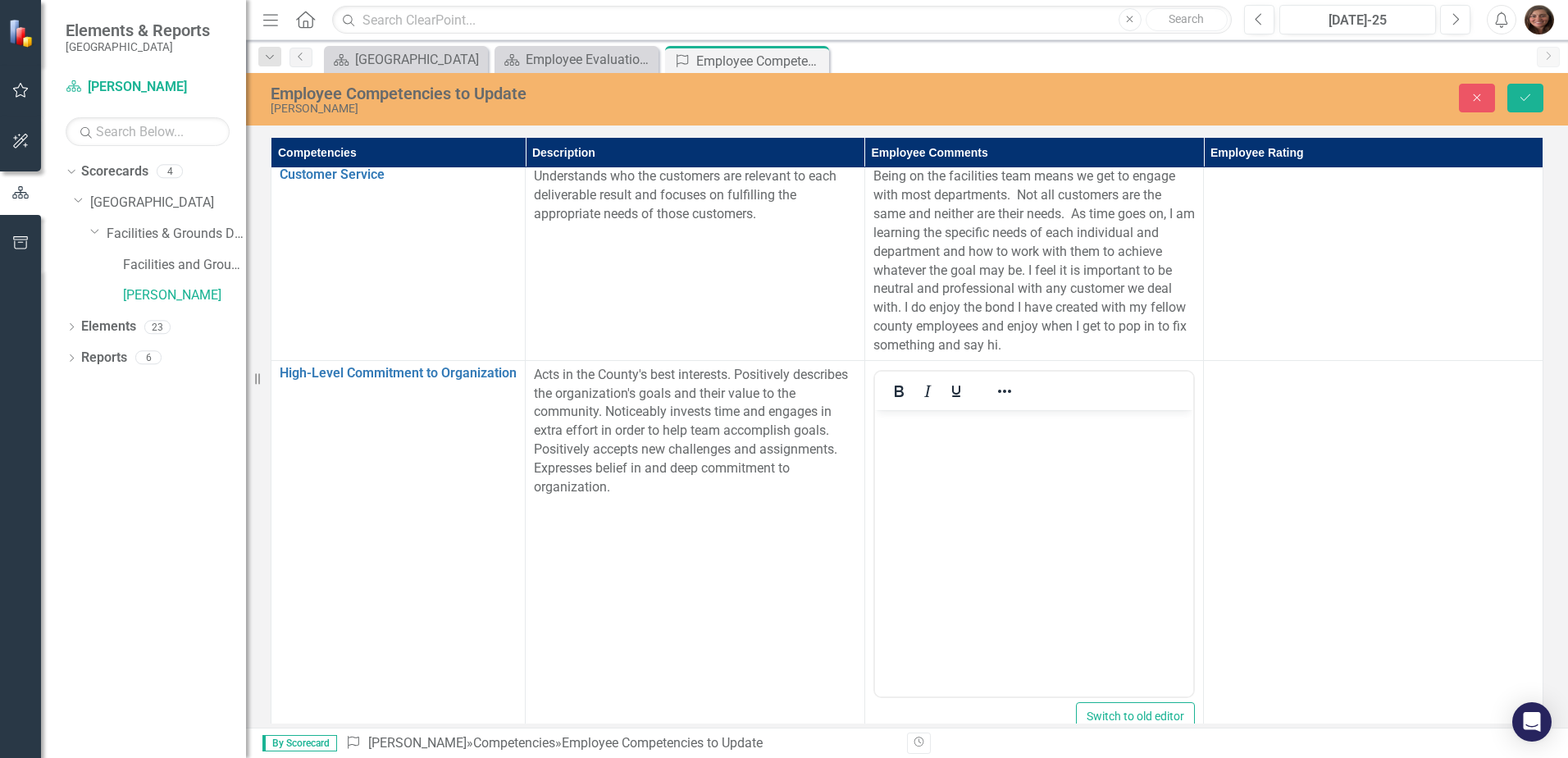
scroll to position [0, 0]
click at [901, 434] on body "Rich Text Area. Press ALT-0 for help." at bounding box center [1033, 532] width 319 height 246
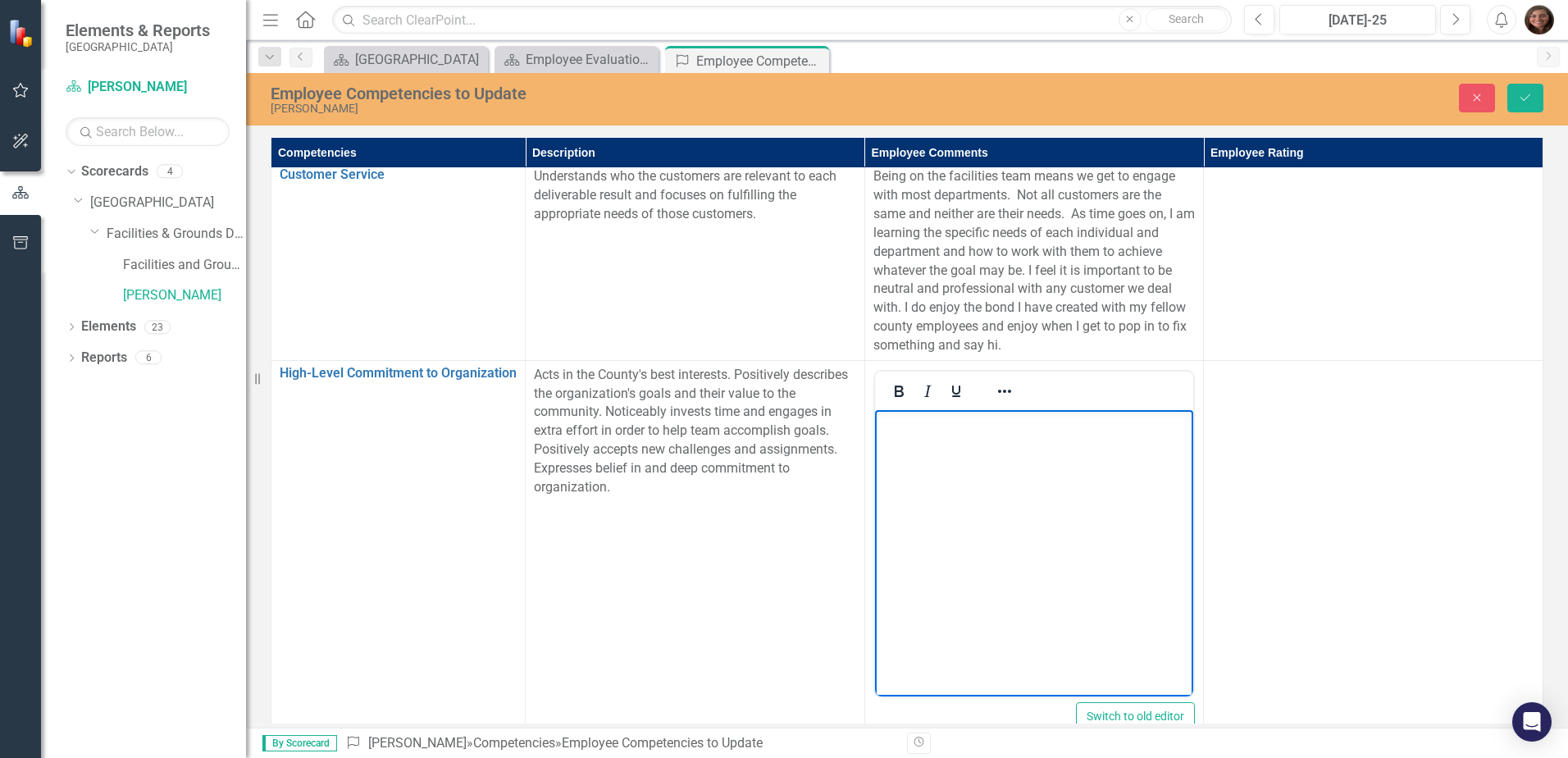
scroll to position [1202, 0]
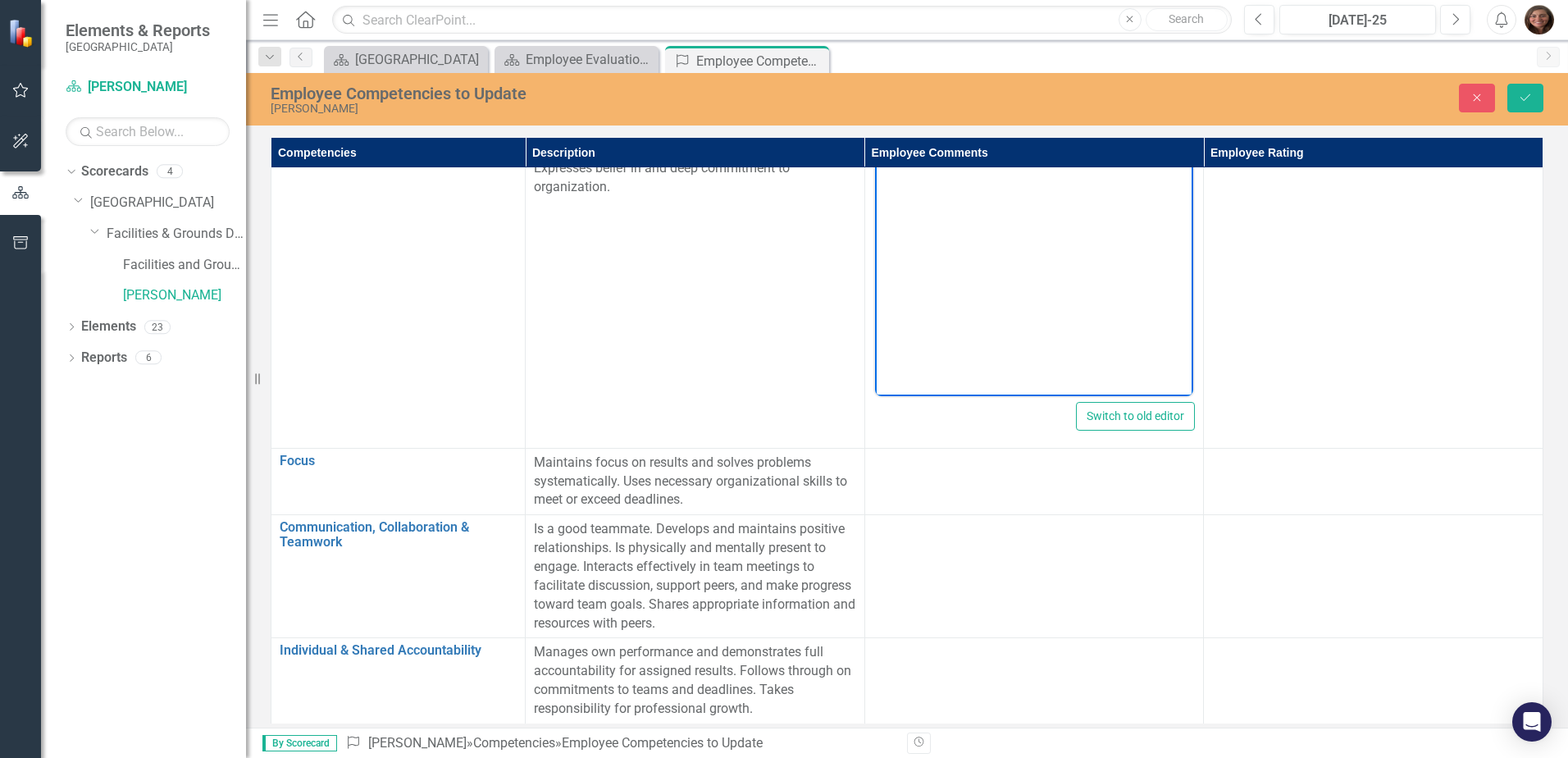
click at [891, 463] on div at bounding box center [1033, 464] width 322 height 20
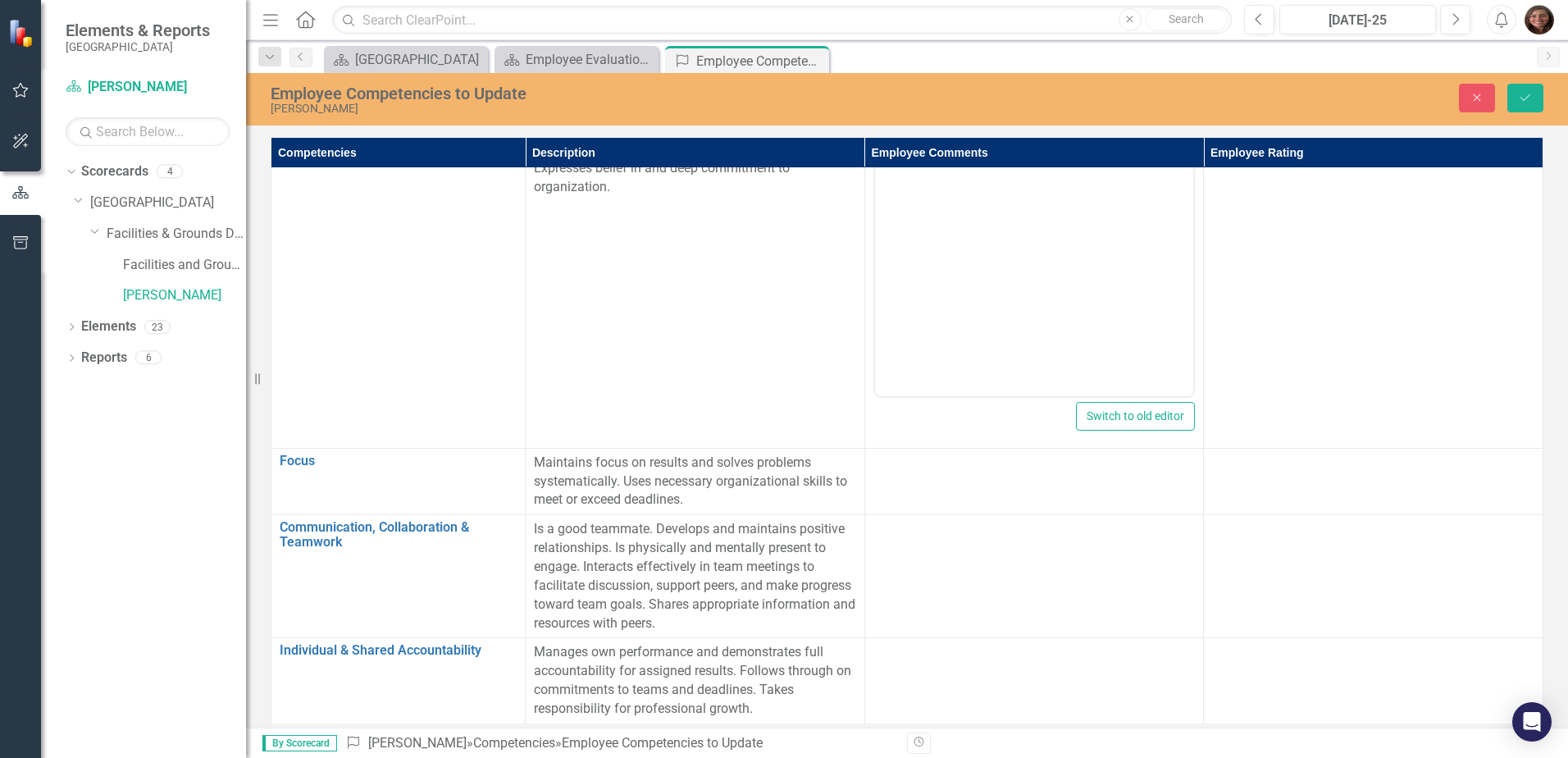
click at [907, 468] on div at bounding box center [1033, 464] width 322 height 20
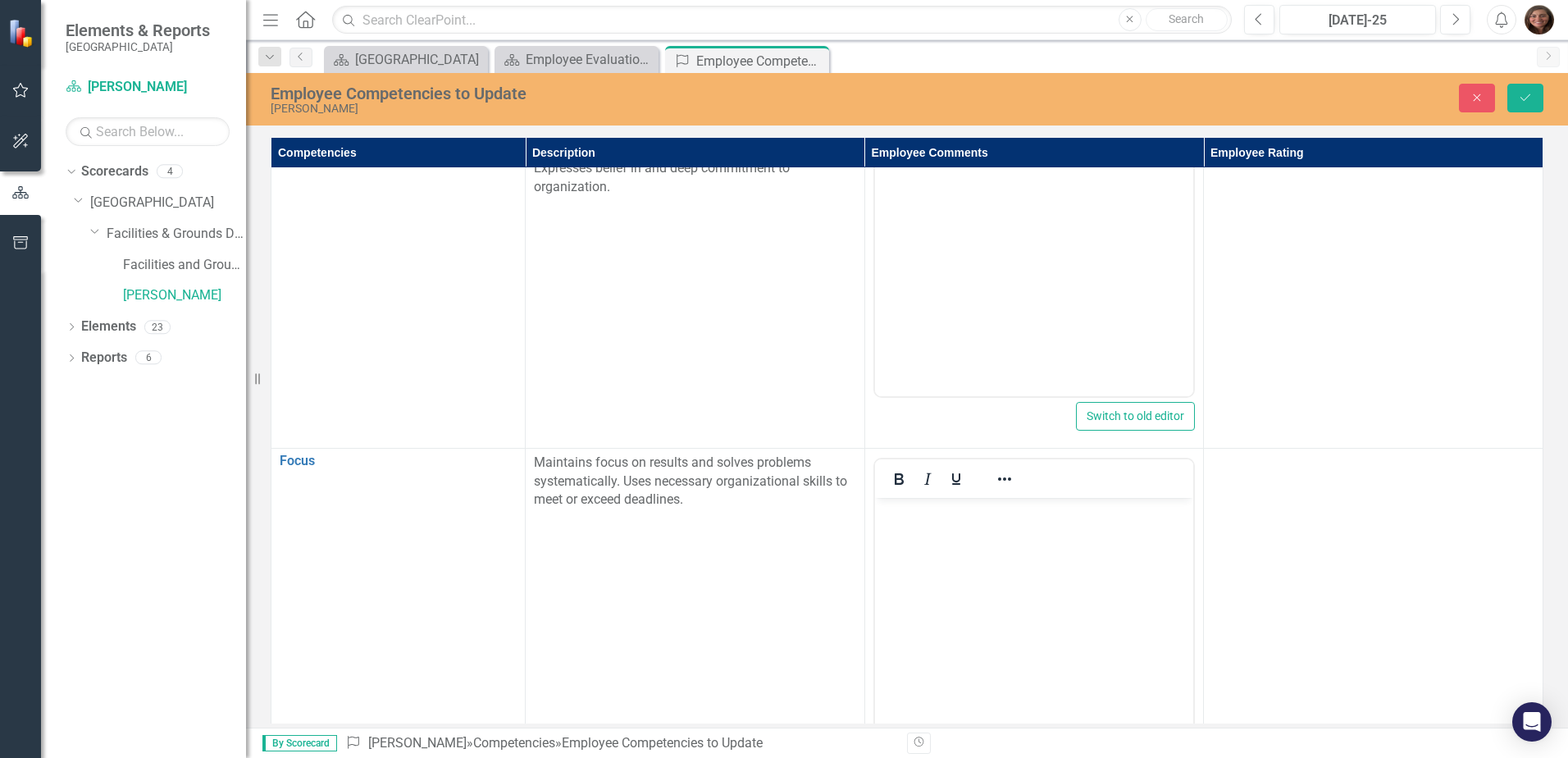
scroll to position [0, 0]
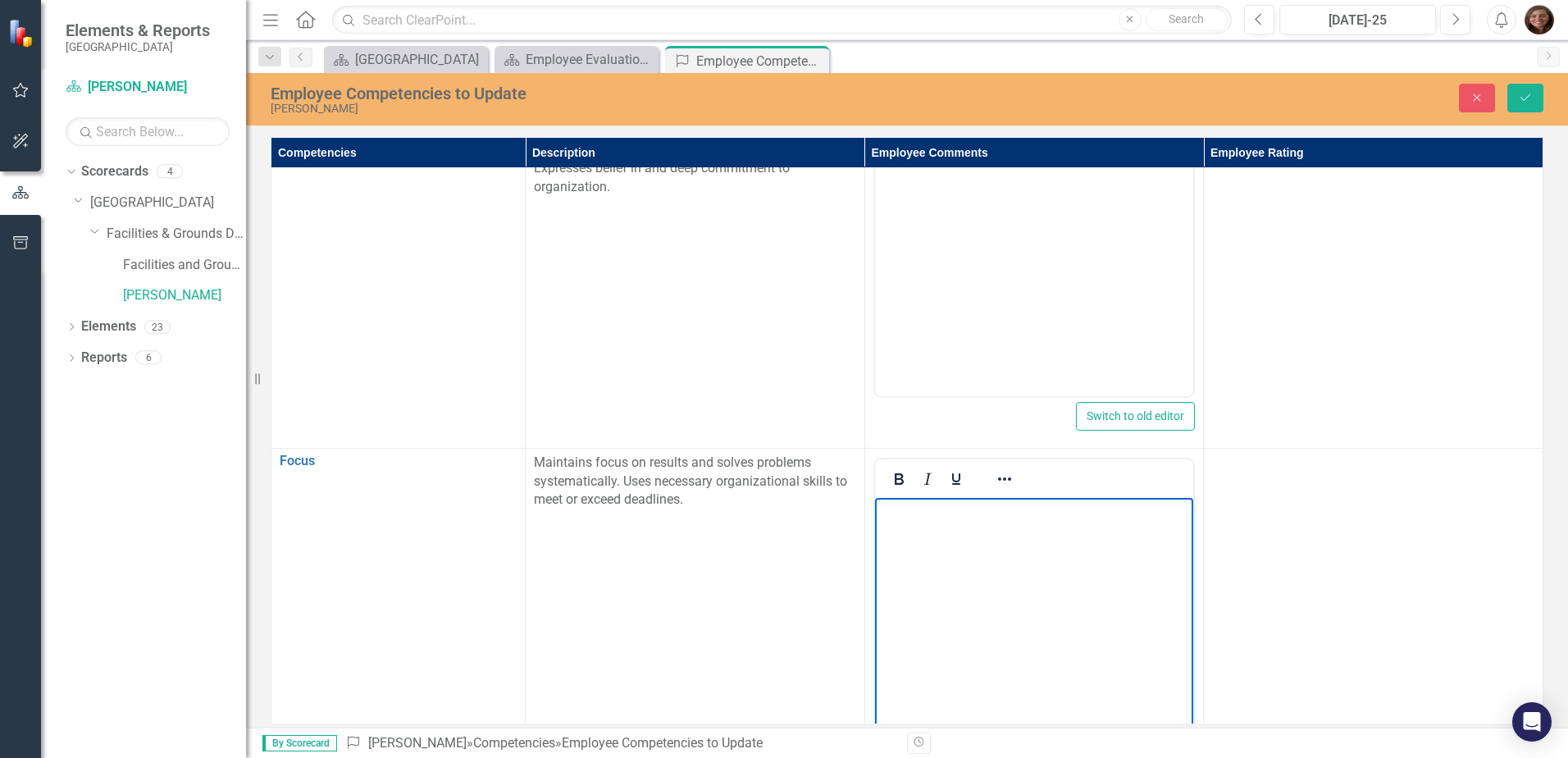
click at [907, 530] on body "Rich Text Area. Press ALT-0 for help." at bounding box center [1033, 619] width 319 height 246
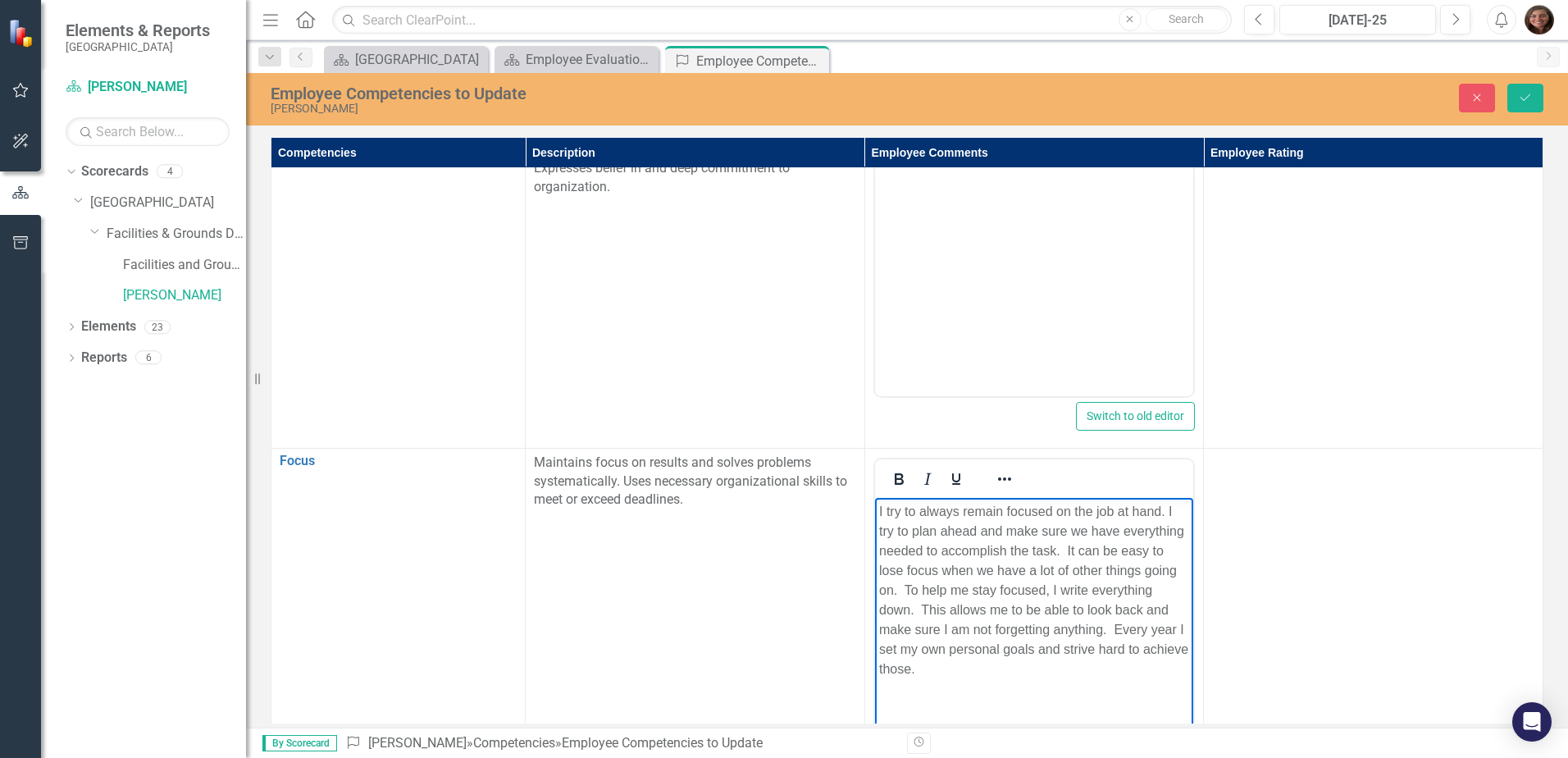
click at [1037, 683] on body "I try to always remain focused on the job at hand. I try to plan ahead and make…" at bounding box center [1033, 619] width 319 height 246
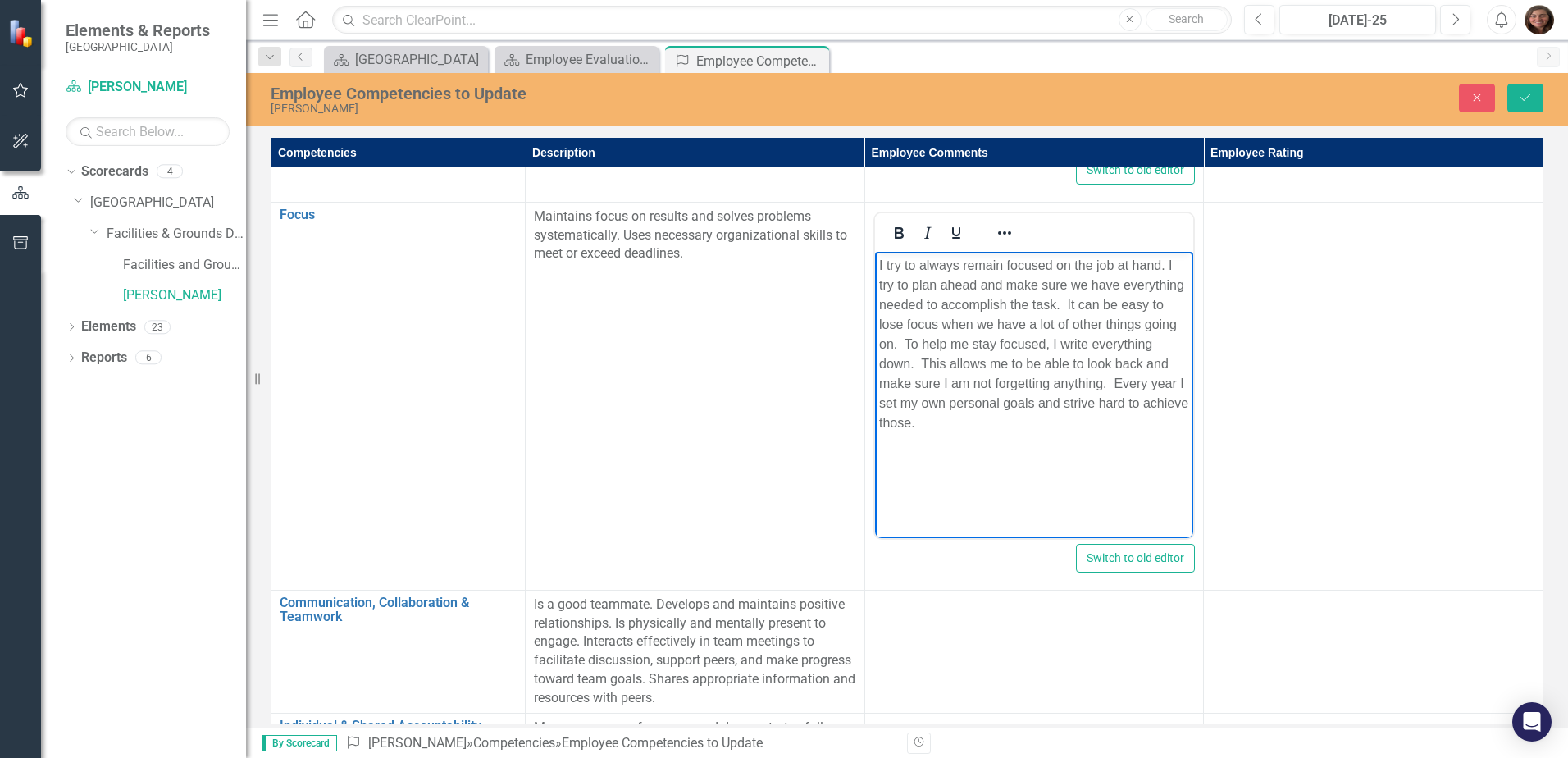
scroll to position [1523, 0]
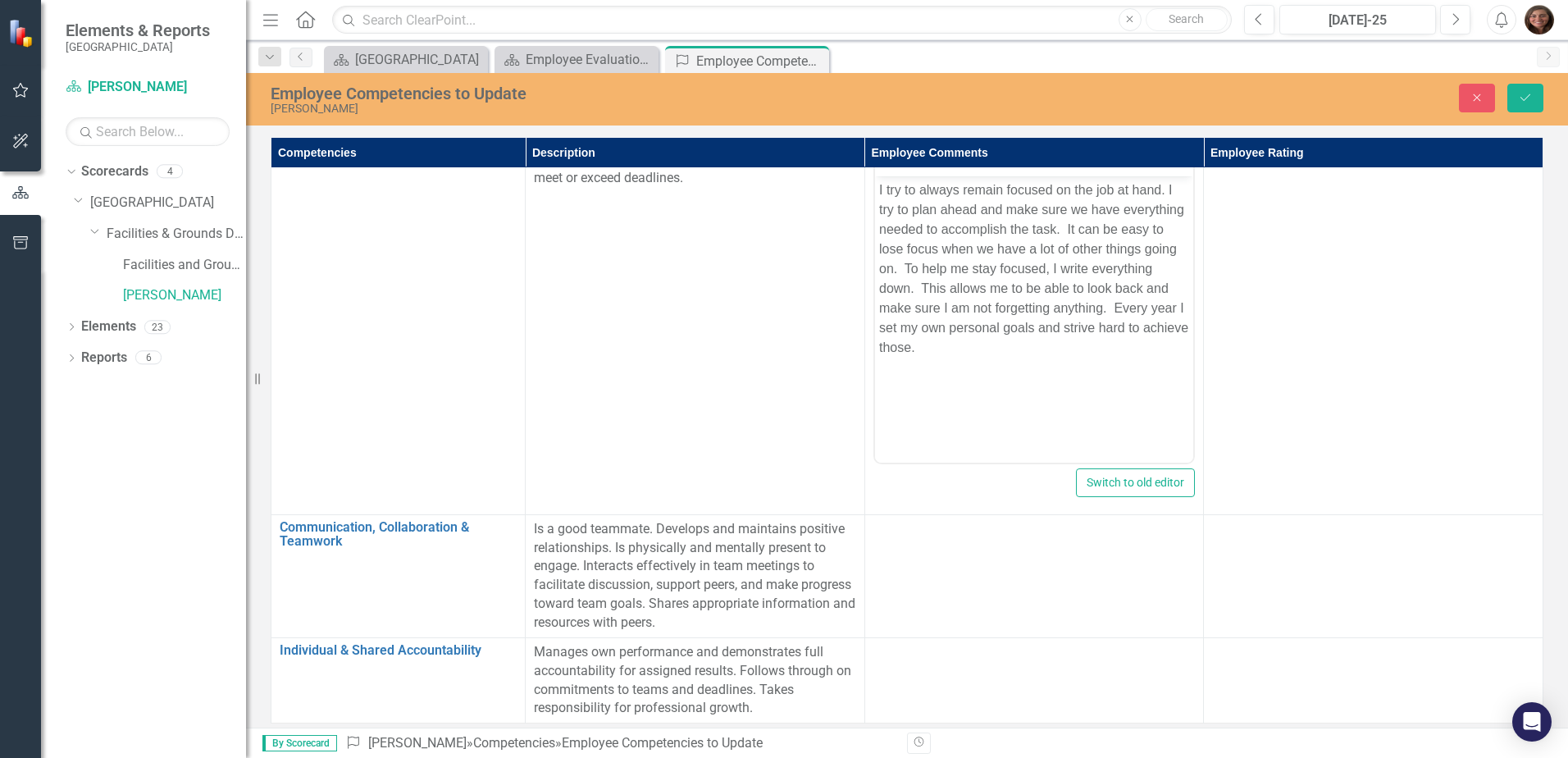
click at [915, 563] on td at bounding box center [1033, 574] width 339 height 123
click at [911, 552] on td at bounding box center [1033, 574] width 339 height 123
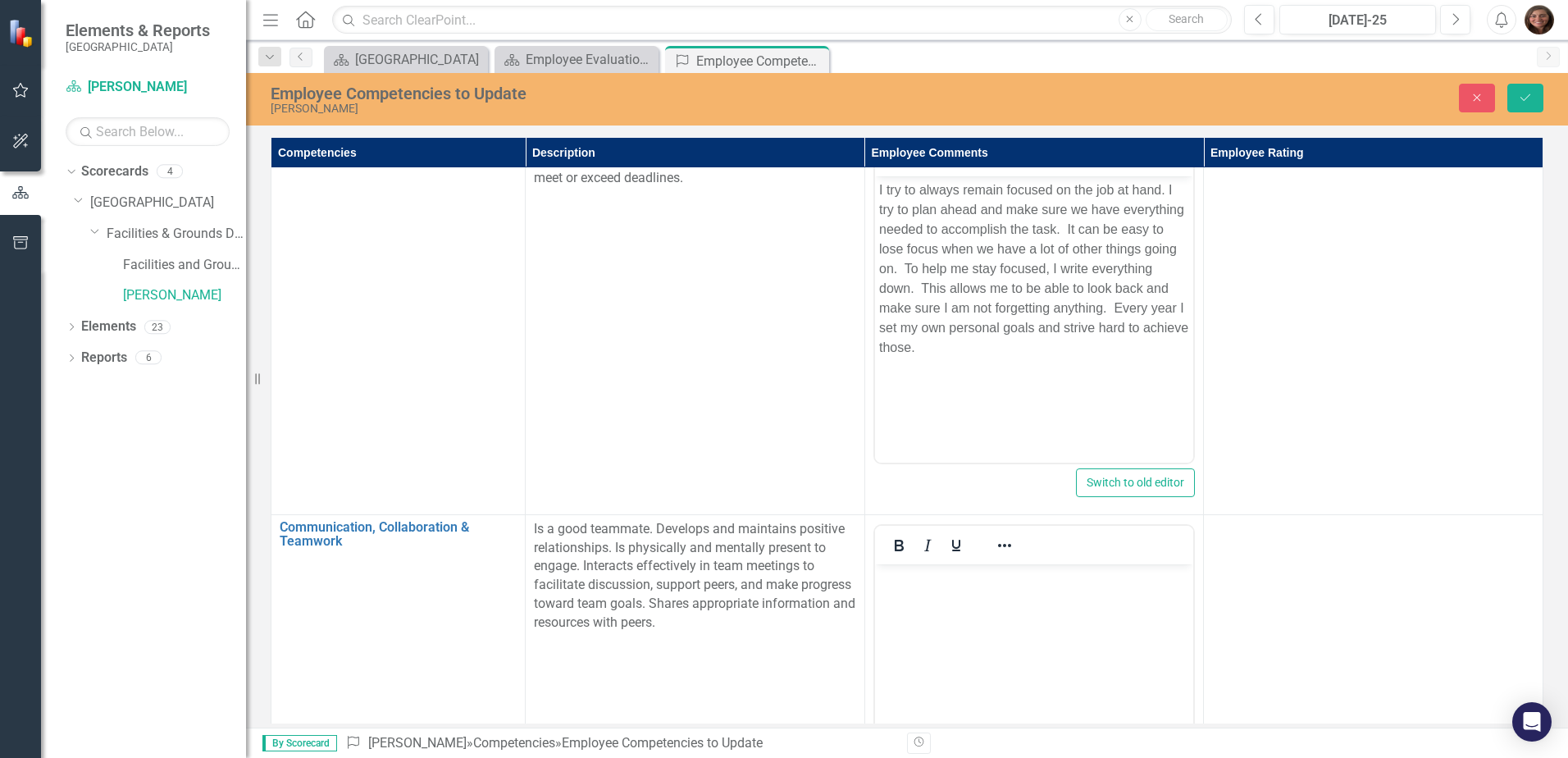
scroll to position [0, 0]
click at [898, 588] on body "Rich Text Area. Press ALT-0 for help." at bounding box center [1033, 686] width 319 height 246
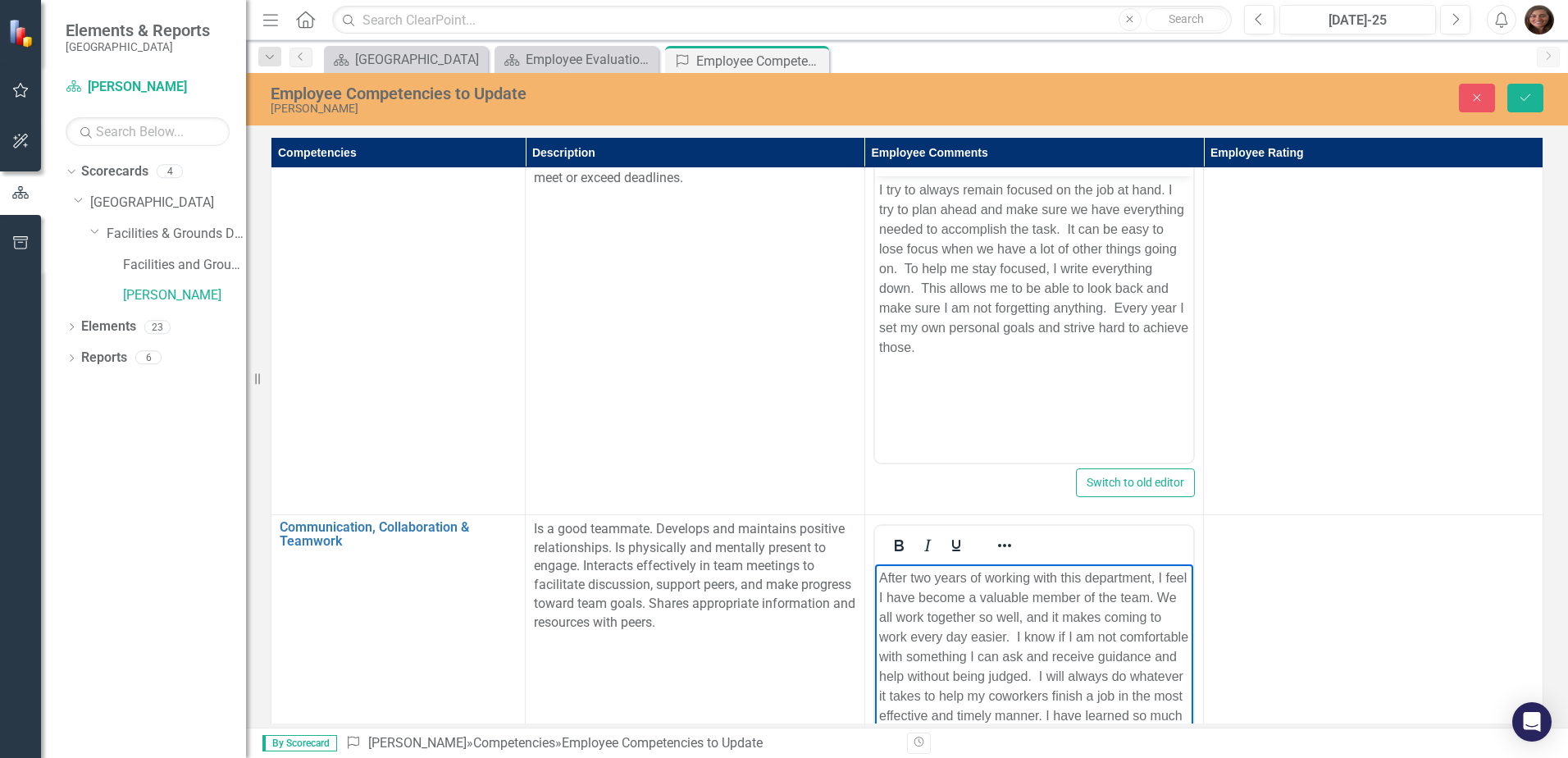
scroll to position [1769, 0]
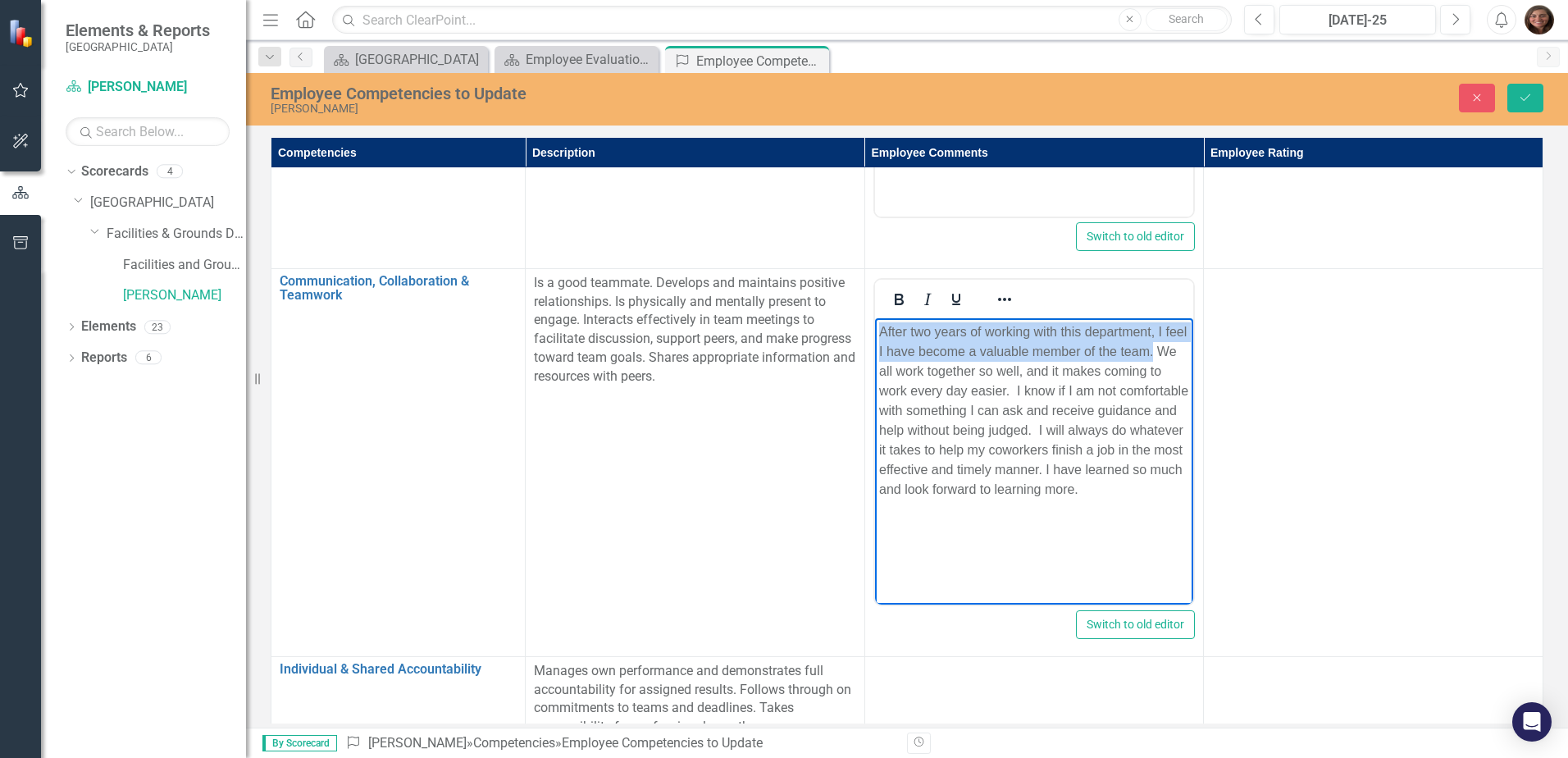
drag, startPoint x: 881, startPoint y: 329, endPoint x: 1186, endPoint y: 355, distance: 306.1
click at [1186, 355] on body "After two years of working with this department, I feel I have become a valuabl…" at bounding box center [1033, 440] width 319 height 246
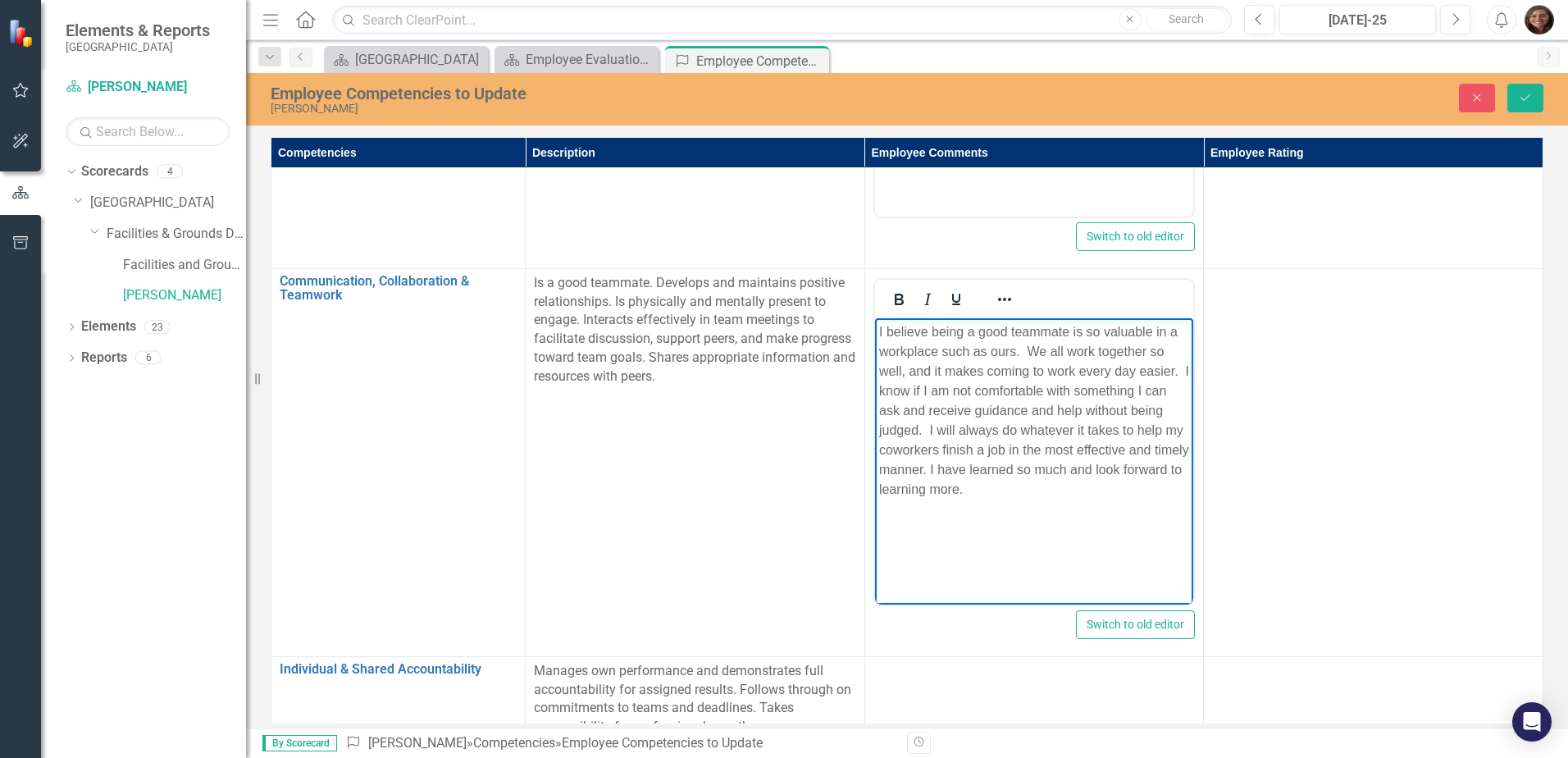
click at [1147, 394] on p "I believe being a good teammate is so valuable in a workplace such as ours. We …" at bounding box center [1033, 410] width 311 height 178
click at [961, 428] on p "I believe being a good teammate is so valuable in a workplace such as ours. We …" at bounding box center [1033, 410] width 311 height 178
click at [893, 450] on p "I believe being a good teammate is so valuable in a workplace such as ours. We …" at bounding box center [1033, 429] width 311 height 216
click at [942, 486] on p "I believe being a good teammate is so valuable in a workplace such as ours. We …" at bounding box center [1033, 429] width 311 height 216
click at [950, 532] on body "I believe being a good teammate is so valuable in a workplace such as ours. We …" at bounding box center [1033, 440] width 319 height 246
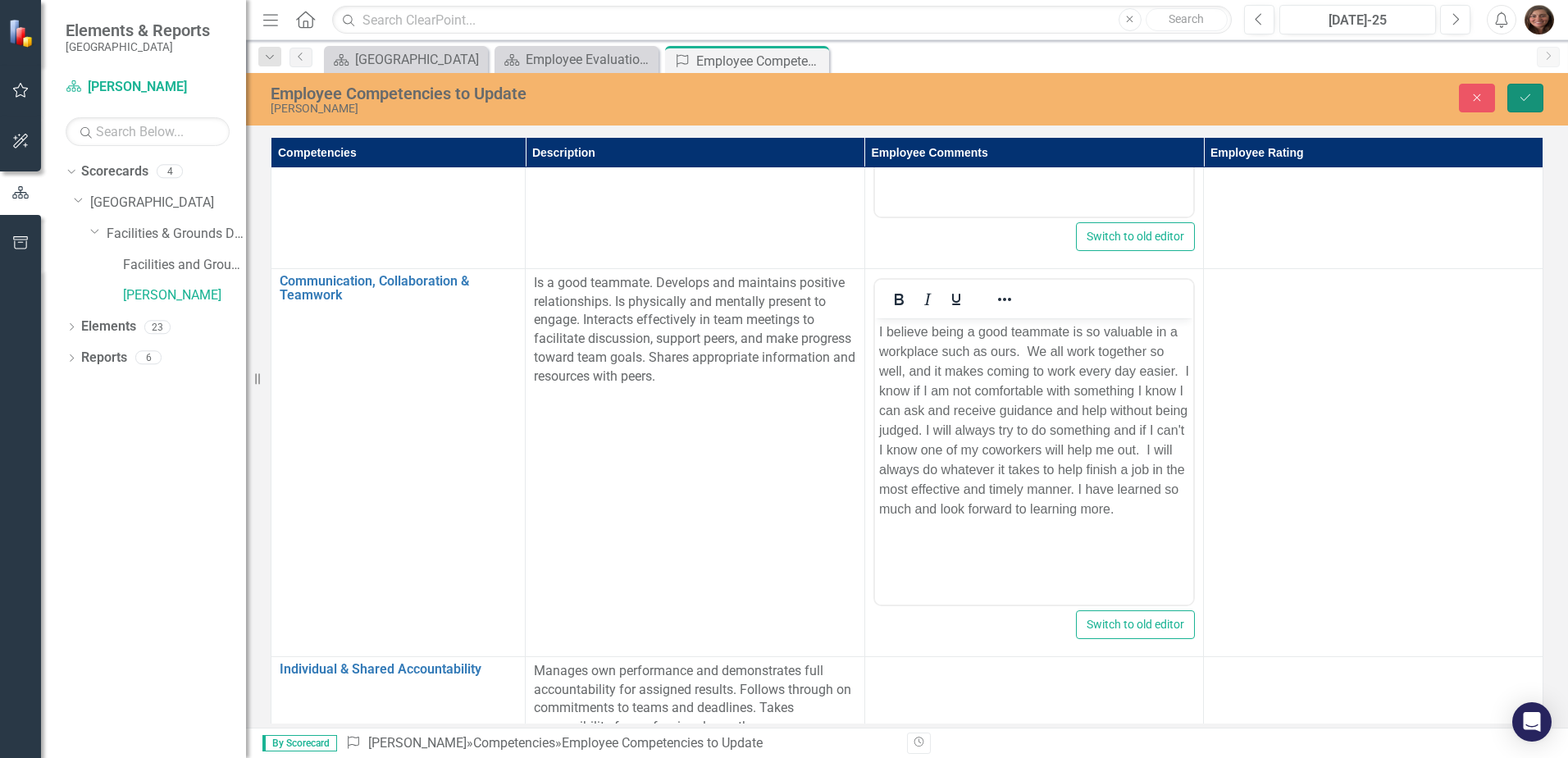
click at [1536, 87] on button "Save" at bounding box center [1525, 98] width 36 height 29
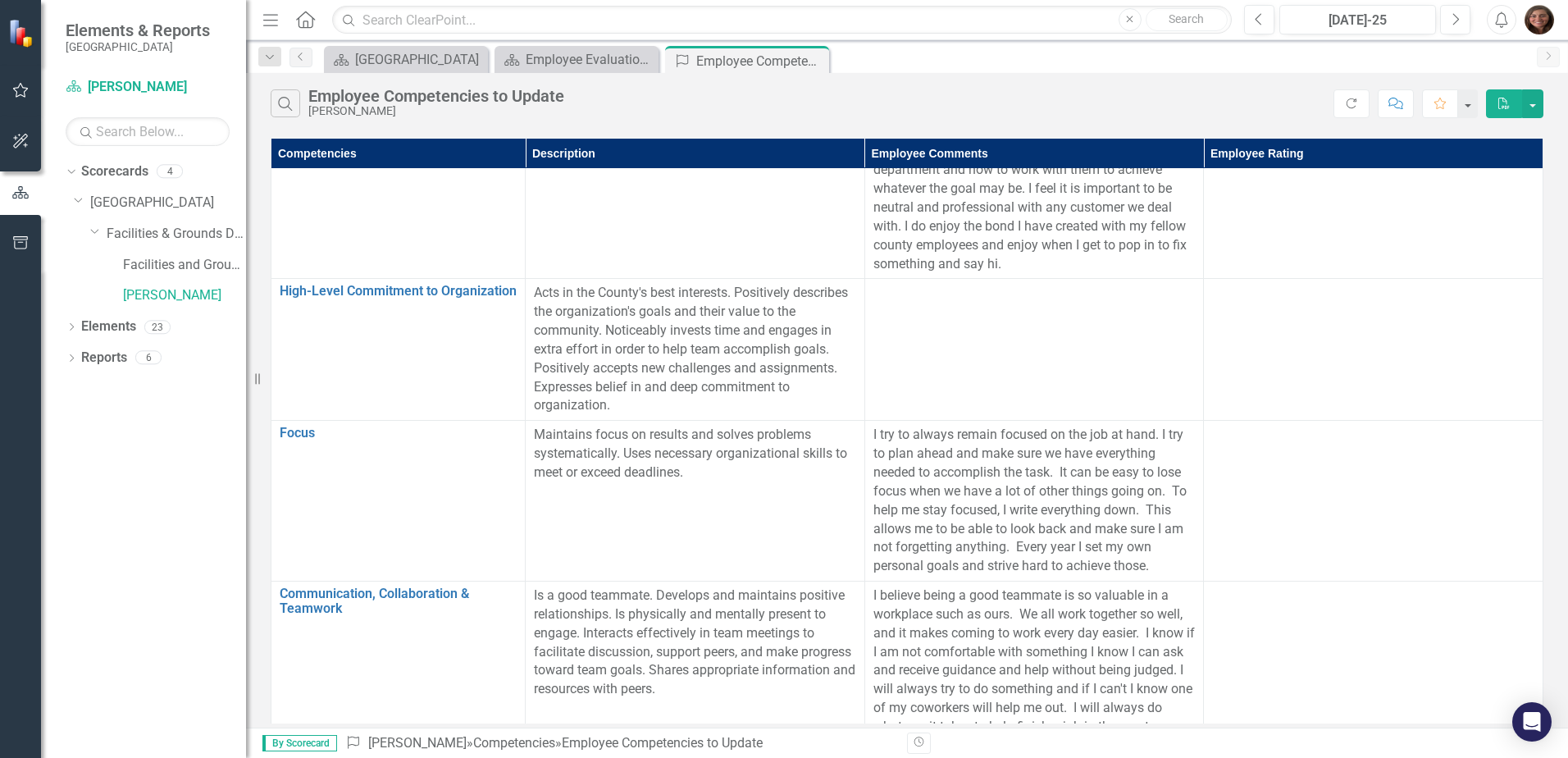
scroll to position [1126, 0]
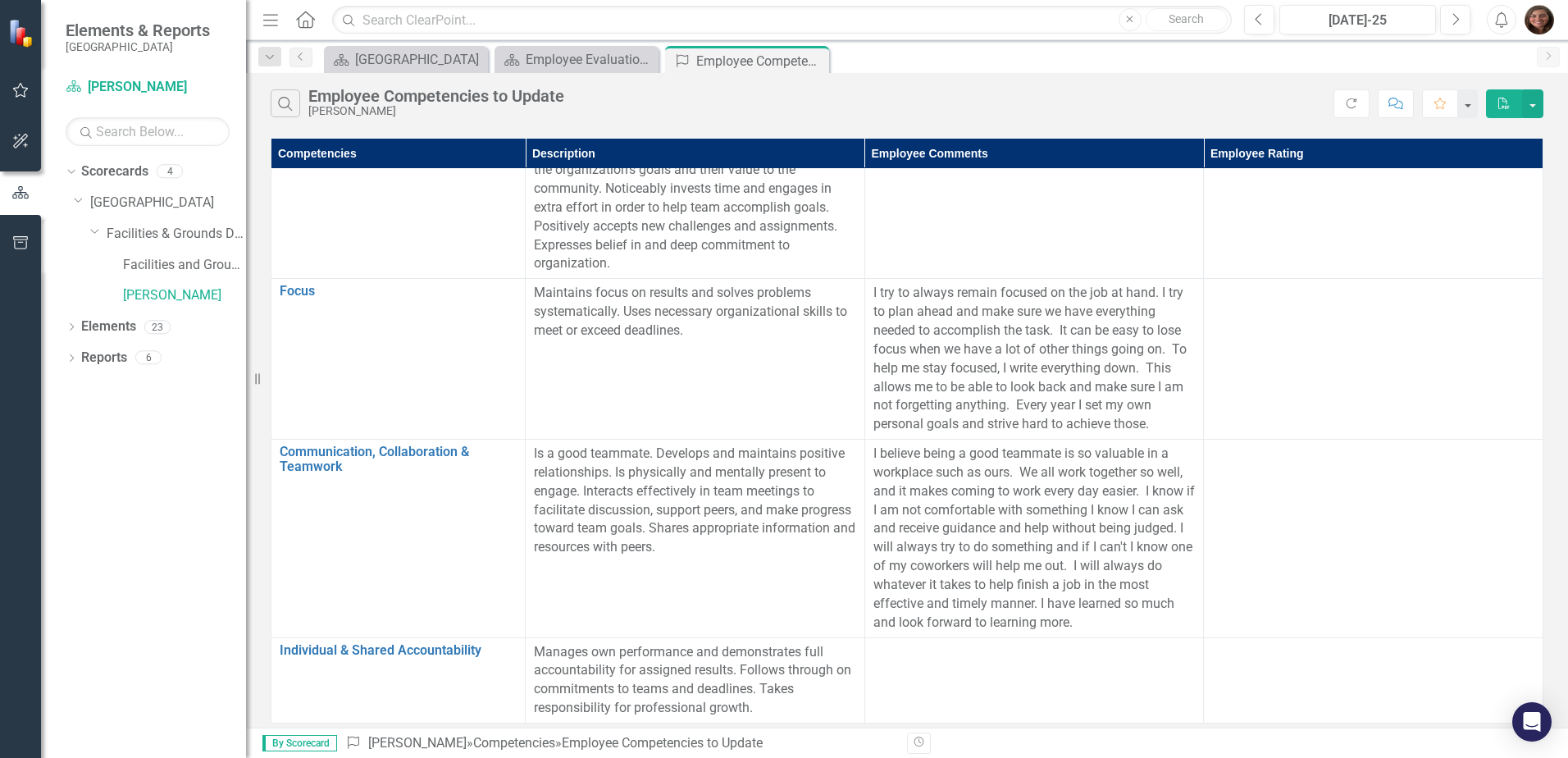
click at [901, 654] on div at bounding box center [1033, 652] width 322 height 20
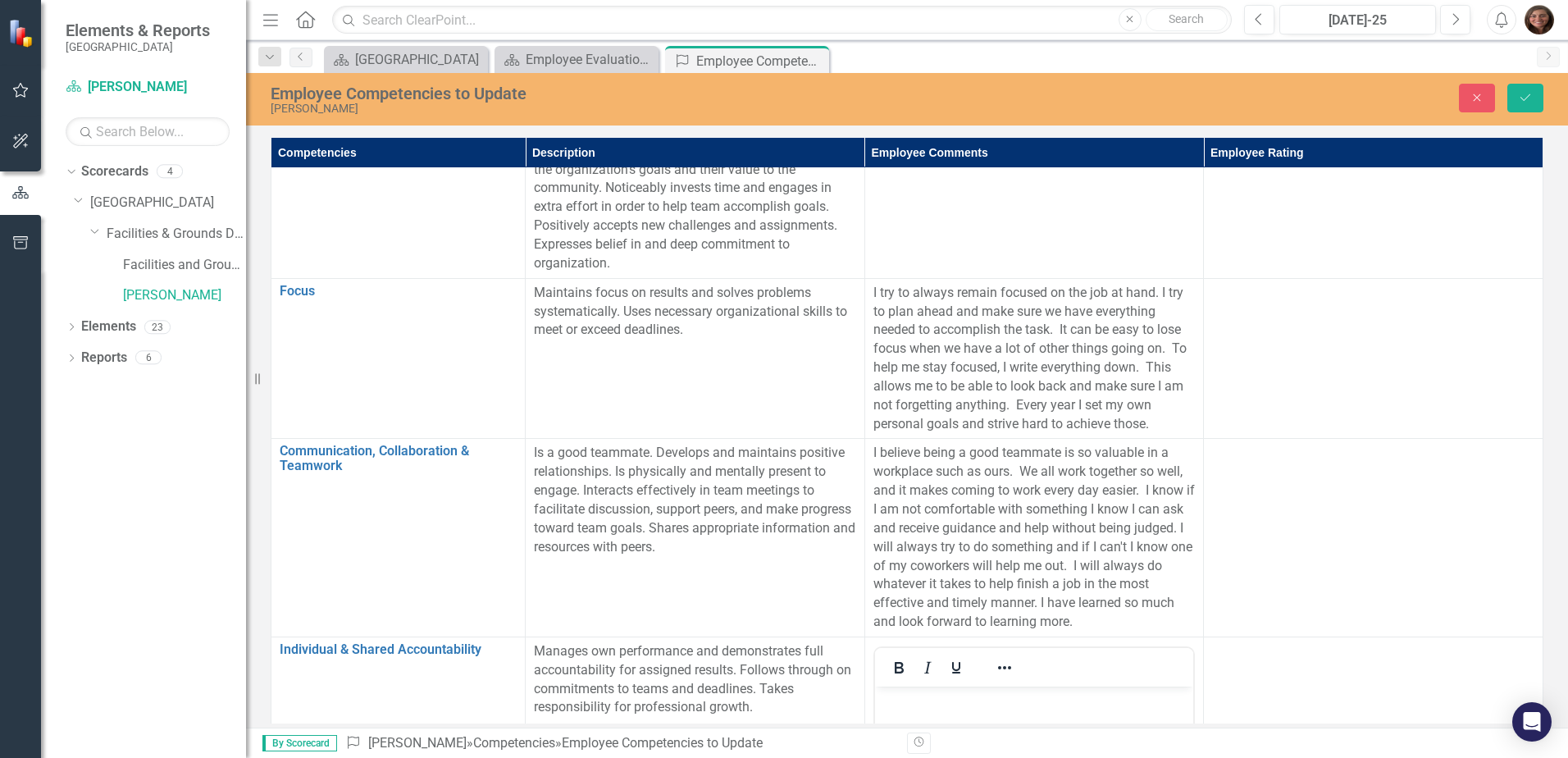
scroll to position [1427, 0]
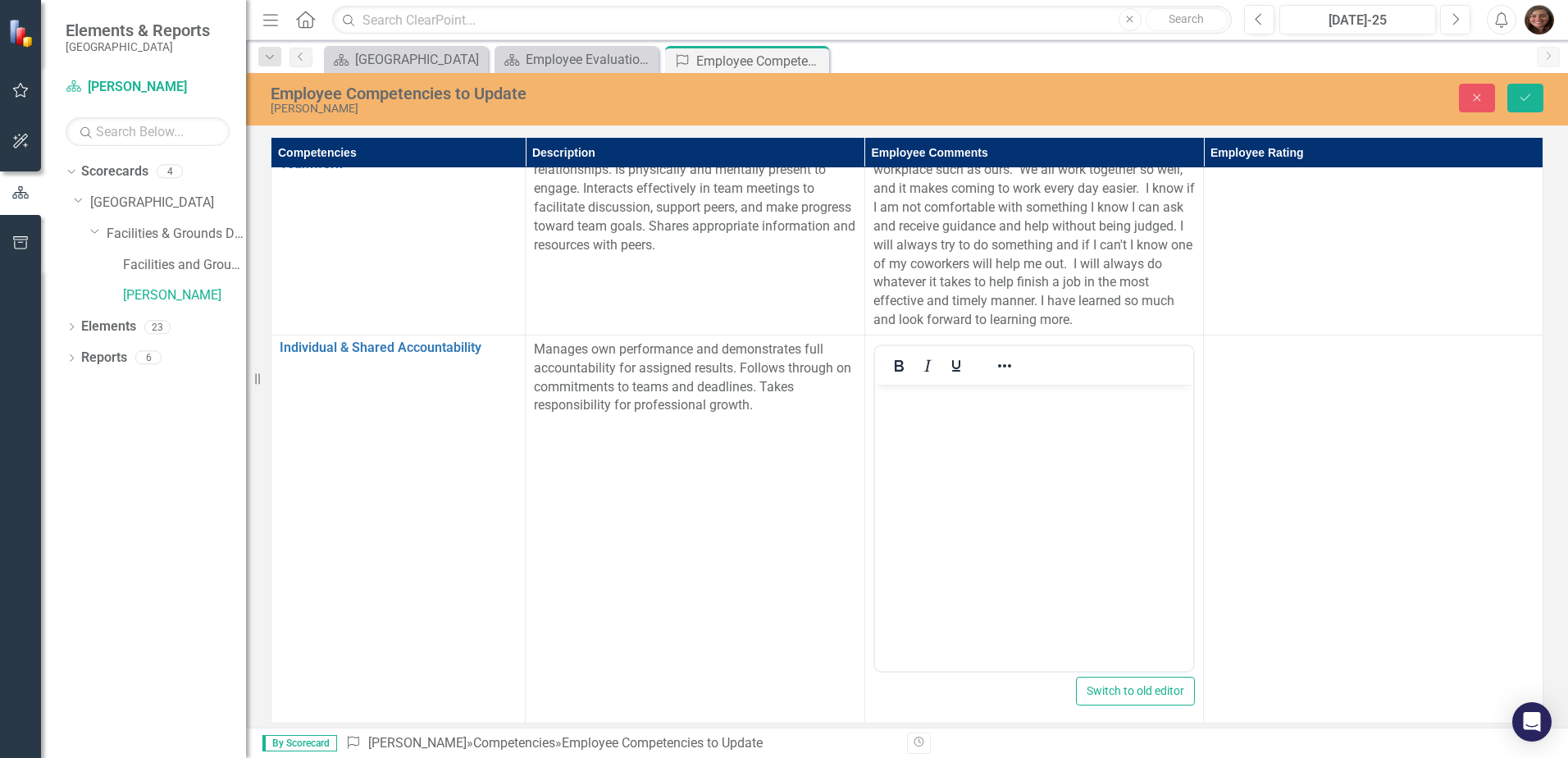
click at [900, 408] on body "Rich Text Area. Press ALT-0 for help." at bounding box center [1033, 507] width 319 height 246
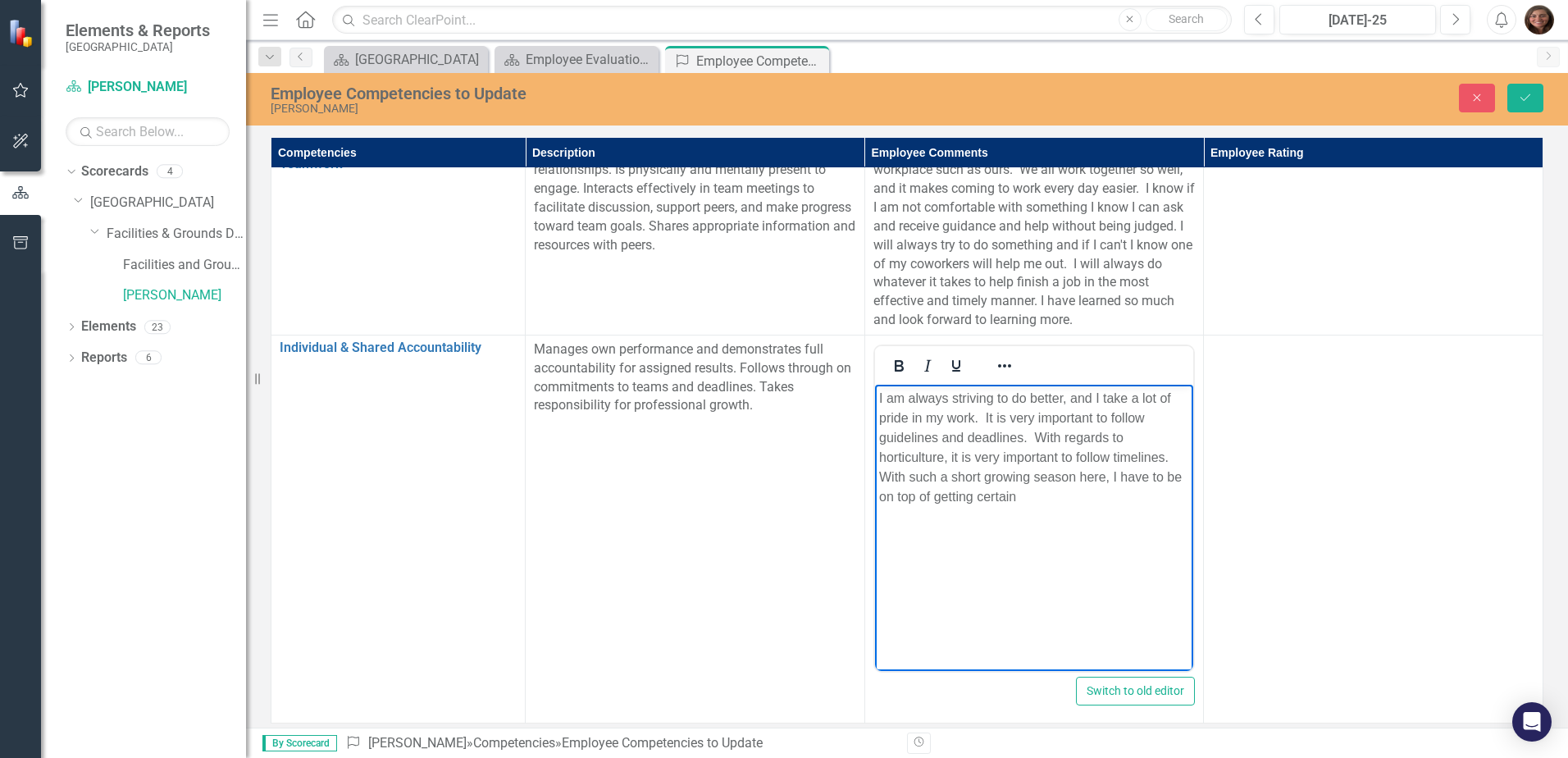
click at [1044, 495] on p "I am always striving to do better, and I take a lot of pride in my work. It is …" at bounding box center [1033, 447] width 311 height 118
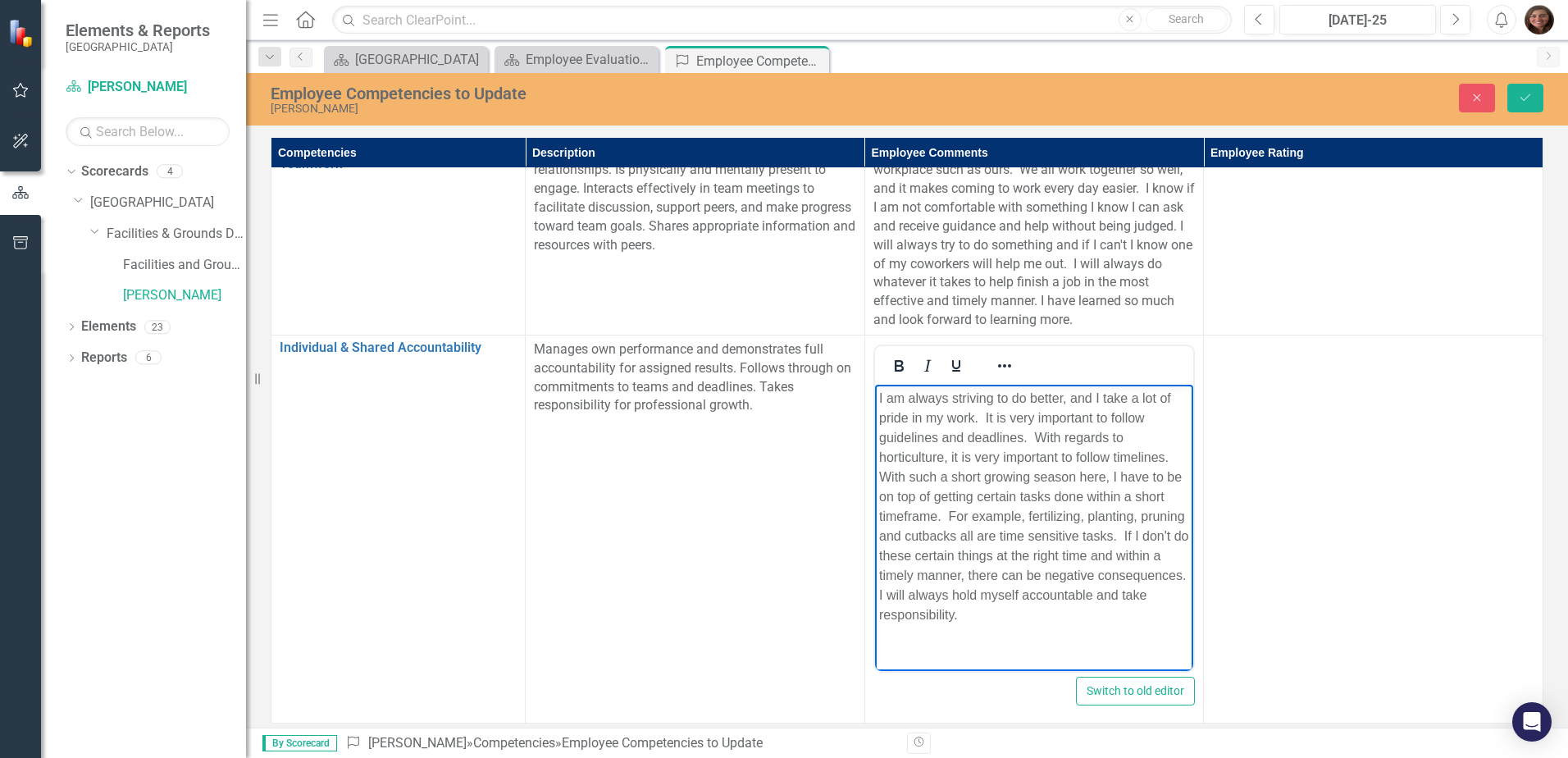
click at [1130, 628] on body "I am always striving to do better, and I take a lot of pride in my work. It is …" at bounding box center [1033, 513] width 319 height 257
click at [1229, 582] on td at bounding box center [1373, 528] width 339 height 388
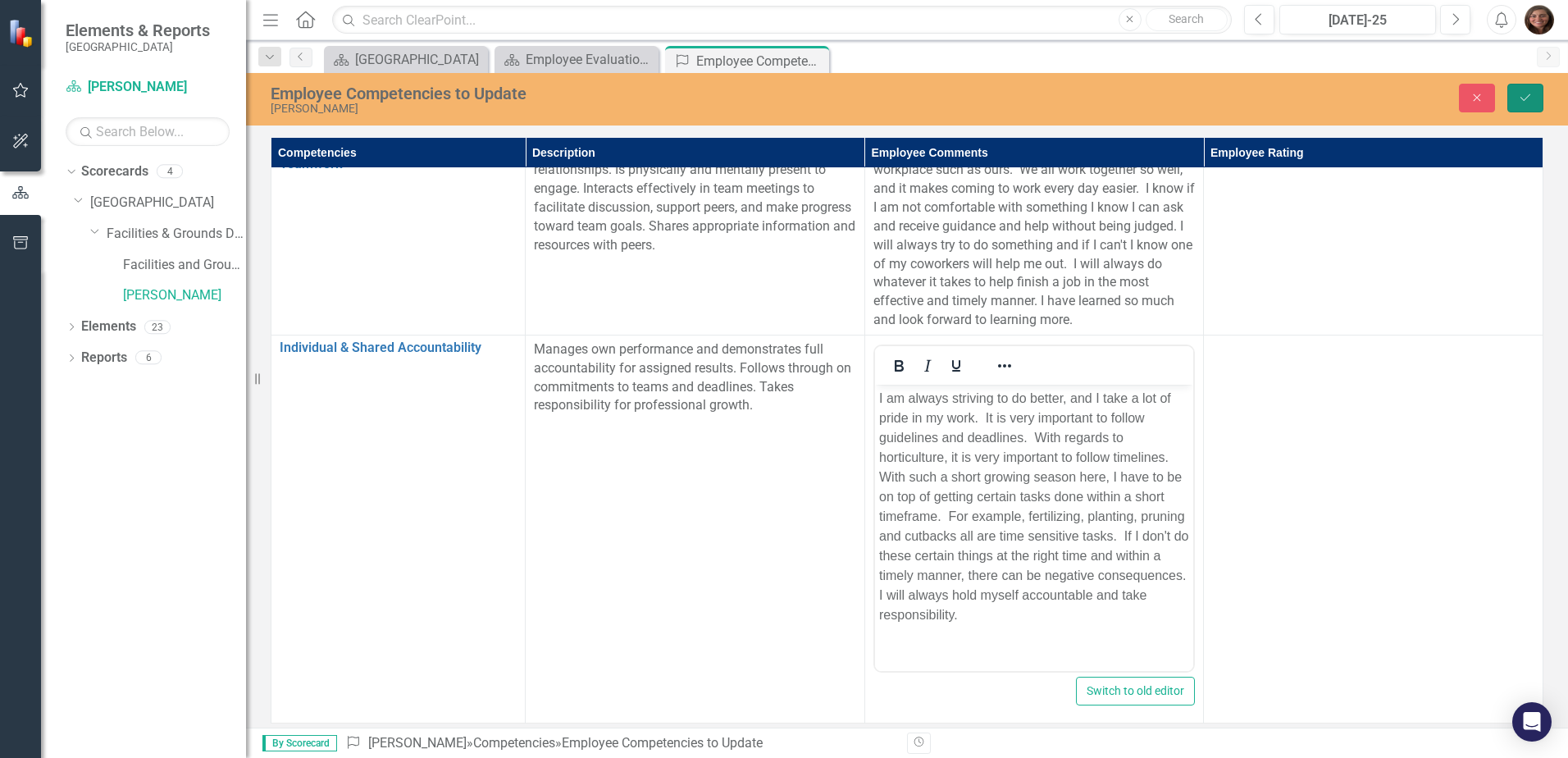
click at [1530, 99] on icon "Save" at bounding box center [1524, 98] width 15 height 12
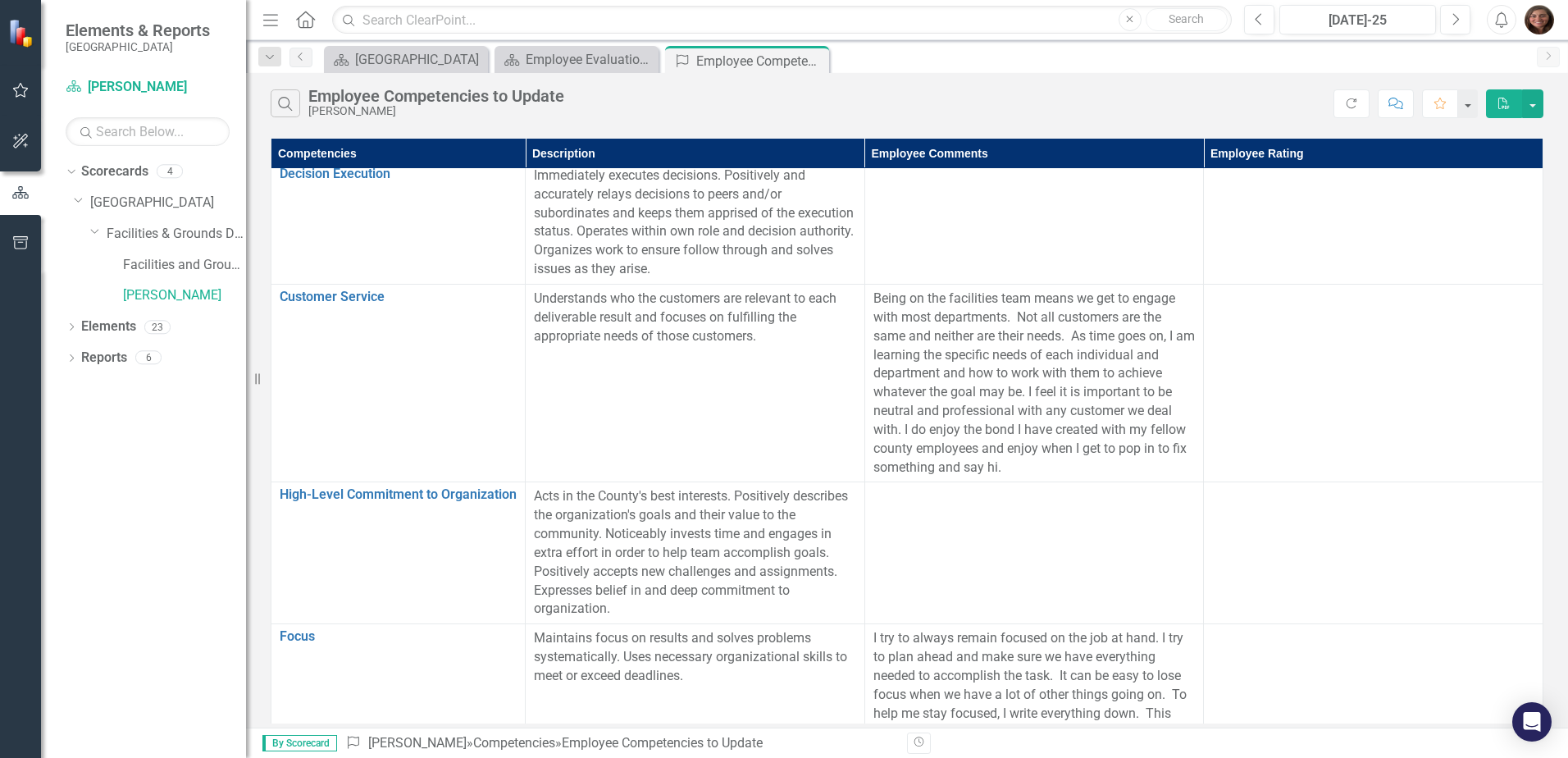
scroll to position [765, 0]
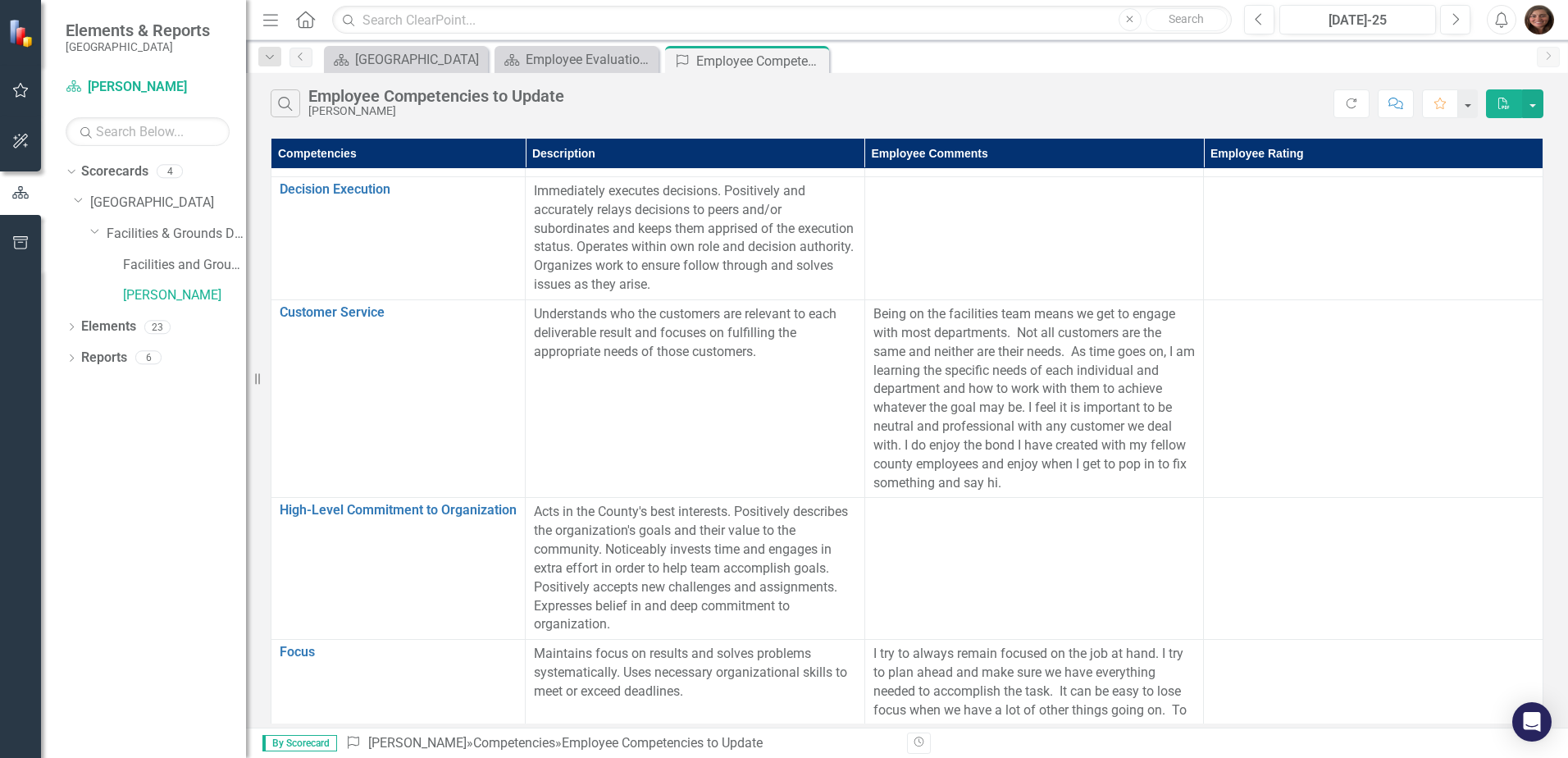
click at [944, 540] on td at bounding box center [1033, 568] width 339 height 142
click at [934, 534] on td at bounding box center [1033, 568] width 339 height 142
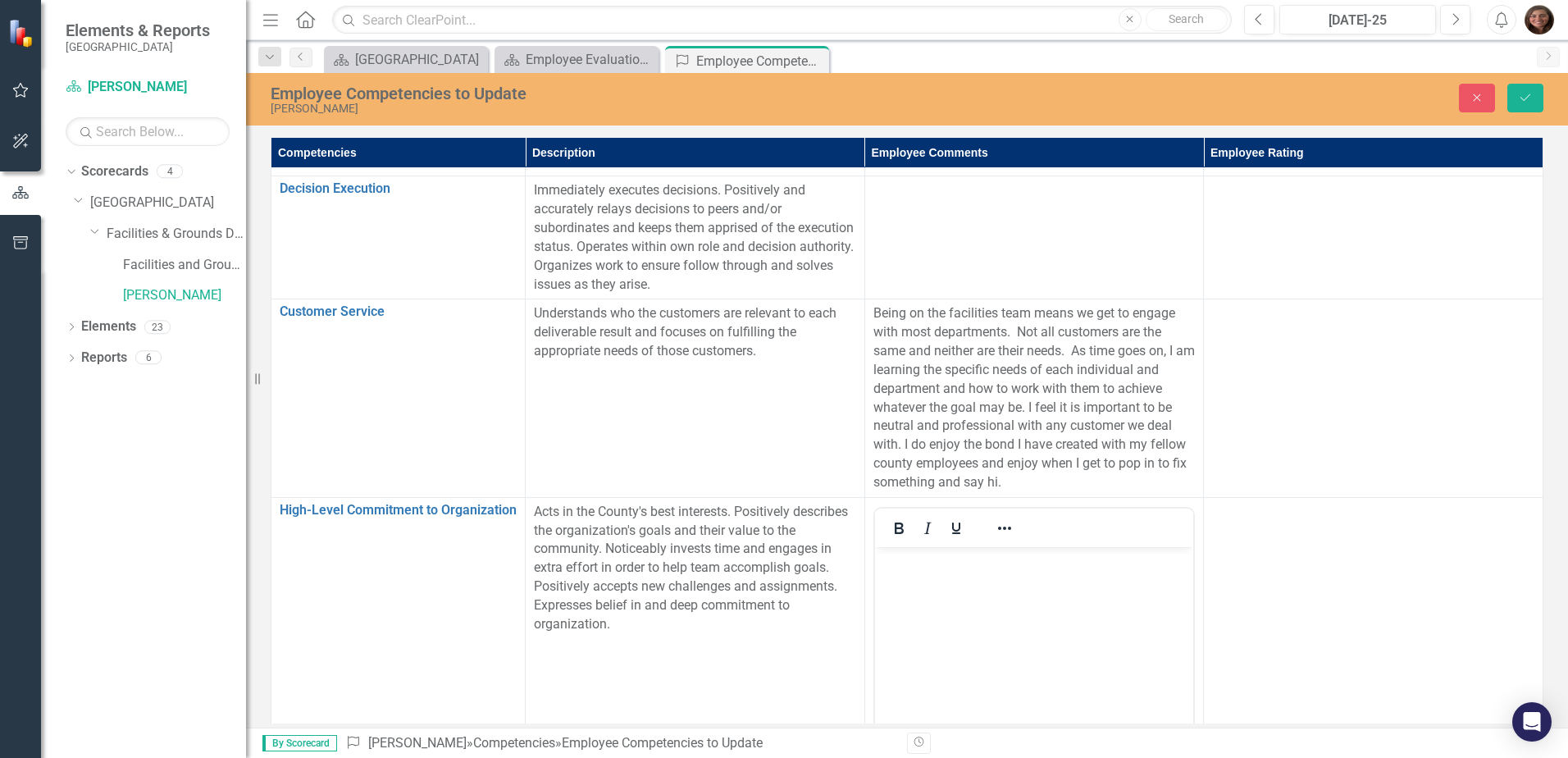
scroll to position [0, 0]
click at [898, 567] on p "Rich Text Area. Press ALT-0 for help." at bounding box center [1033, 561] width 311 height 20
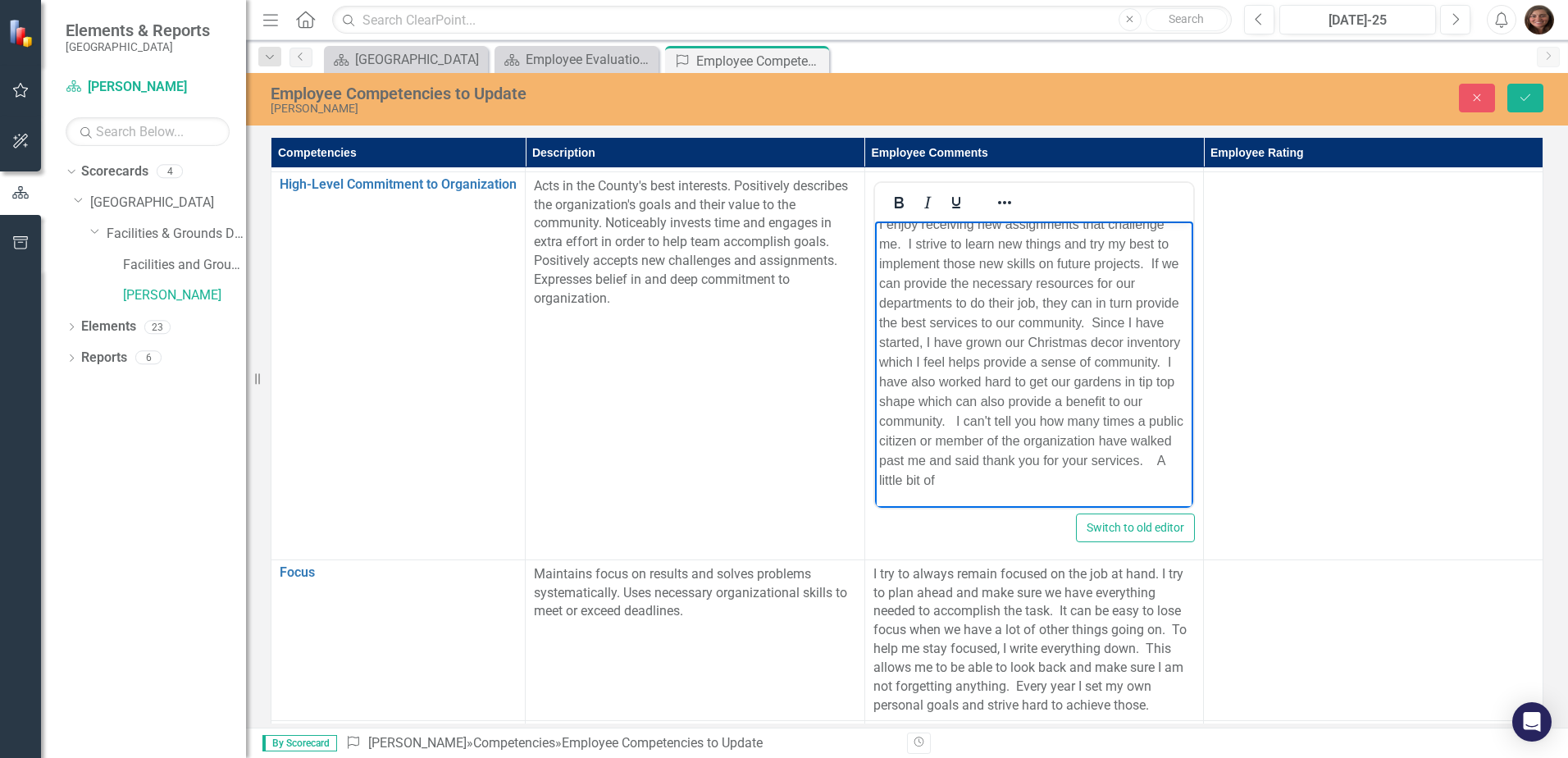
scroll to position [1098, 0]
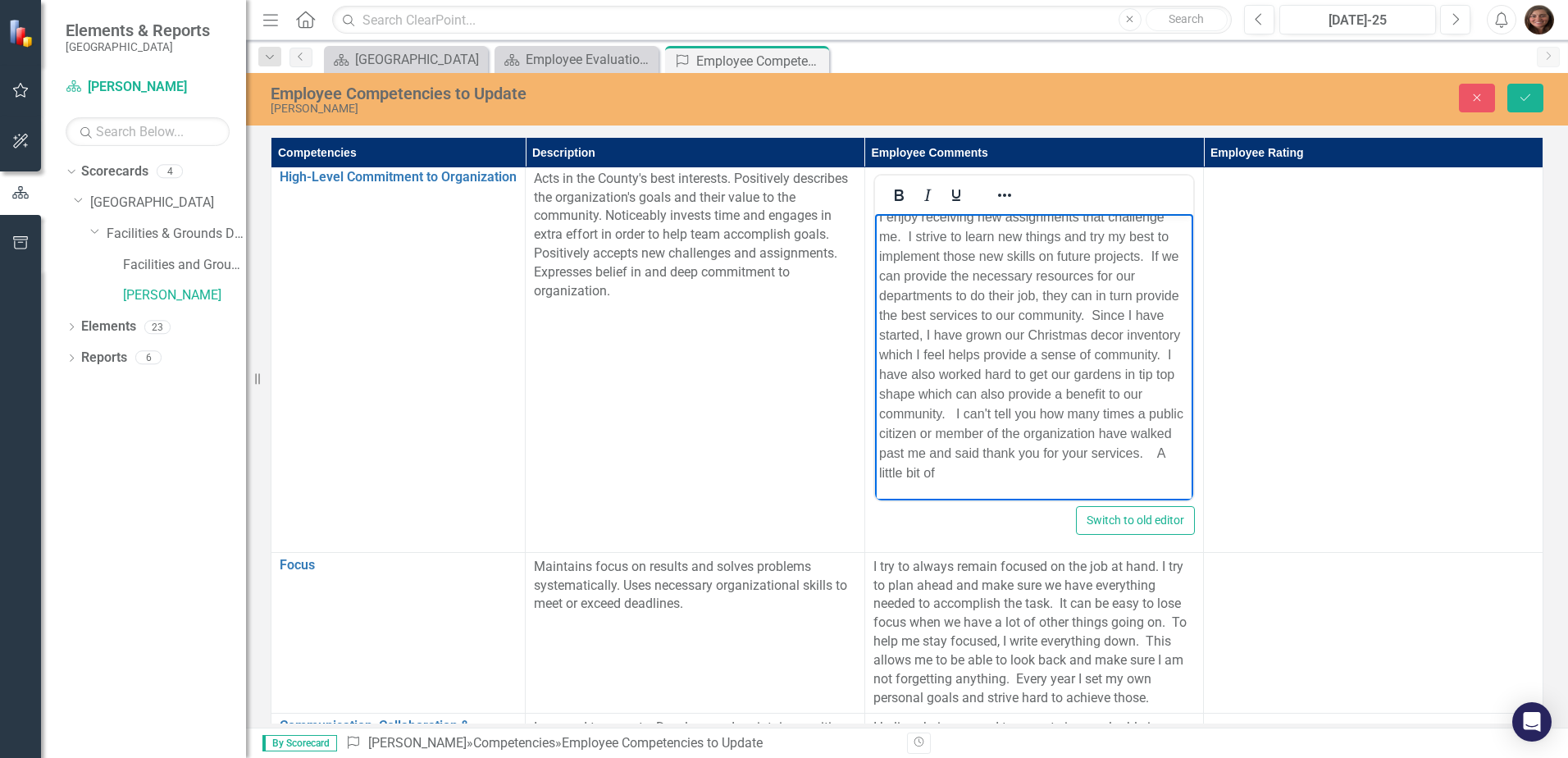
click at [1112, 479] on p "I enjoy receiving new assignments that challenge me. I strive to learn new thin…" at bounding box center [1033, 344] width 311 height 275
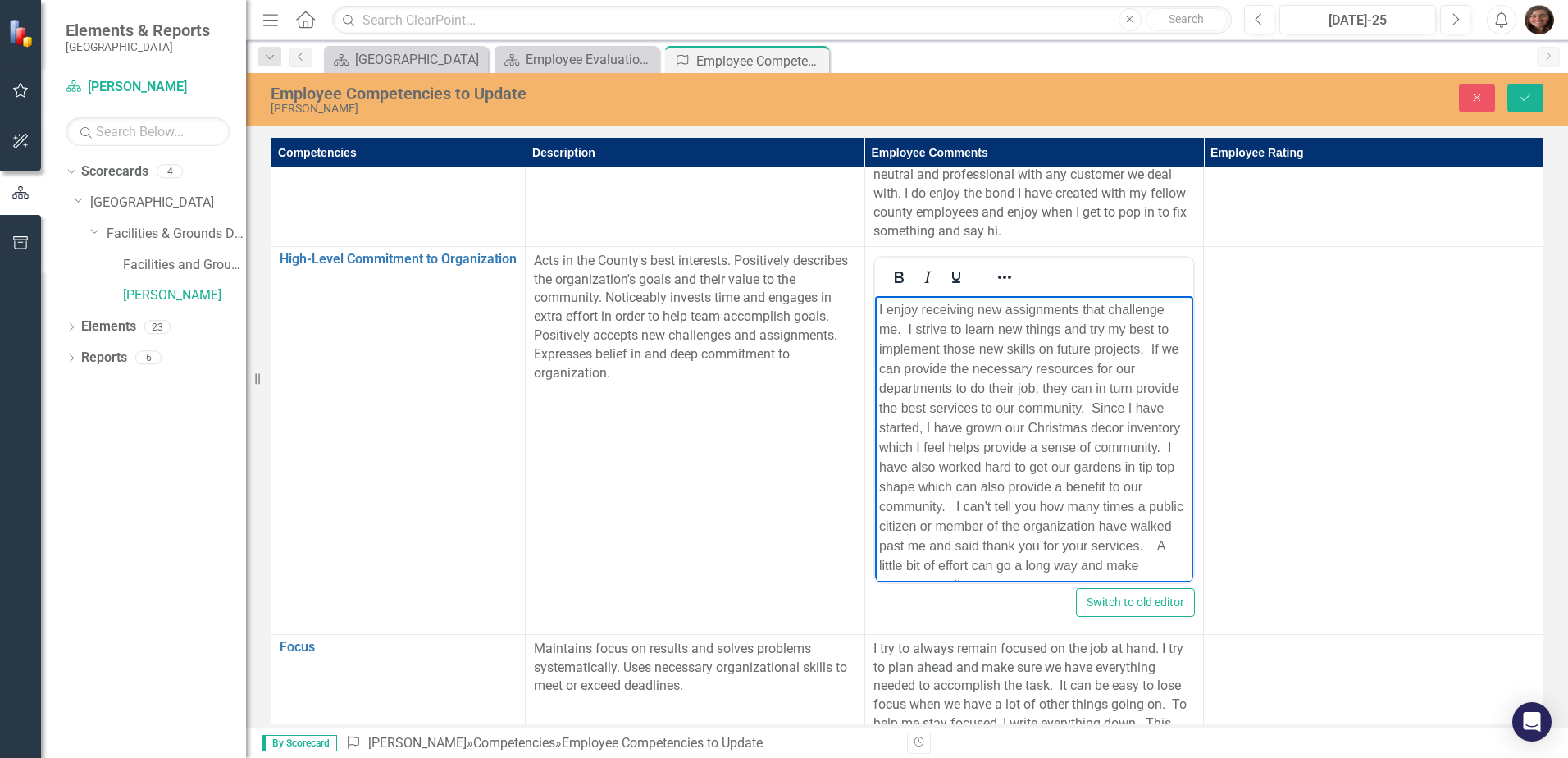
scroll to position [934, 0]
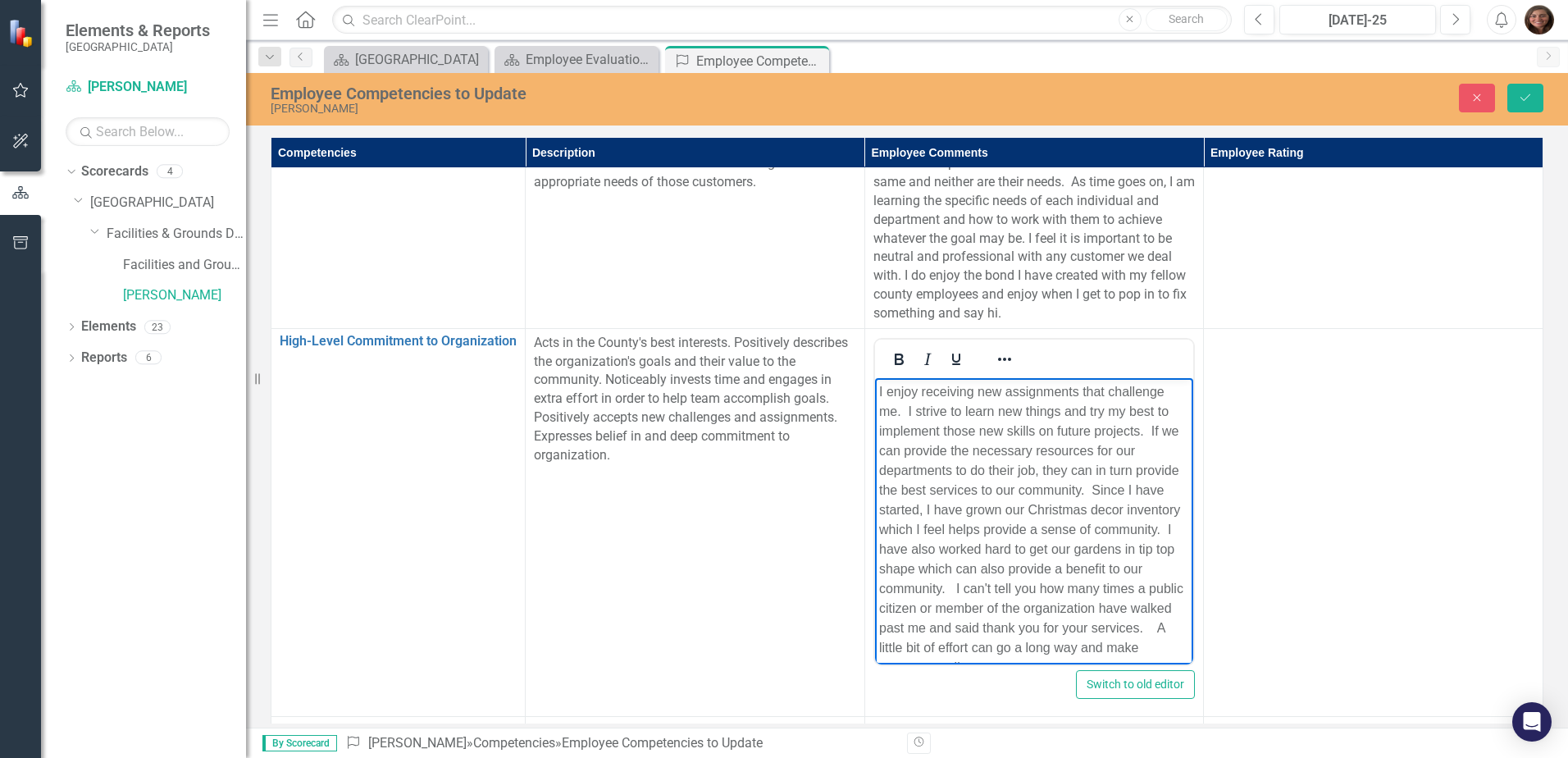
click at [1307, 594] on td at bounding box center [1373, 522] width 339 height 388
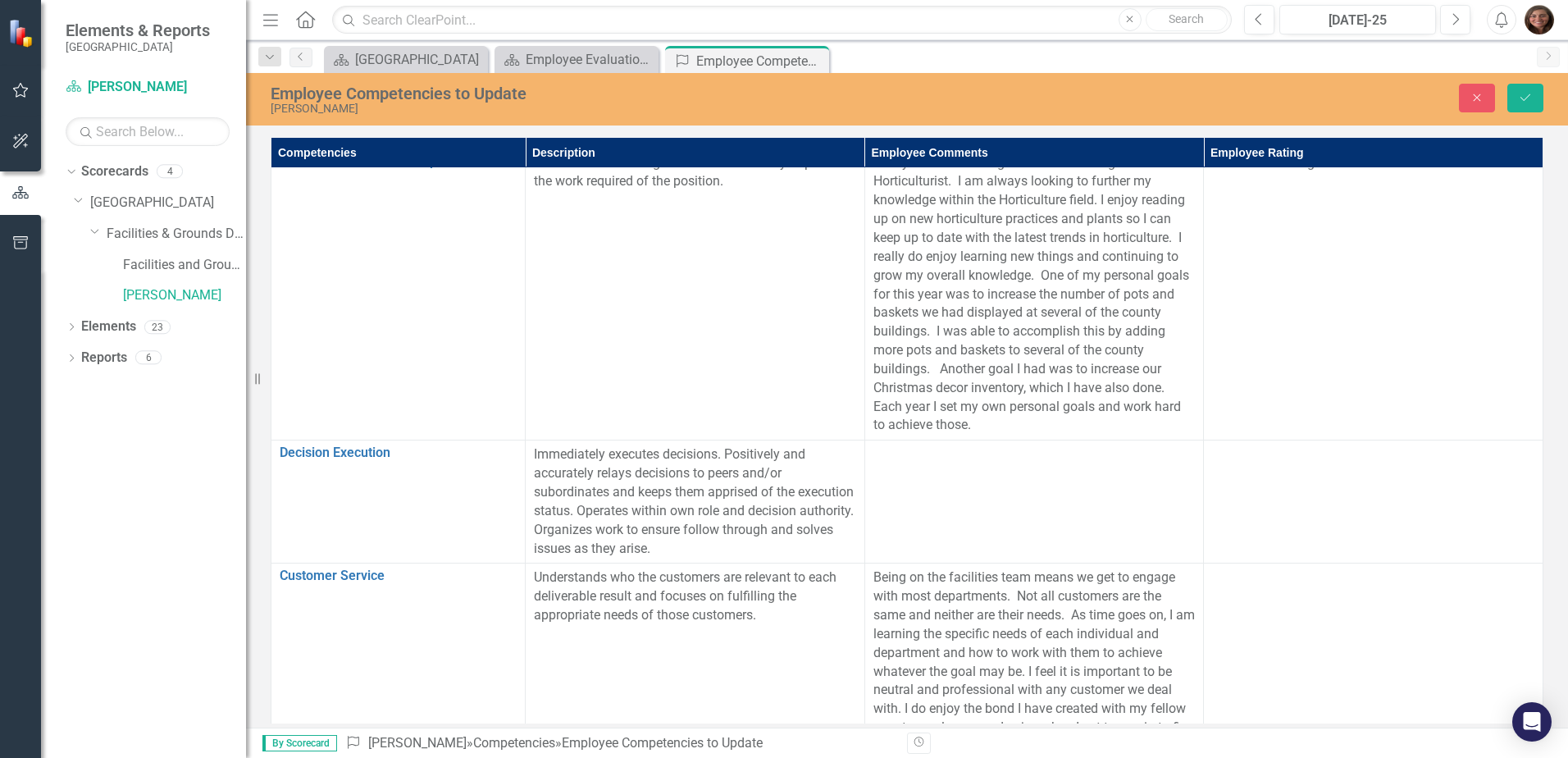
scroll to position [492, 0]
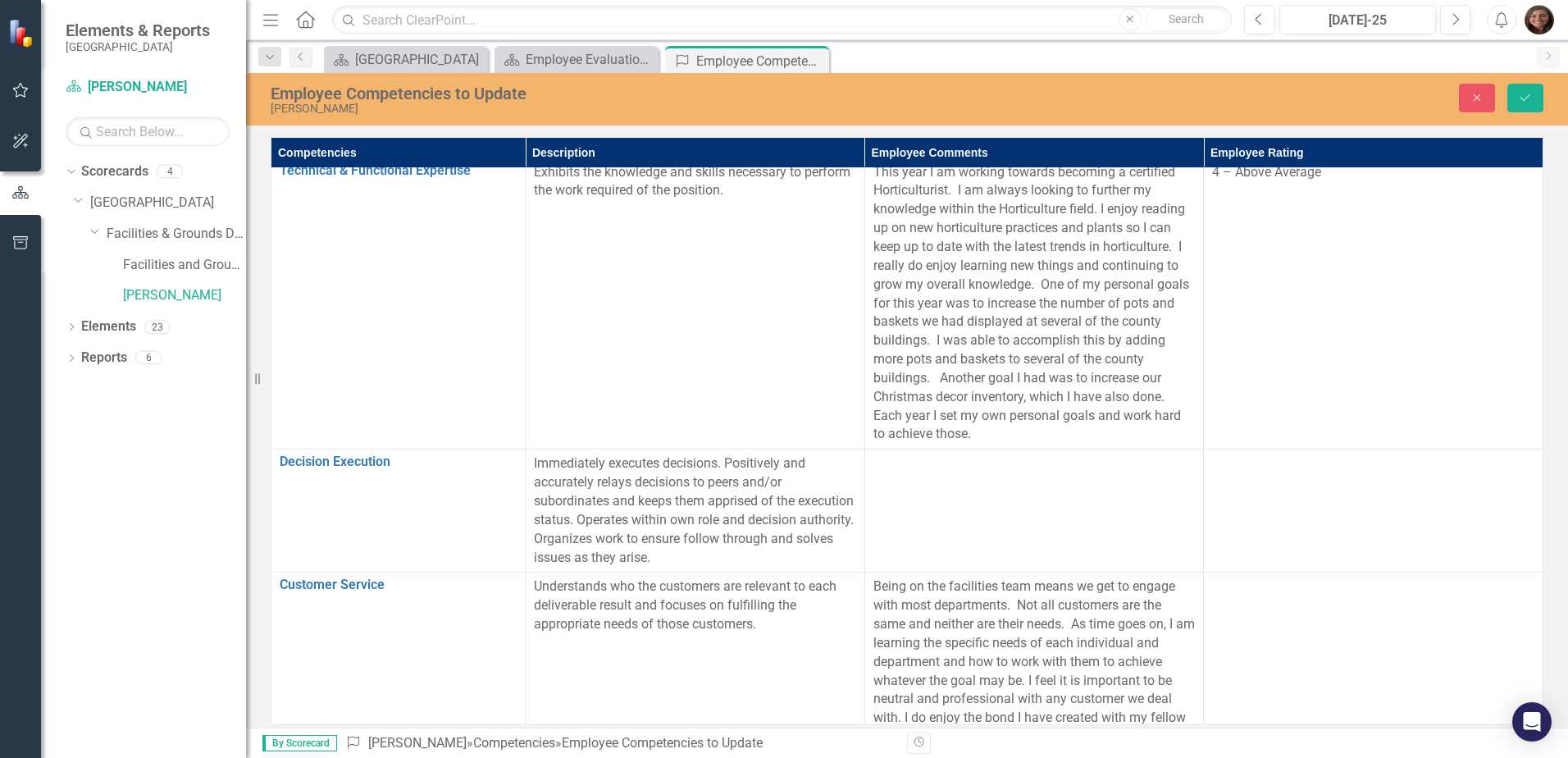
click at [913, 489] on td at bounding box center [1033, 510] width 339 height 123
click at [954, 477] on td at bounding box center [1033, 510] width 339 height 123
click at [942, 481] on td at bounding box center [1033, 510] width 339 height 123
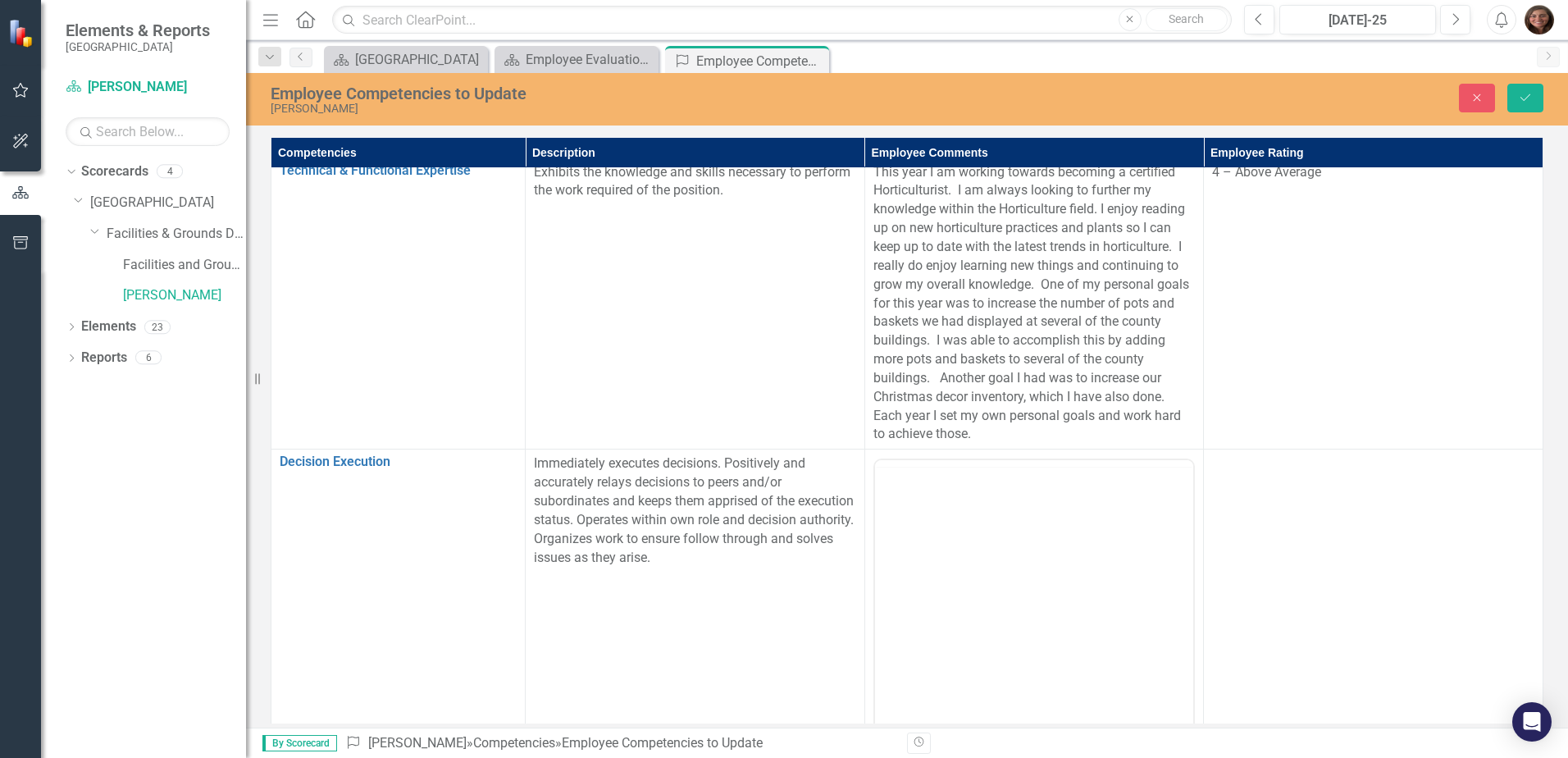
scroll to position [0, 0]
click at [897, 519] on p "Rich Text Area. Press ALT-0 for help." at bounding box center [1033, 513] width 311 height 20
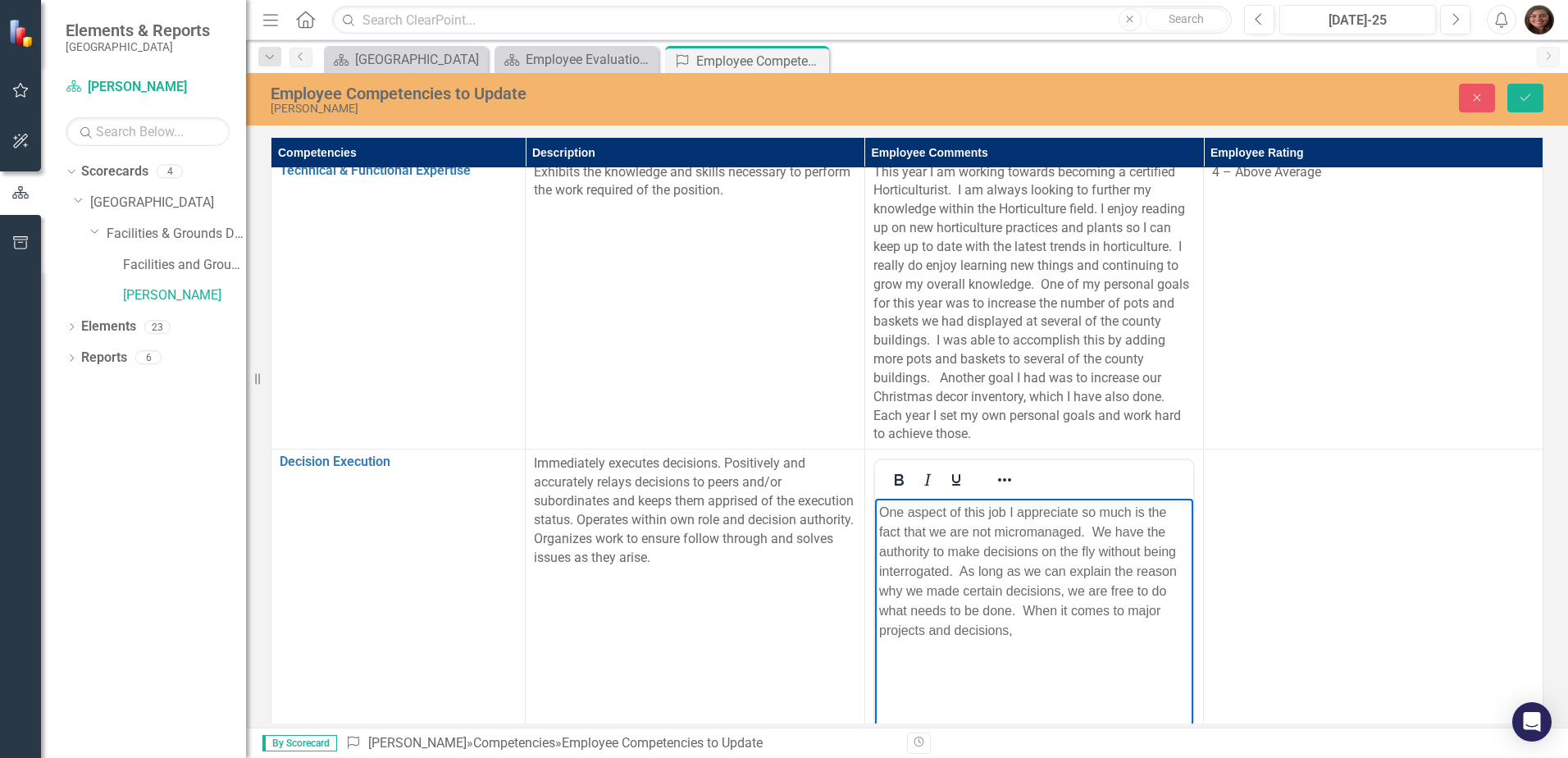
click at [1024, 633] on p "One aspect of this job I appreciate so much is the fact that we are not microma…" at bounding box center [1033, 571] width 311 height 138
click at [1078, 663] on body "One aspect of this job I appreciate so much is the fact that we are not microma…" at bounding box center [1033, 621] width 319 height 246
drag, startPoint x: 1006, startPoint y: 654, endPoint x: 861, endPoint y: 495, distance: 215.2
click at [874, 499] on html "One aspect of this job I appreciate so much is the fact that we are not microma…" at bounding box center [1033, 621] width 319 height 246
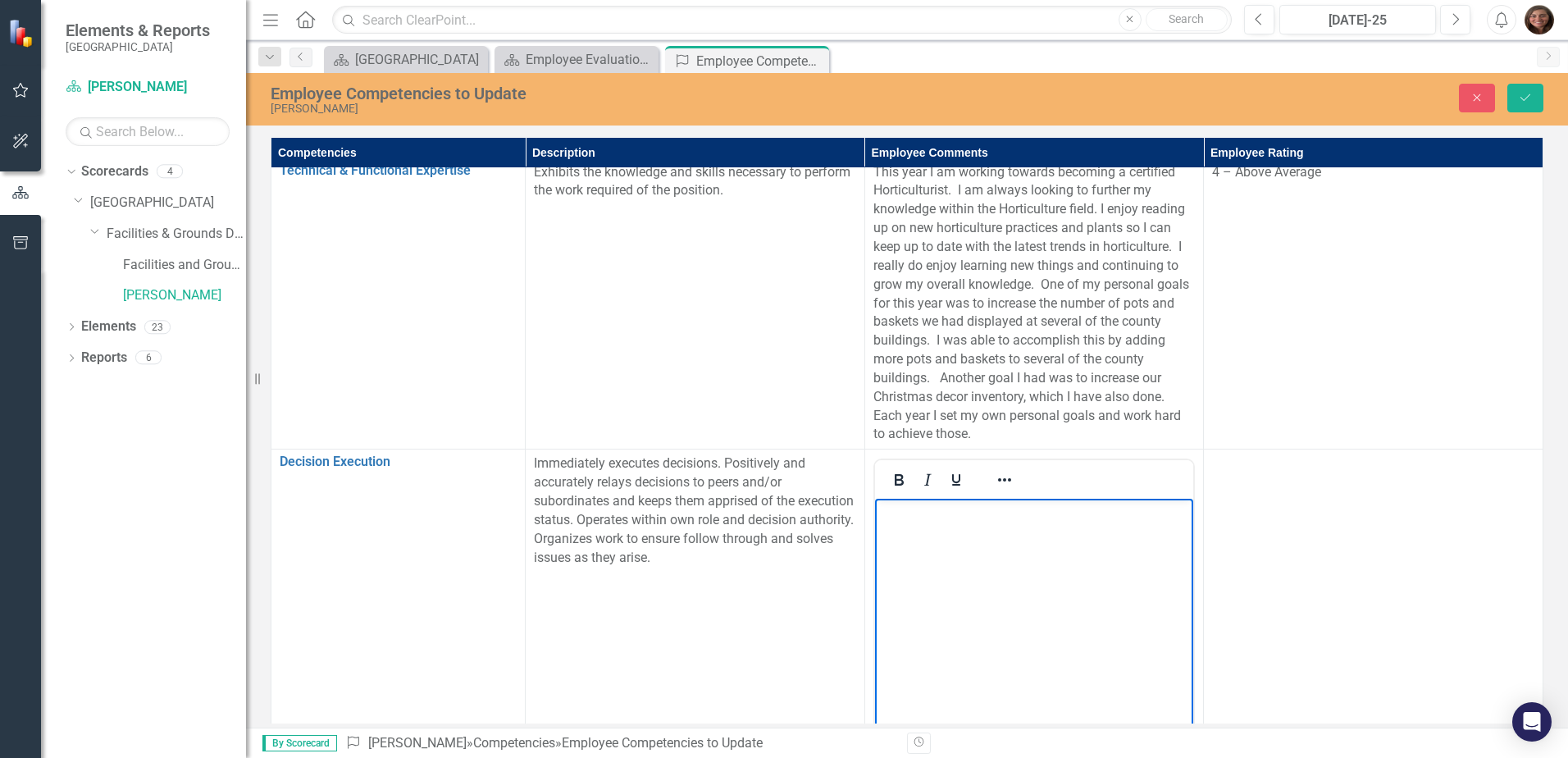
click at [943, 523] on body "Rich Text Area. Press ALT-0 for help." at bounding box center [1033, 621] width 319 height 246
click at [924, 523] on body "Rich Text Area. Press ALT-0 for help." at bounding box center [1033, 621] width 319 height 246
click at [895, 514] on p "Rich Text Area. Press ALT-0 for help." at bounding box center [1033, 513] width 311 height 20
